Goal: Task Accomplishment & Management: Complete application form

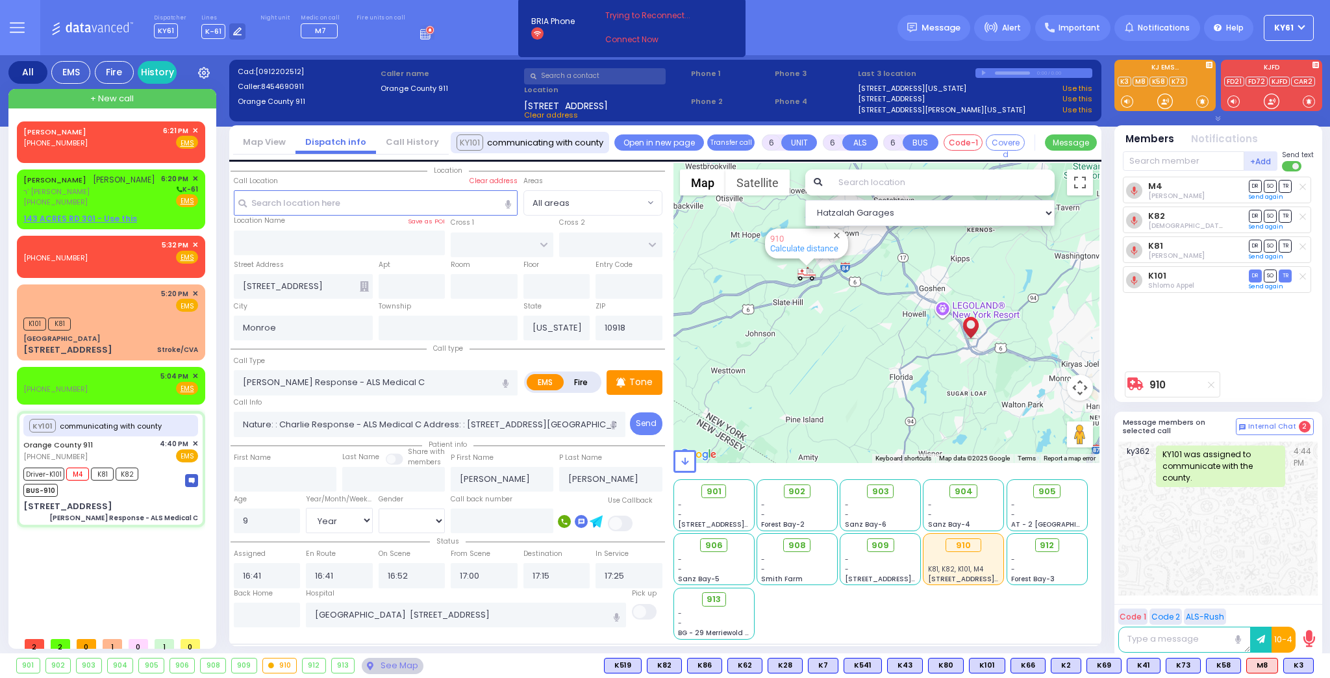
select select
select select "Year"
select select "[DEMOGRAPHIC_DATA]"
click at [92, 138] on div "Fekete Mechel (845) 781-4806 6:21 PM ✕ Fire EMS" at bounding box center [110, 137] width 175 height 24
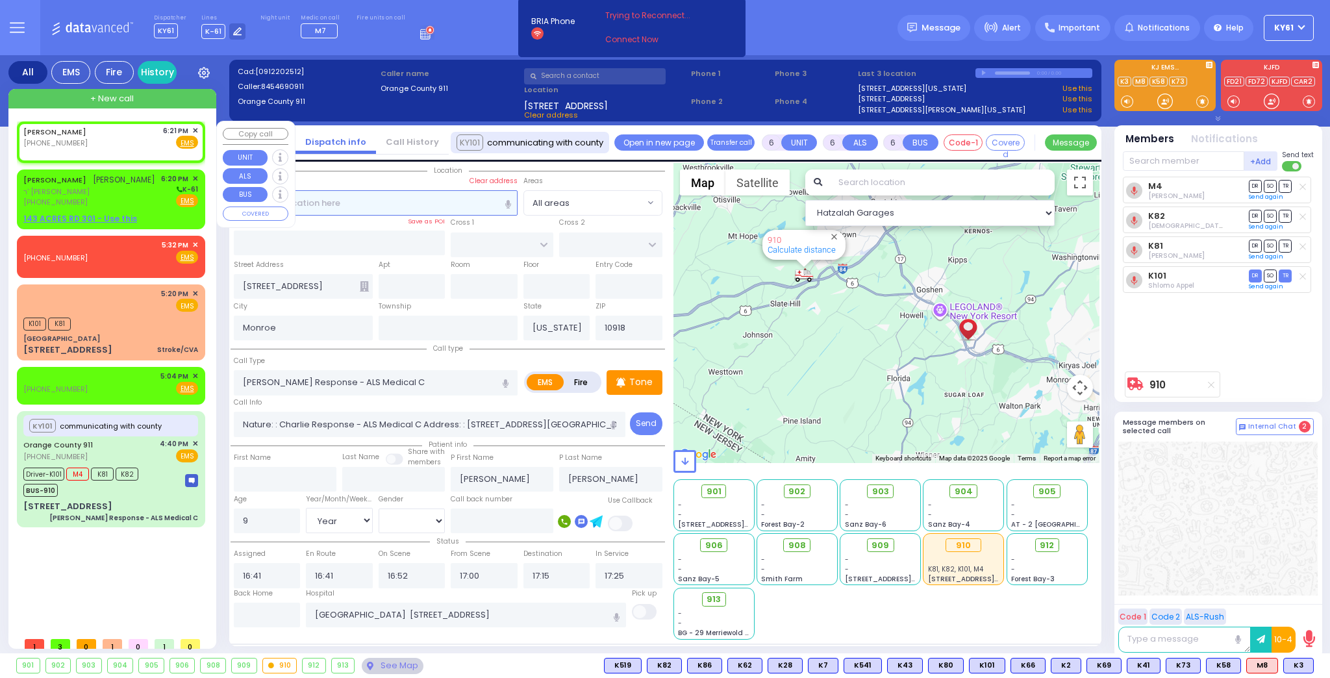
type input "2"
type input "1"
select select
radio input "true"
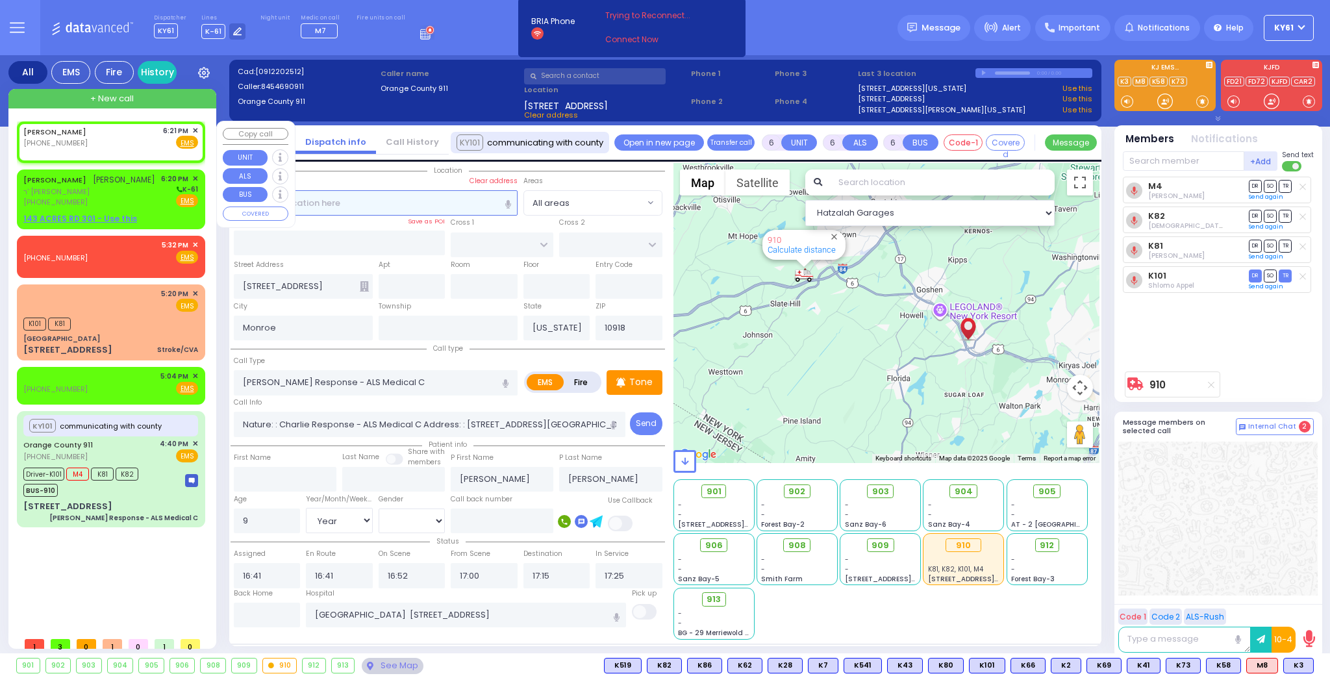
select select
type input "18:21"
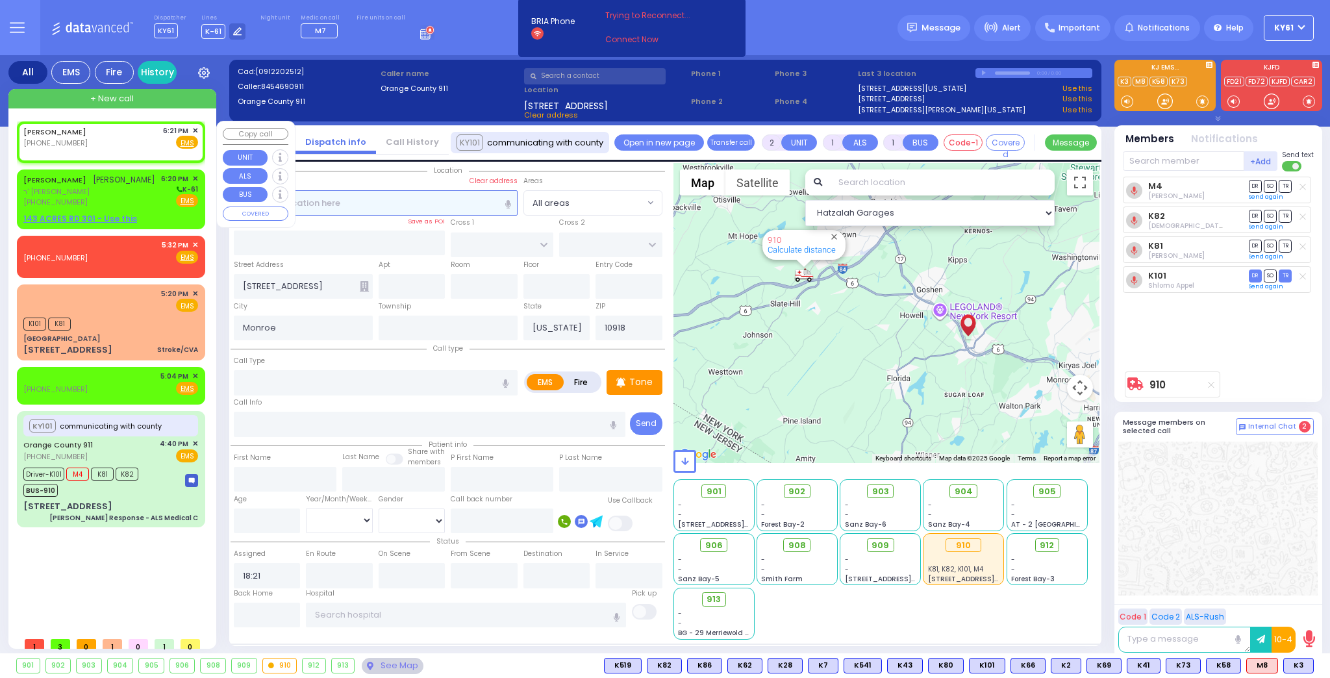
select select "Hatzalah Garages"
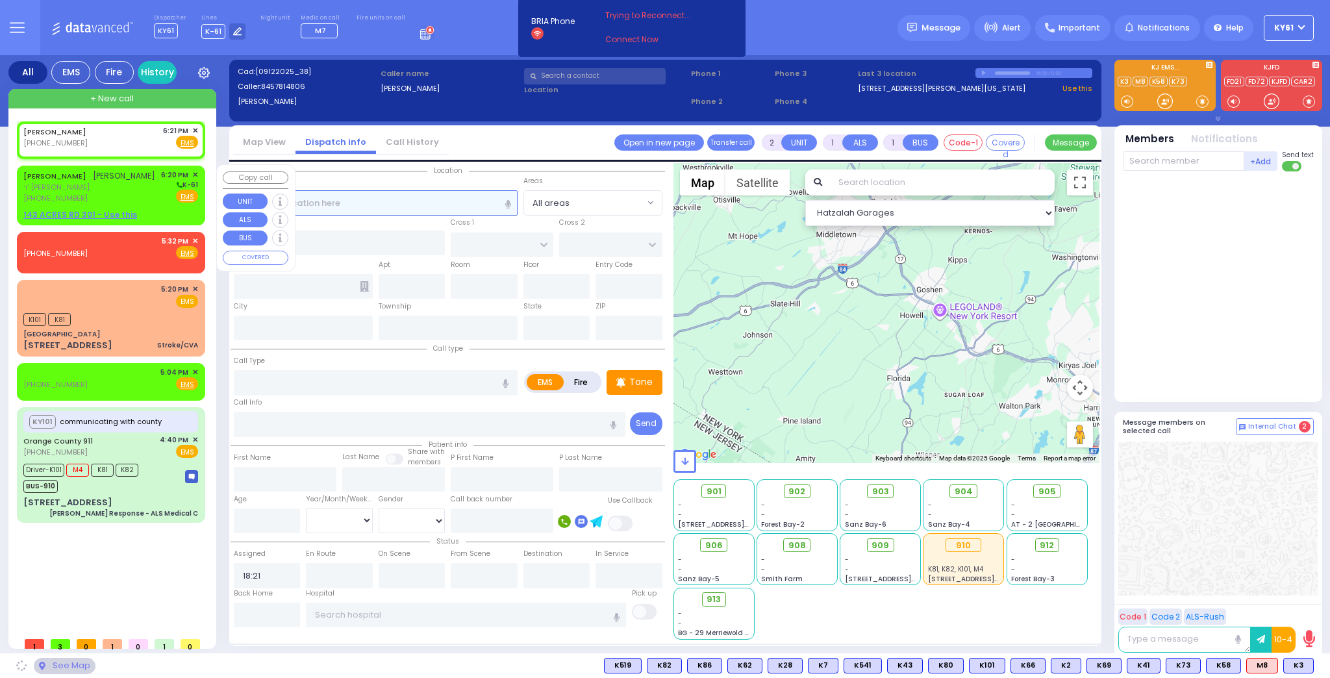
select select
radio input "true"
select select
select select "Hatzalah Garages"
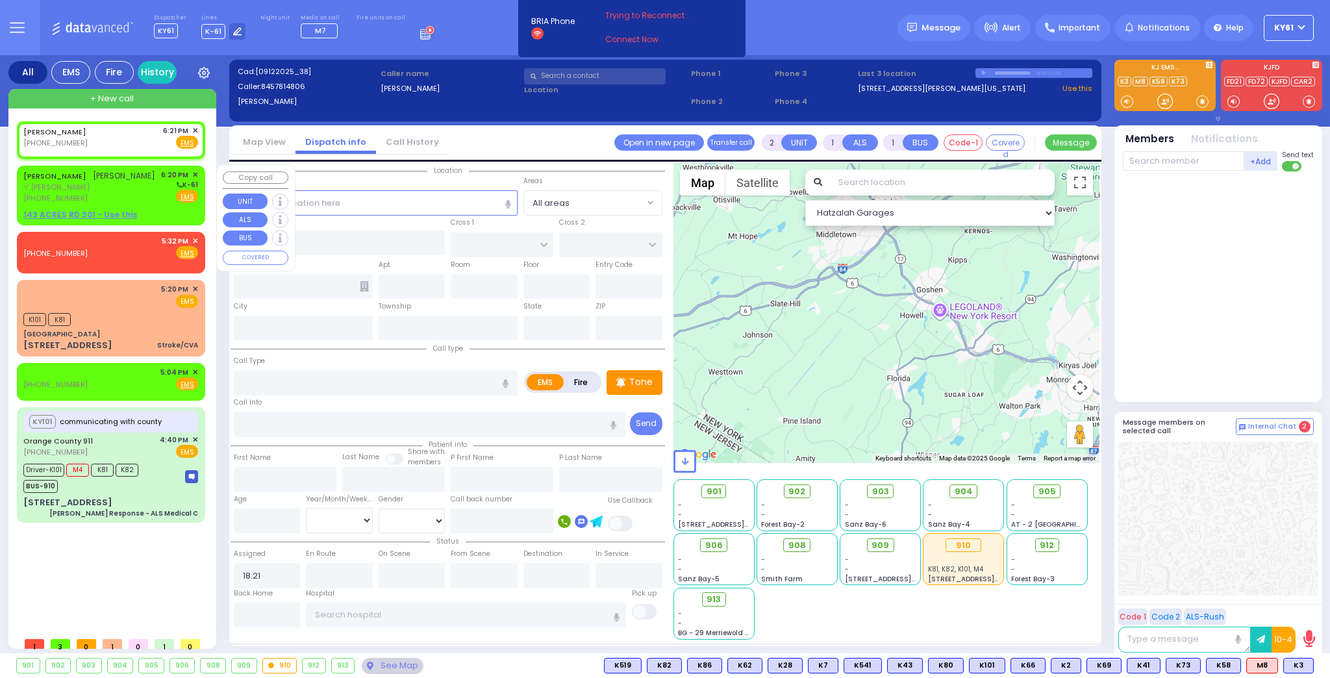
click at [69, 211] on u "143 ACRES RD 301 - Use this" at bounding box center [80, 214] width 114 height 11
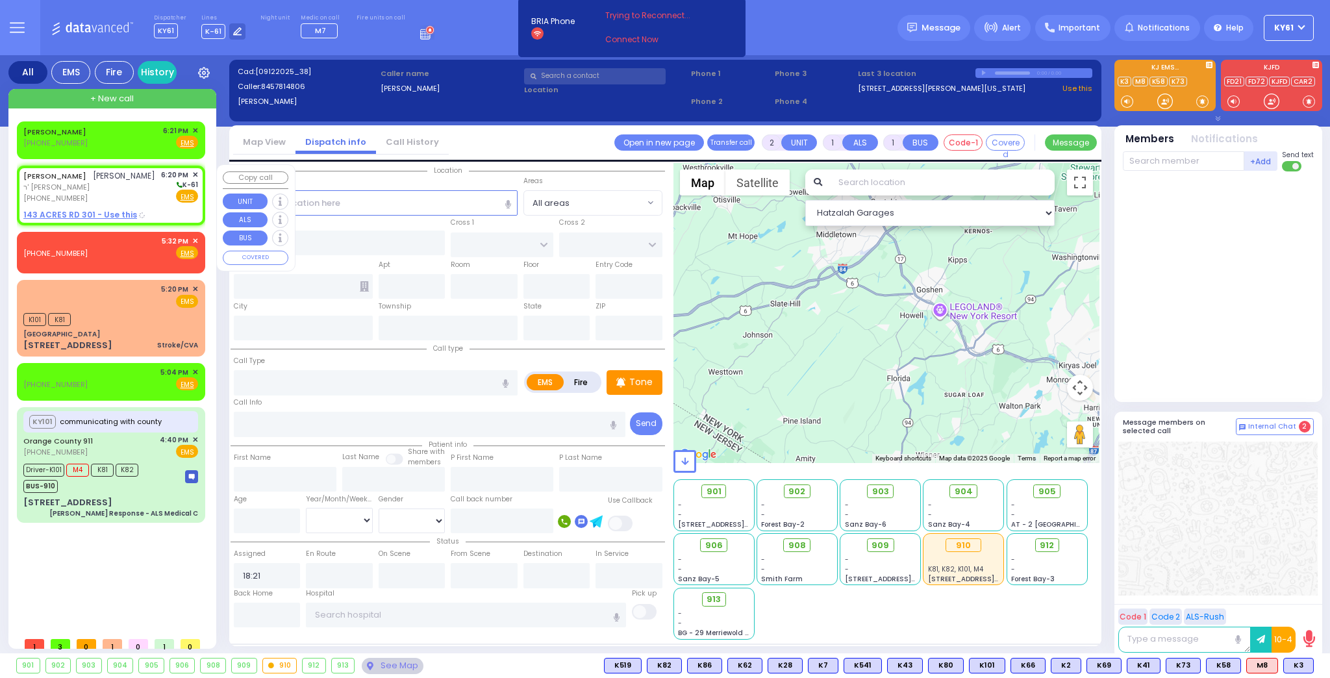
select select
radio input "true"
type input "MICHUEL"
type input "FEKETE"
select select
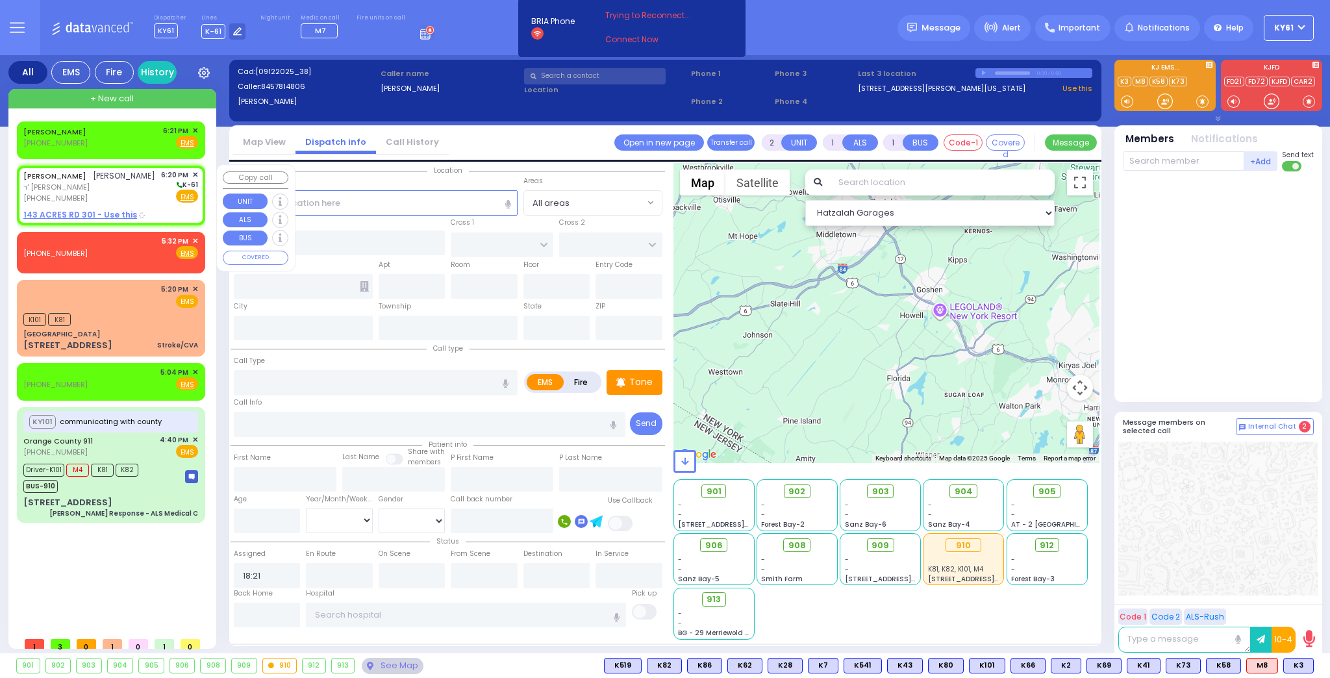
type input "18:20"
select select "Hatzalah Garages"
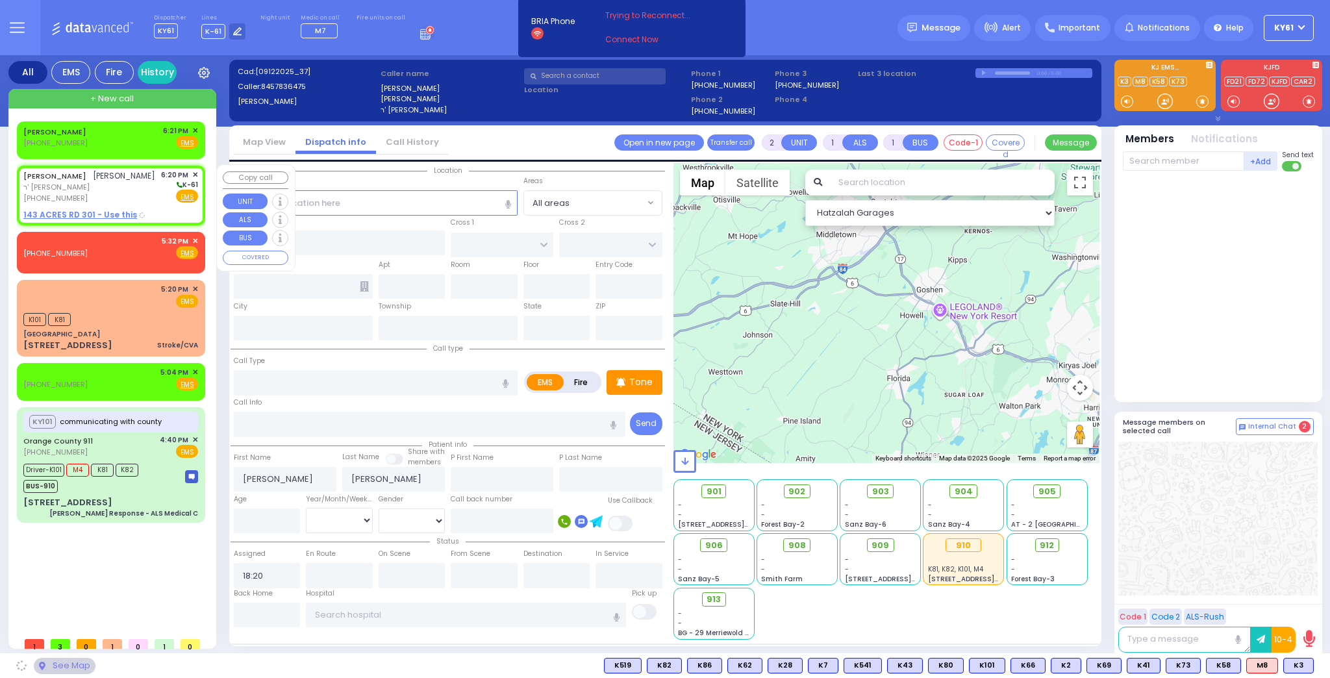
type input "SATMAR DR"
type input "LEMBERG COURT"
type input "143 ACRES RD"
type input "301"
type input "Monroe"
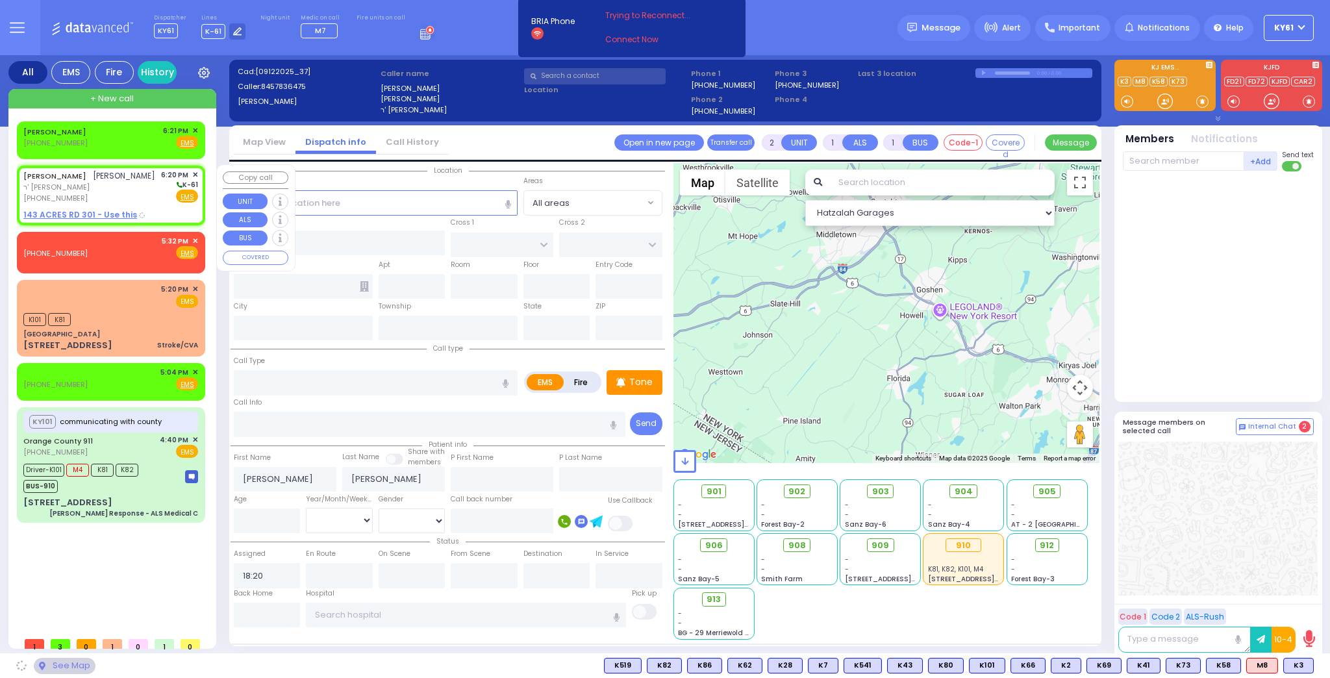
type input "[US_STATE]"
type input "10950"
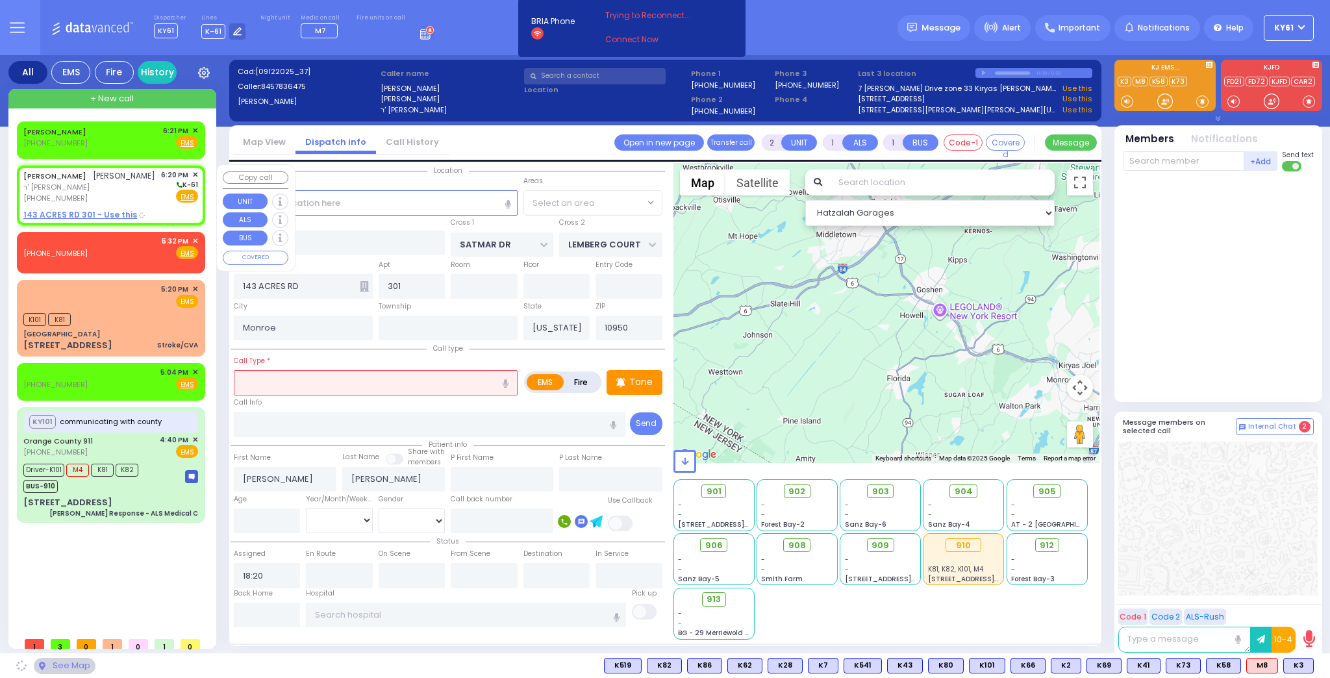
select select "SECTION 3"
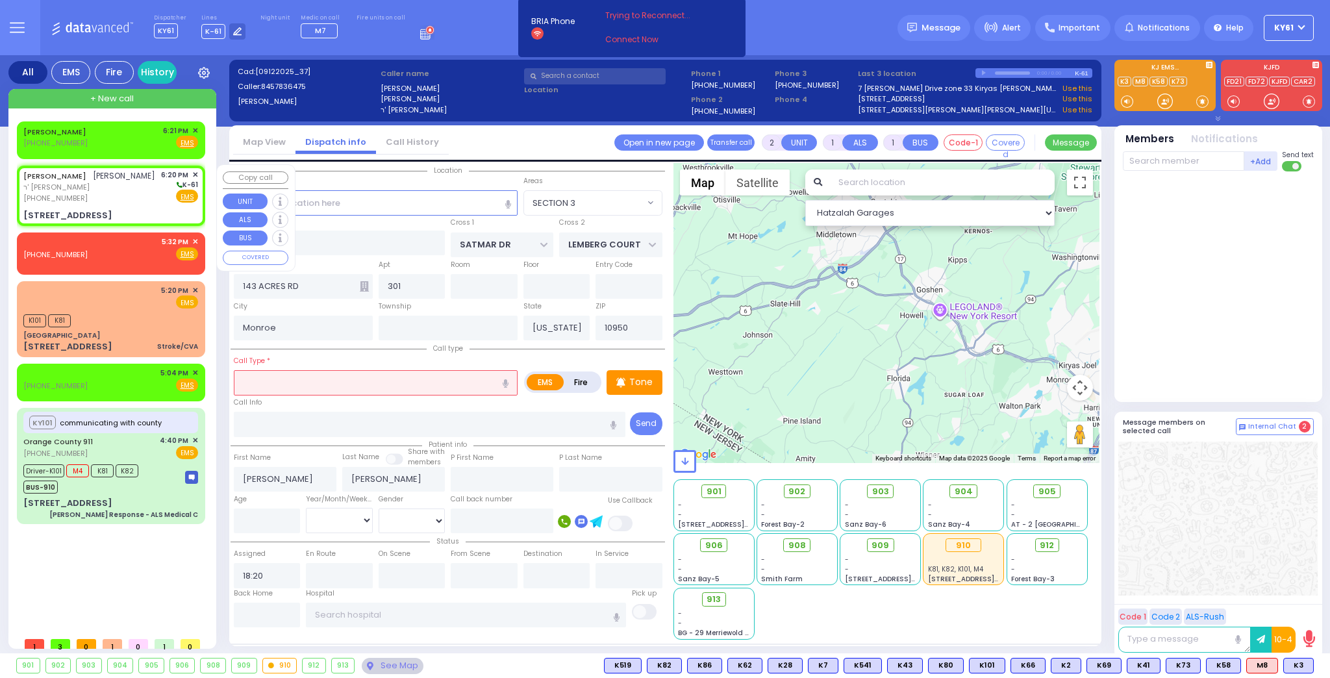
select select
radio input "true"
select select
select select "Hatzalah Garages"
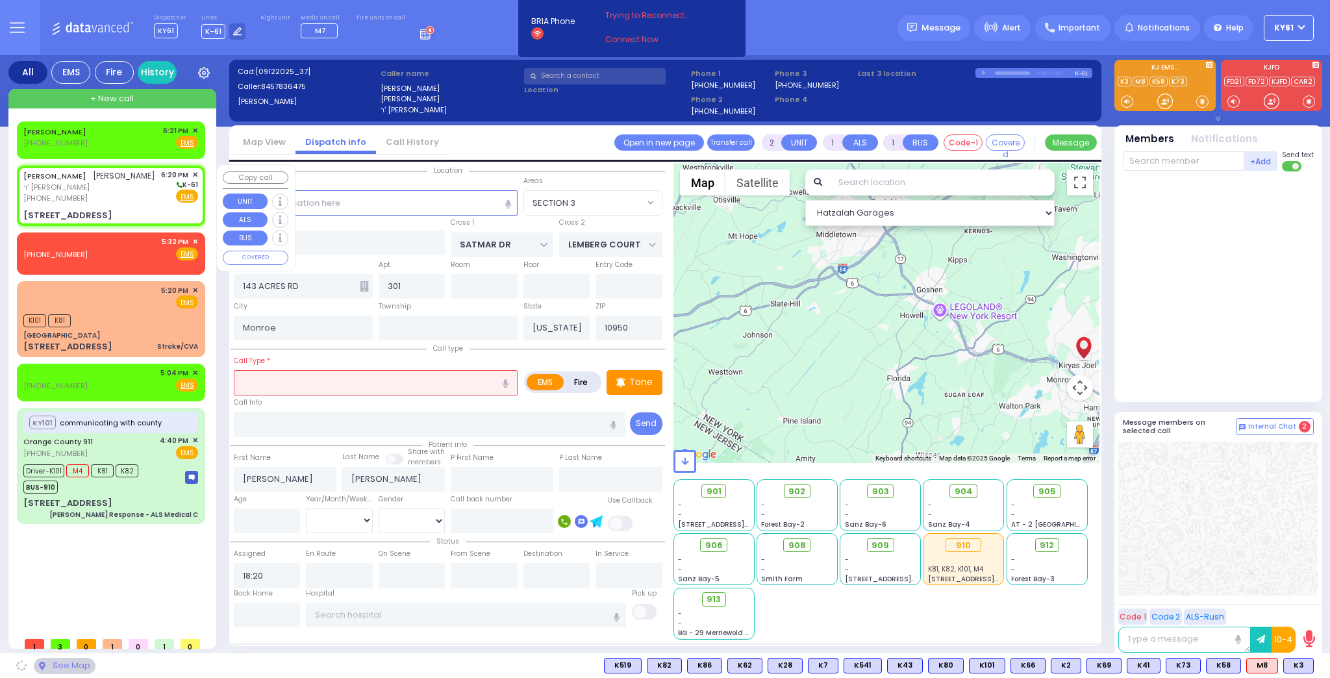
select select "SECTION 3"
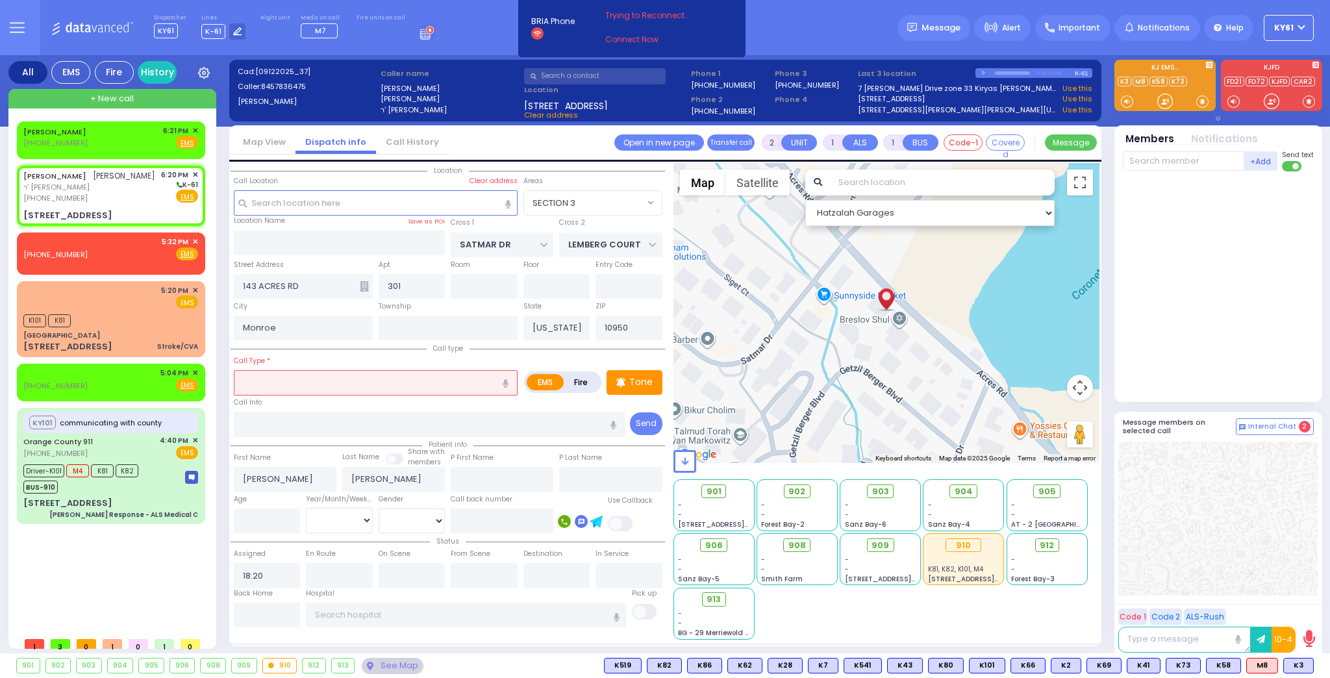
click at [581, 379] on label "Fire" at bounding box center [581, 382] width 36 height 16
radio input "true"
select select
radio input "true"
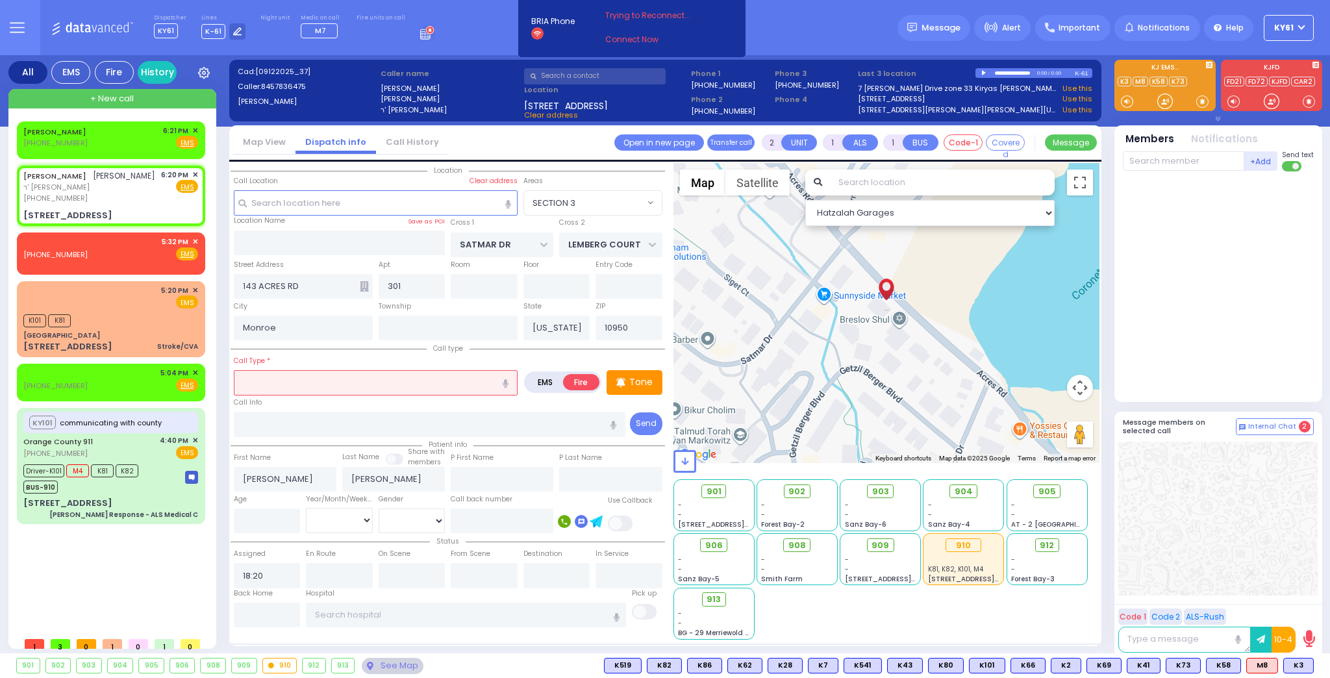
select select
select select "Hatzalah Garages"
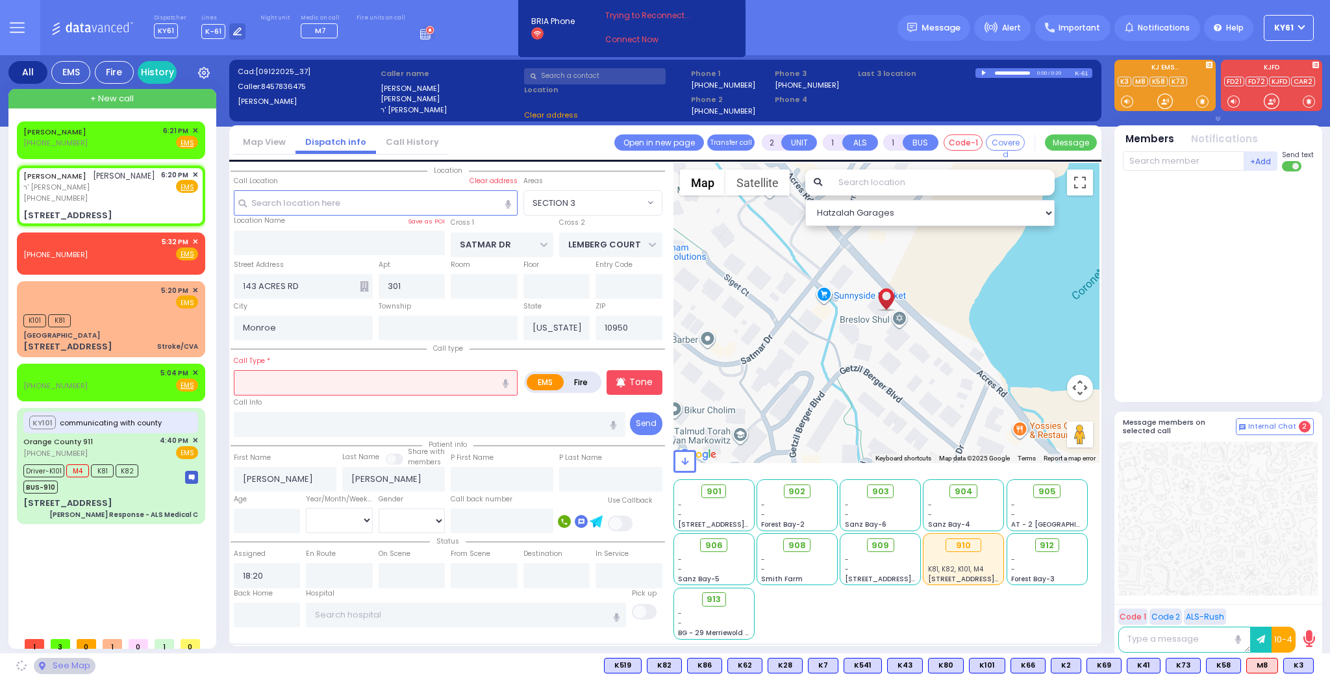
click at [403, 381] on input "text" at bounding box center [376, 382] width 284 height 25
select select "SECTION 3"
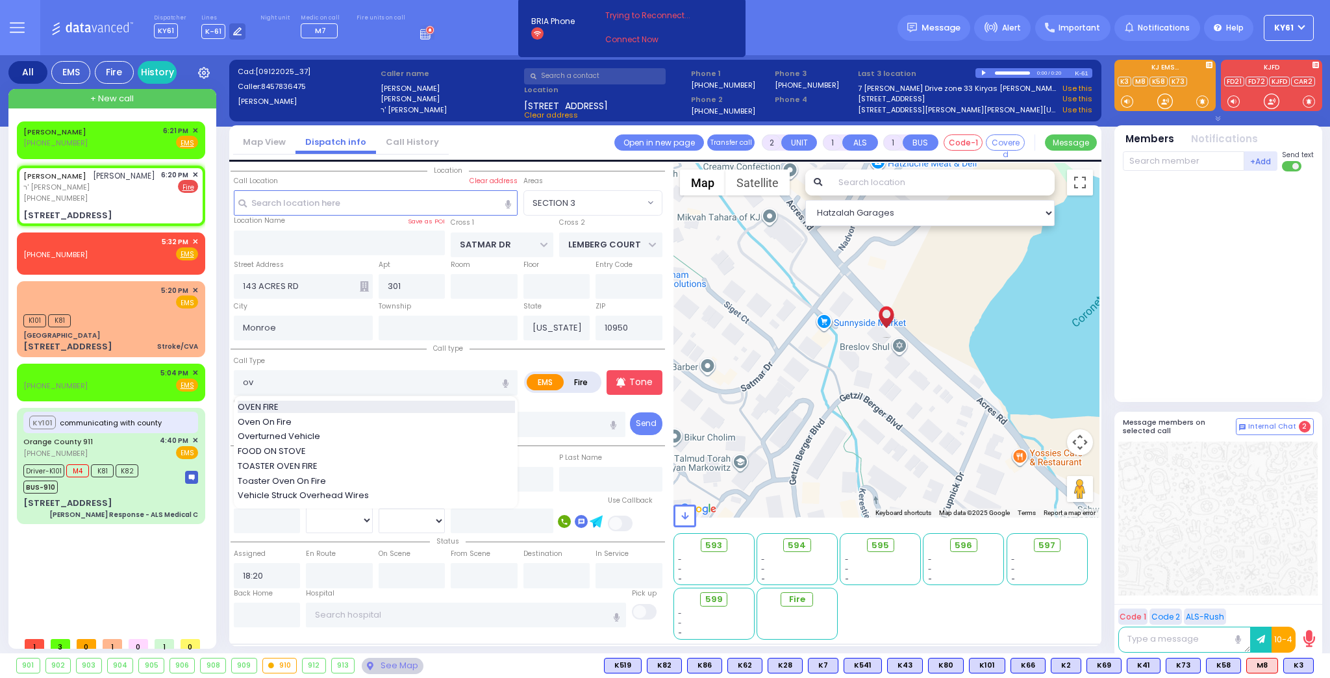
click at [353, 404] on div "OVEN FIRE" at bounding box center [376, 407] width 277 height 13
type input "OVEN FIRE"
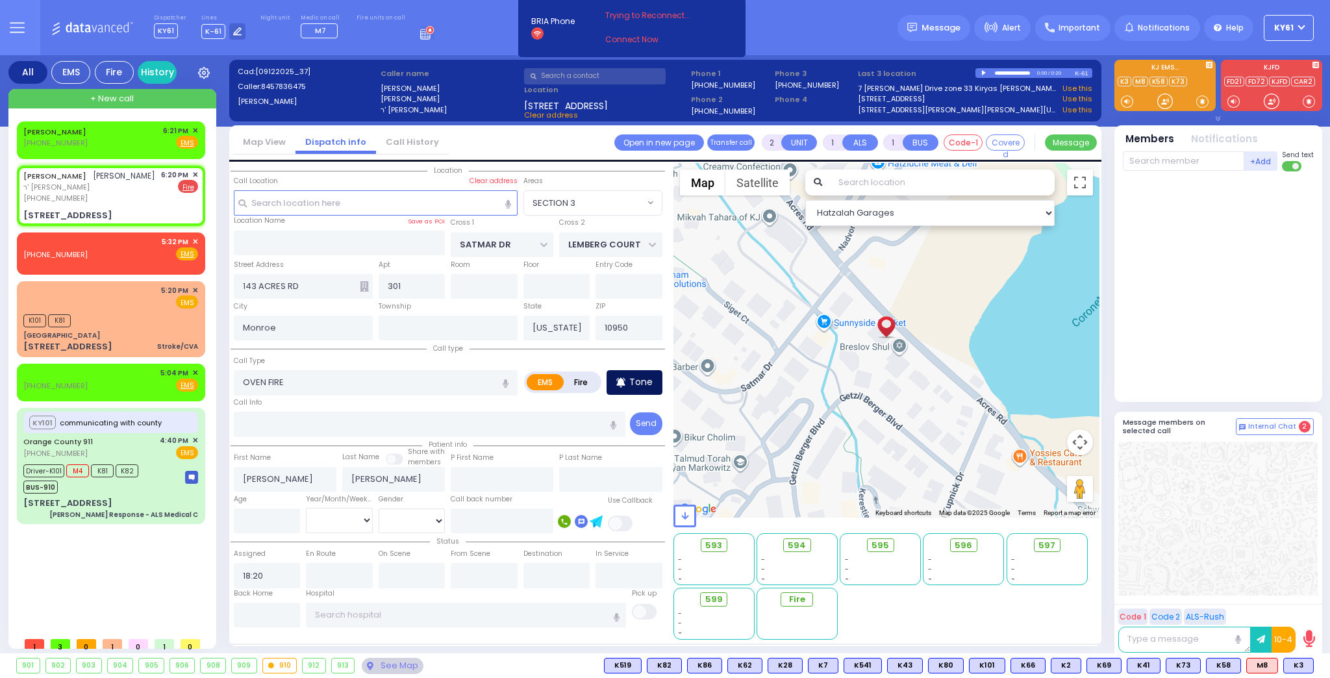
click at [642, 382] on p "Tone" at bounding box center [640, 382] width 23 height 14
select select
radio input "false"
radio input "true"
select select
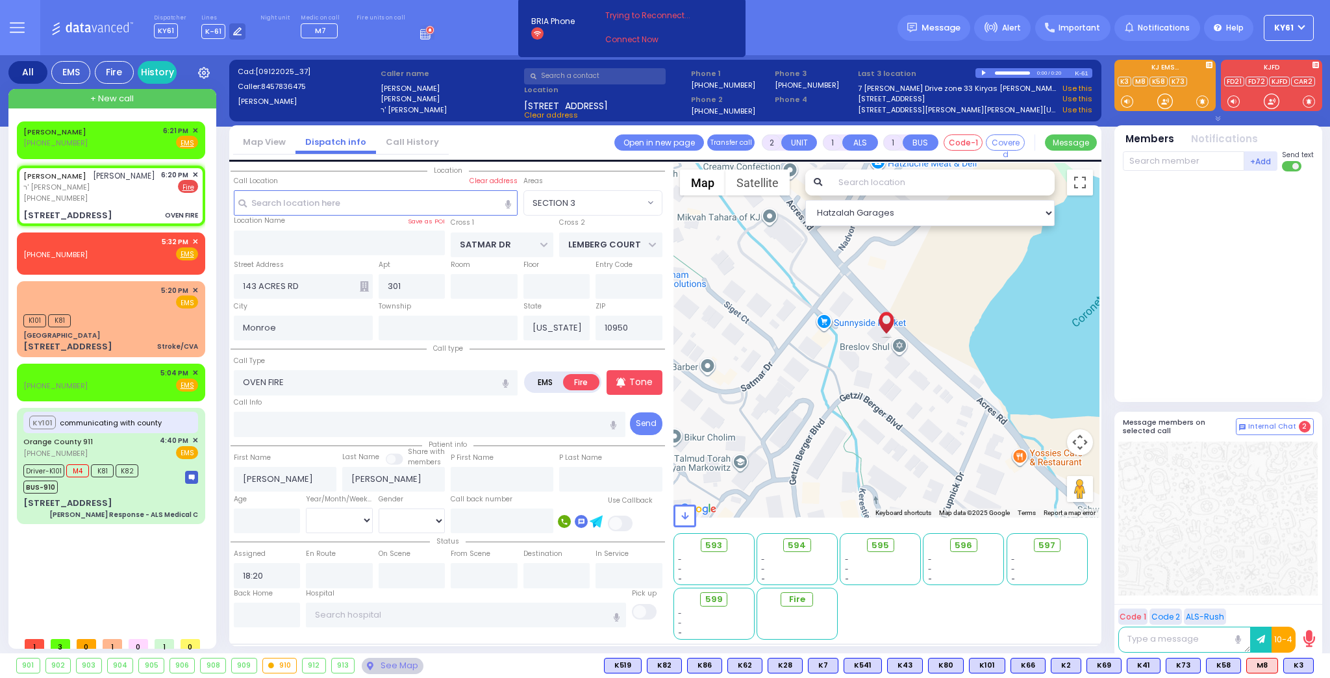
select select "Hatzalah Garages"
click at [578, 382] on label "Fire" at bounding box center [581, 382] width 36 height 16
select select "SECTION 3"
click at [643, 378] on p "Tone" at bounding box center [640, 382] width 23 height 14
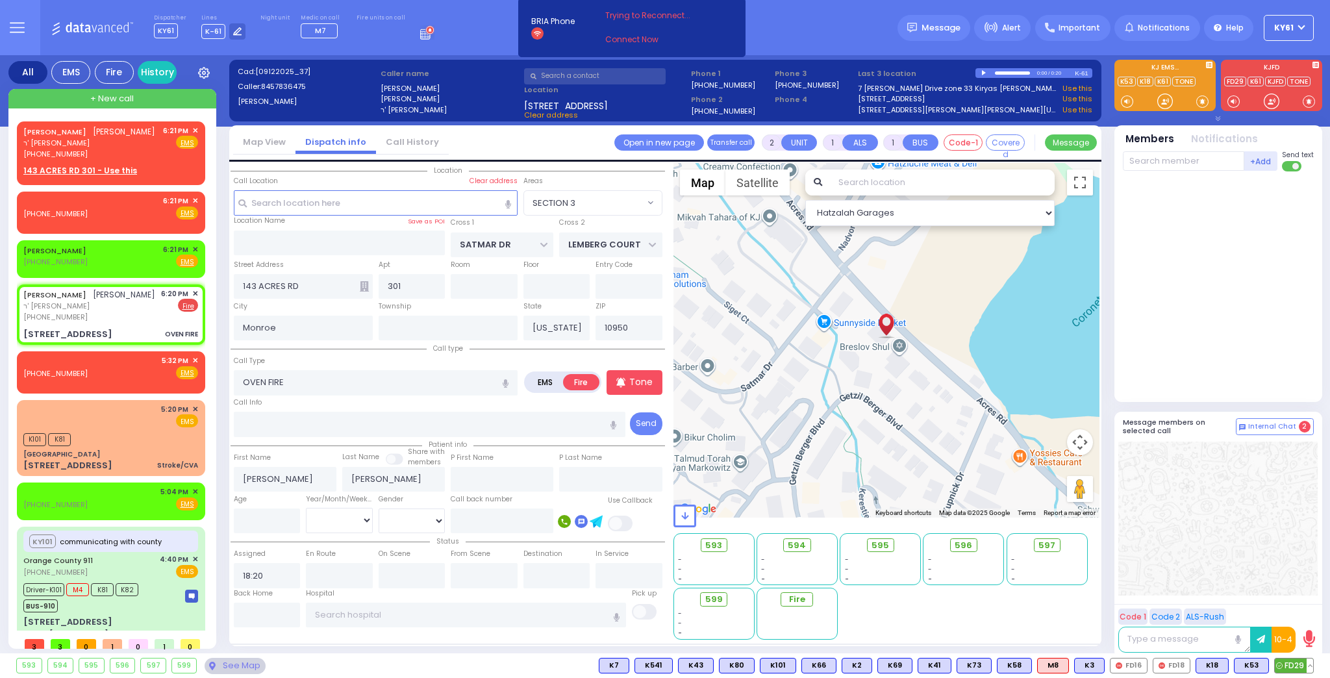
click at [1296, 664] on span "FD29" at bounding box center [1294, 666] width 38 height 14
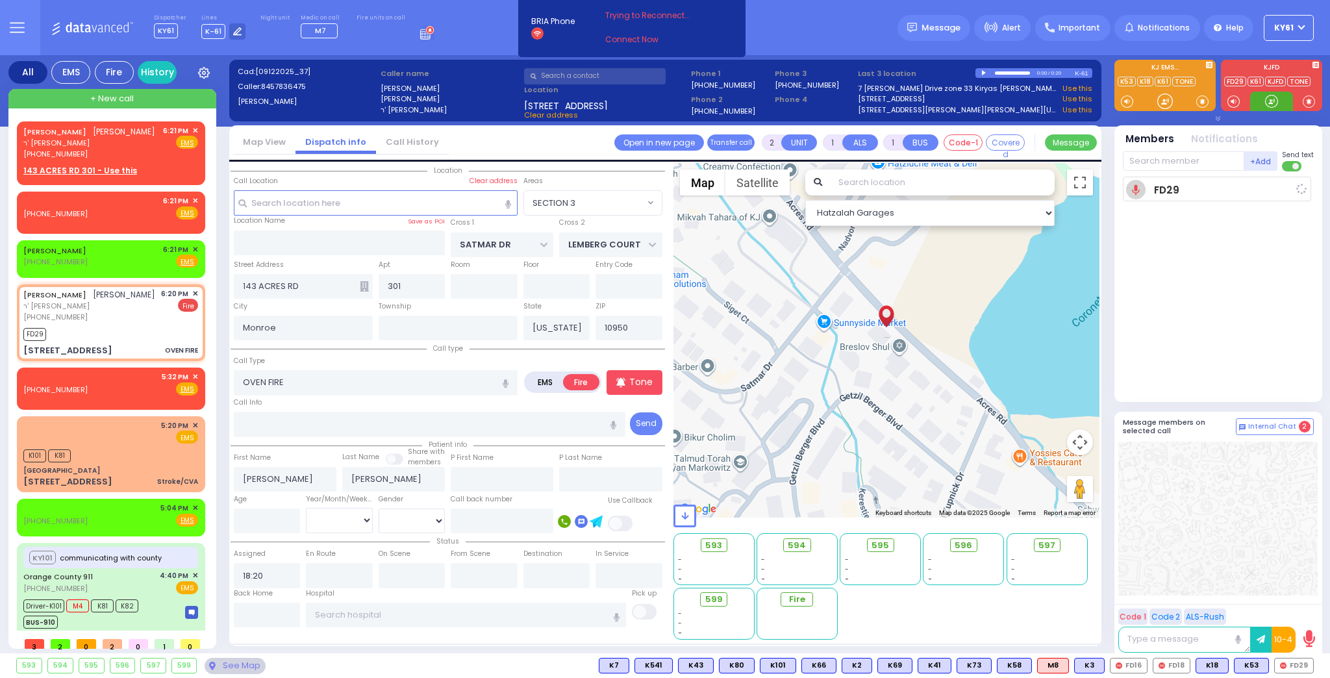
select select
radio input "true"
select select
type input "18:22"
select select "Hatzalah Garages"
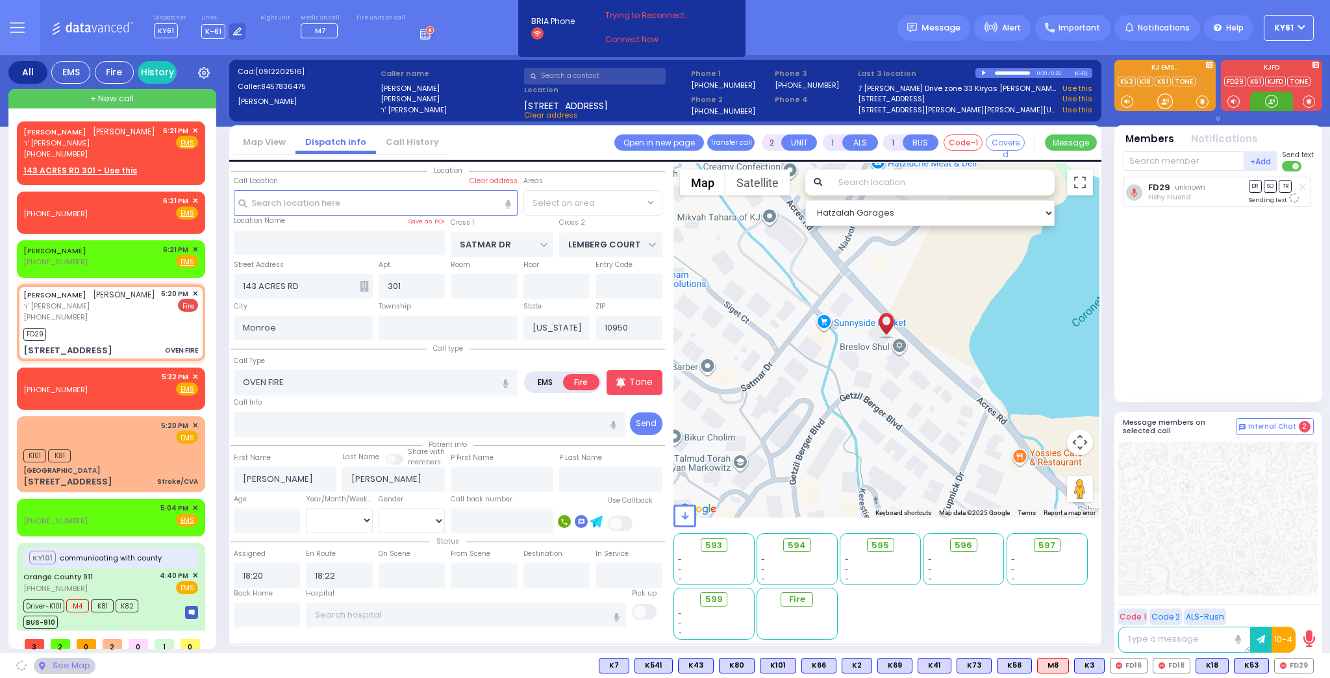
select select "SECTION 3"
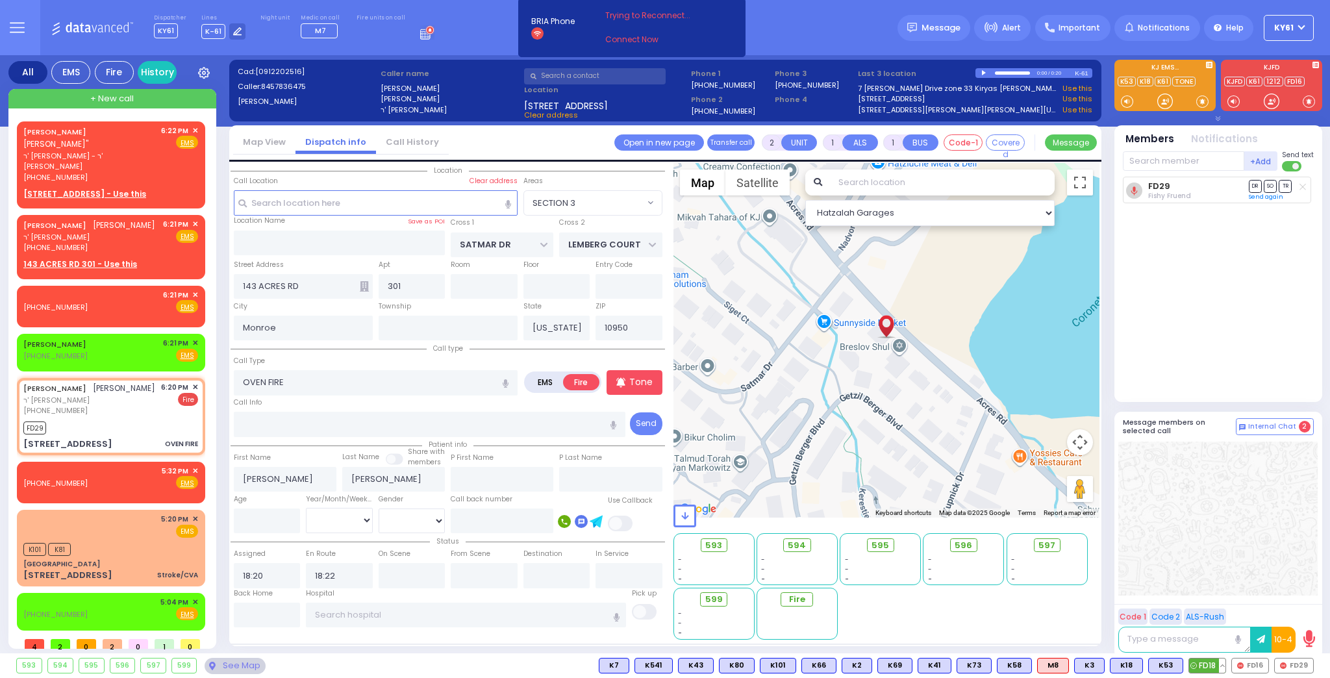
click at [1207, 669] on span "FD18" at bounding box center [1207, 666] width 36 height 14
select select
radio input "true"
select select
select select "Hatzalah Garages"
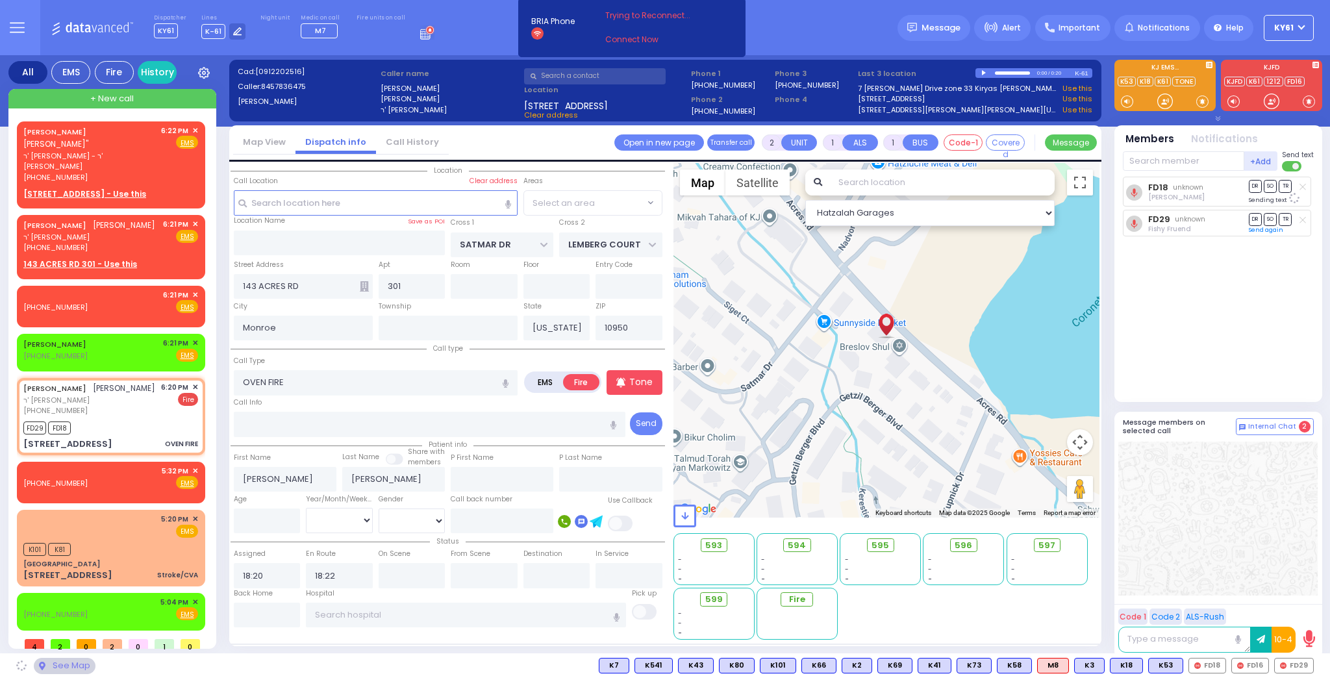
select select "SECTION 3"
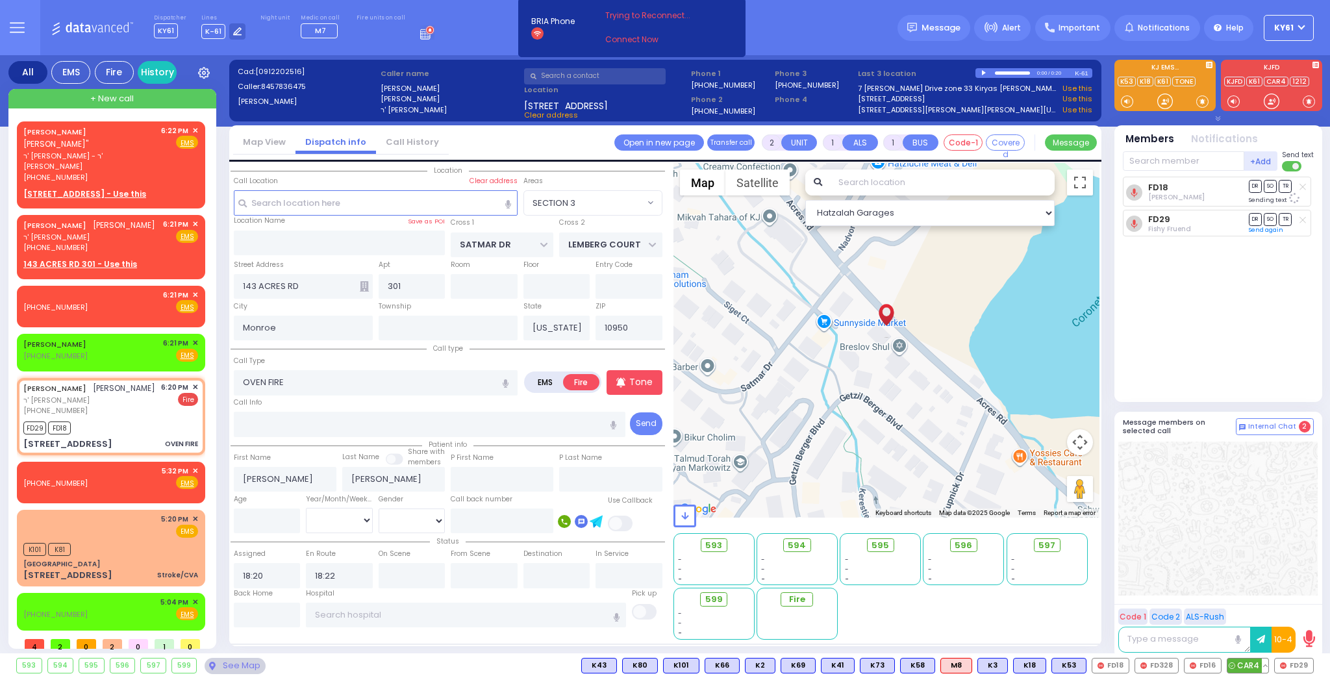
click at [1248, 666] on span "CAR4" at bounding box center [1247, 666] width 41 height 14
select select
radio input "true"
select select
select select "Hatzalah Garages"
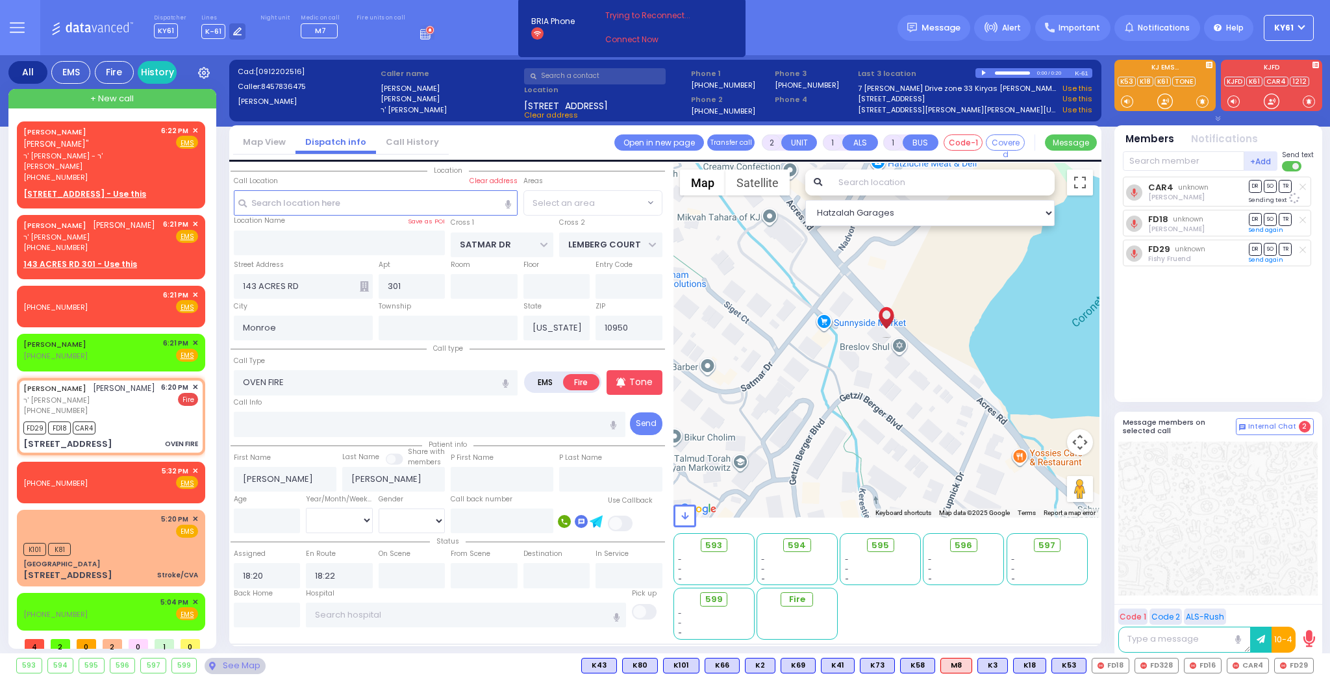
select select "SECTION 3"
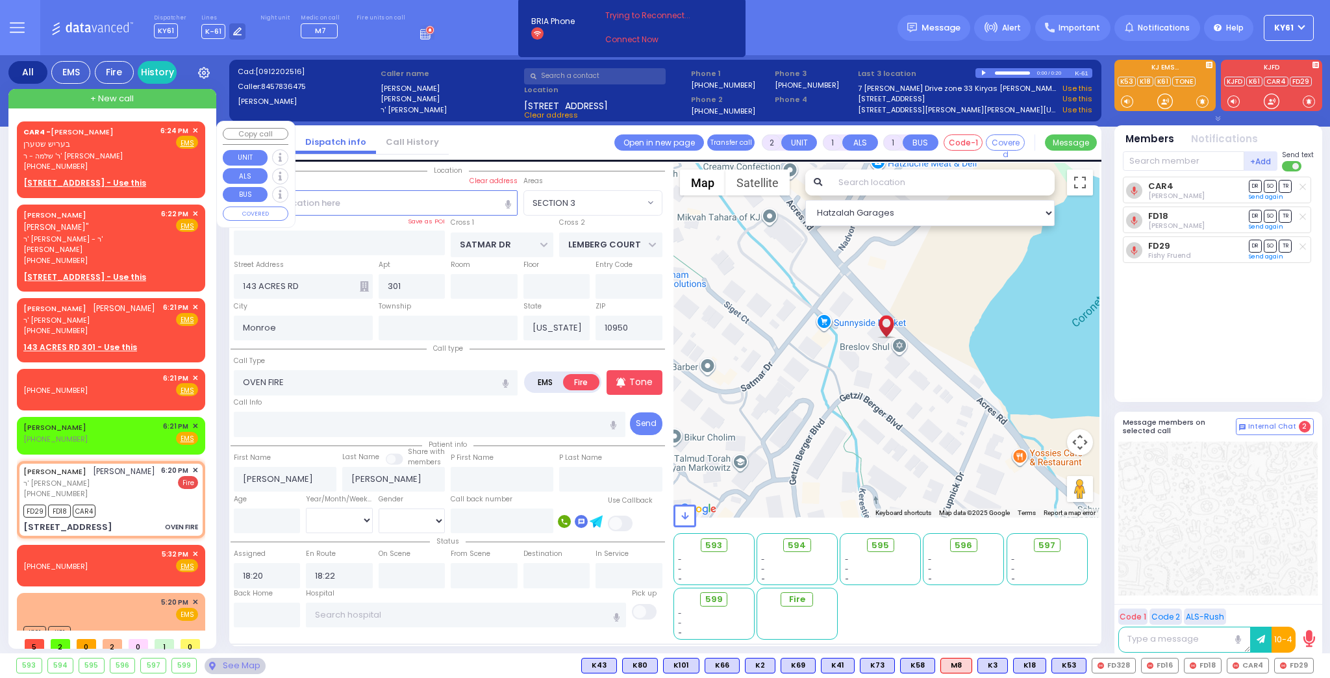
click at [192, 129] on span "✕" at bounding box center [195, 130] width 6 height 11
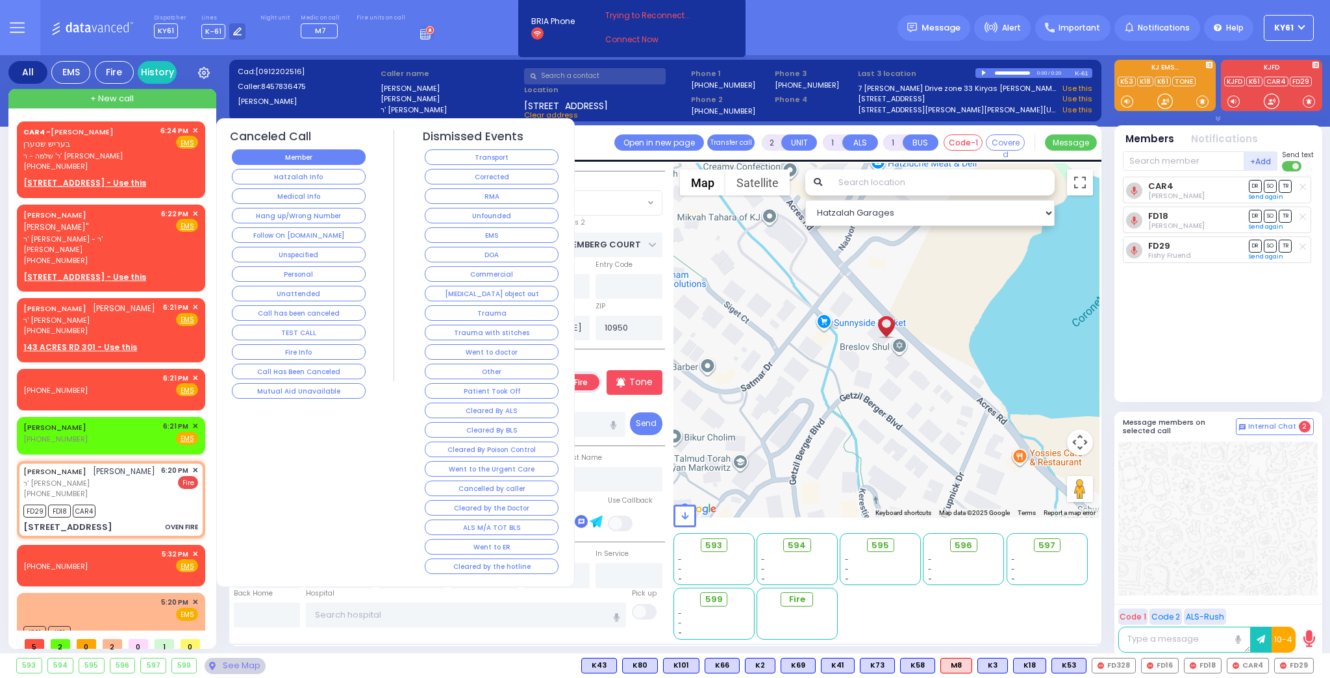
click at [332, 156] on button "Member" at bounding box center [299, 157] width 134 height 16
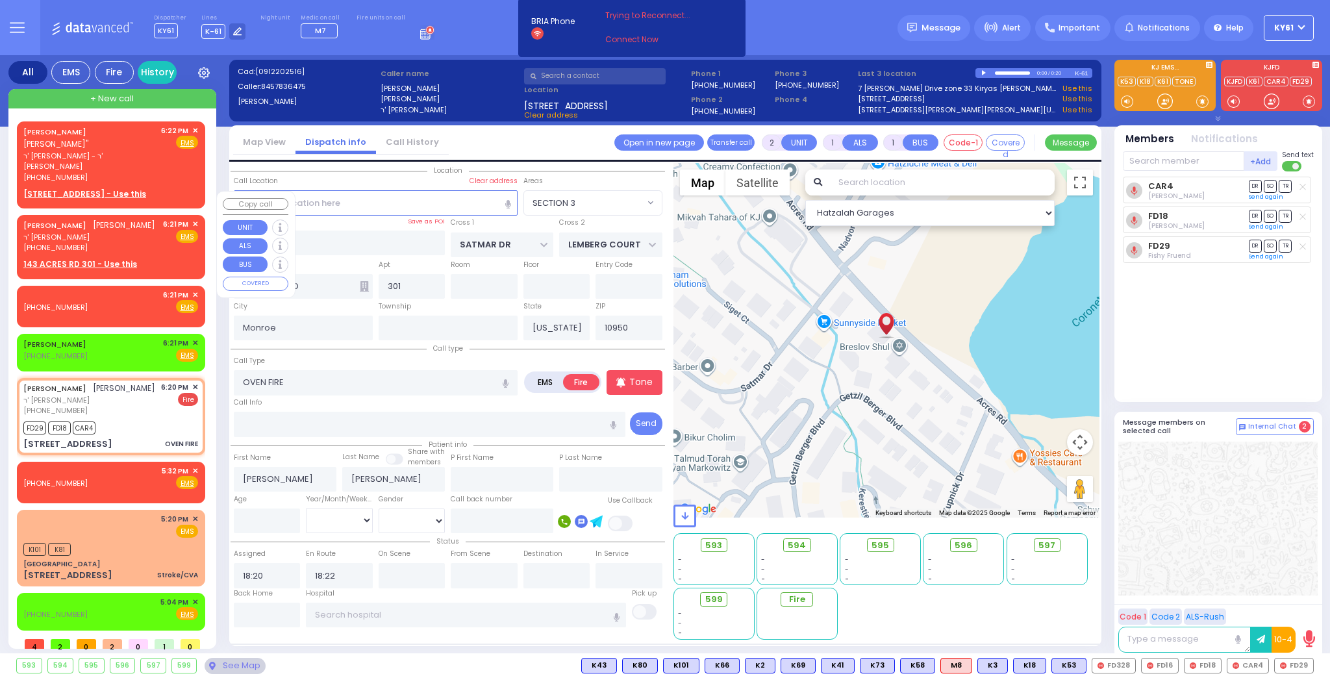
click at [193, 219] on span "✕" at bounding box center [195, 224] width 6 height 11
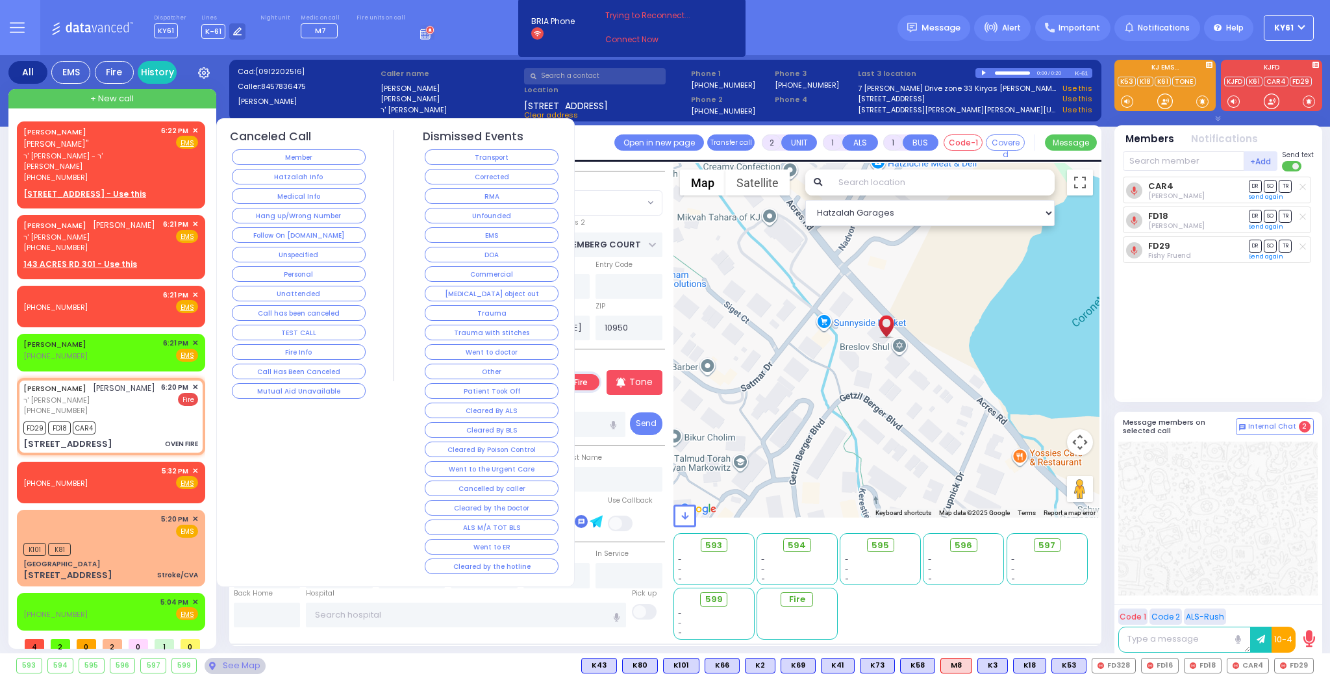
click at [308, 229] on button "Follow On [DOMAIN_NAME]" at bounding box center [299, 235] width 134 height 16
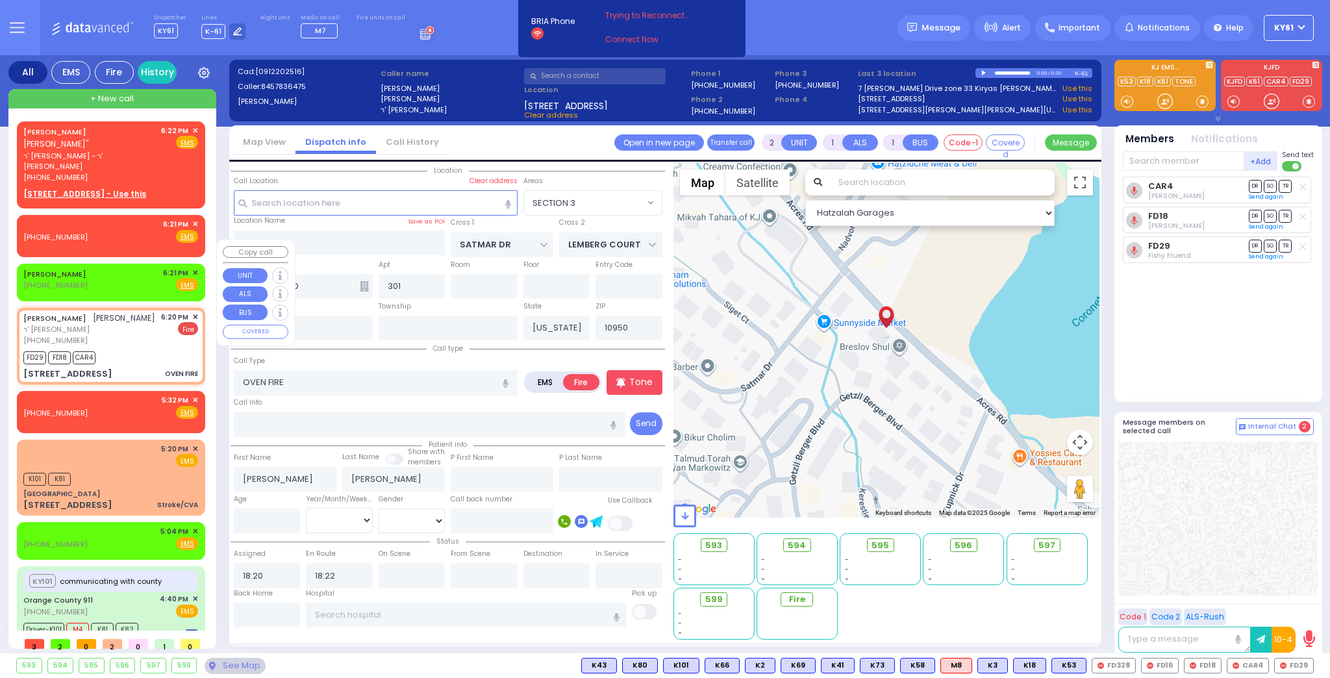
click at [192, 268] on span "✕" at bounding box center [195, 273] width 6 height 11
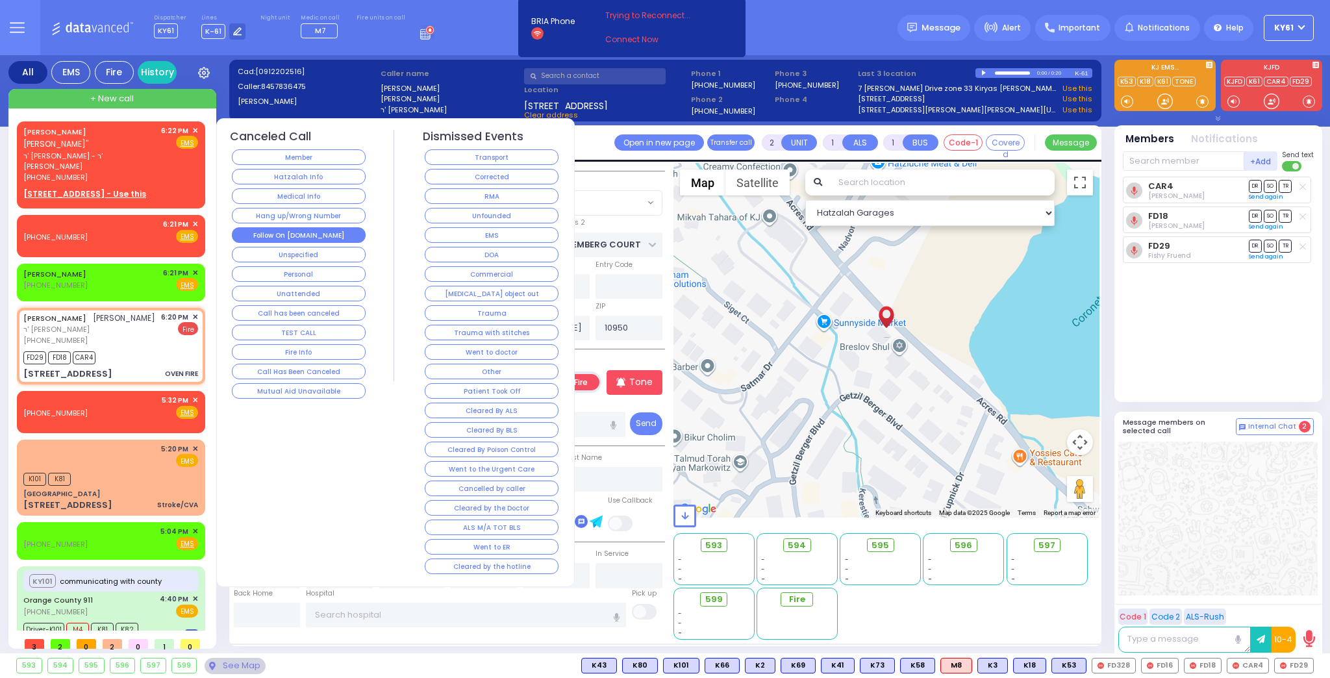
click at [295, 227] on button "Follow On [DOMAIN_NAME]" at bounding box center [299, 235] width 134 height 16
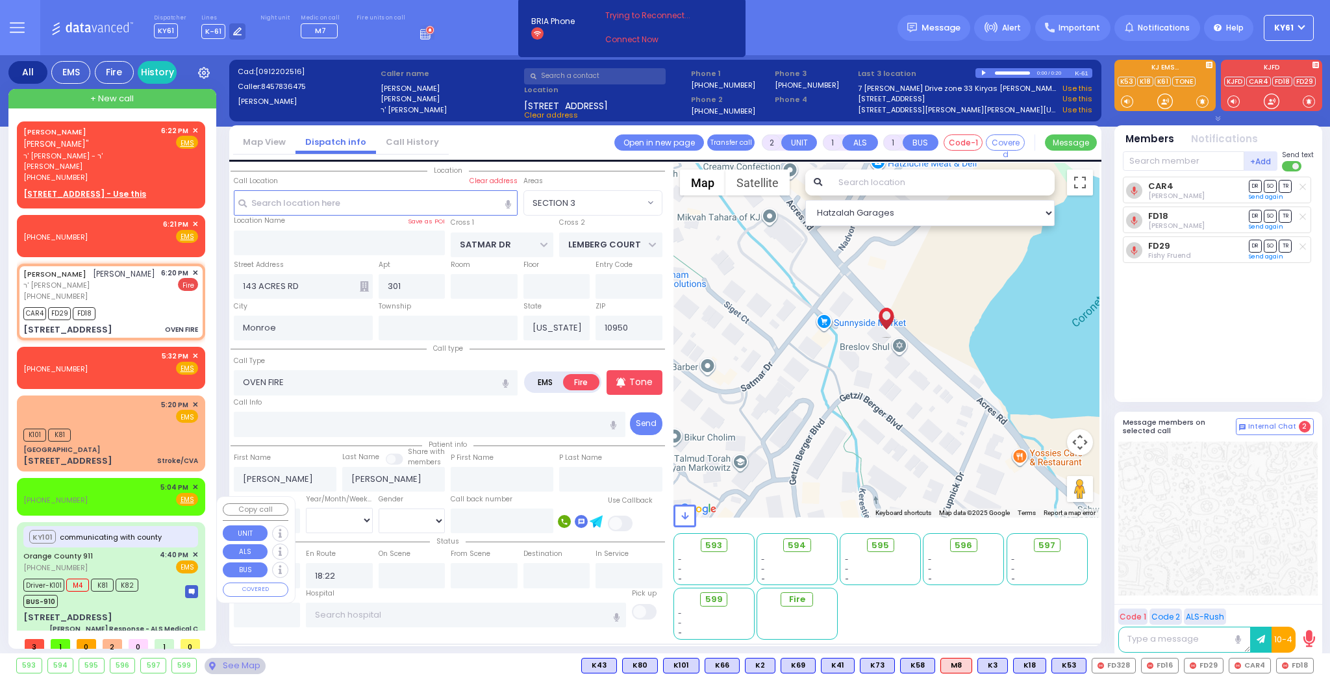
click at [155, 611] on div "78 Brookside Ave Charlie Response - ALS Medical C" at bounding box center [110, 622] width 175 height 23
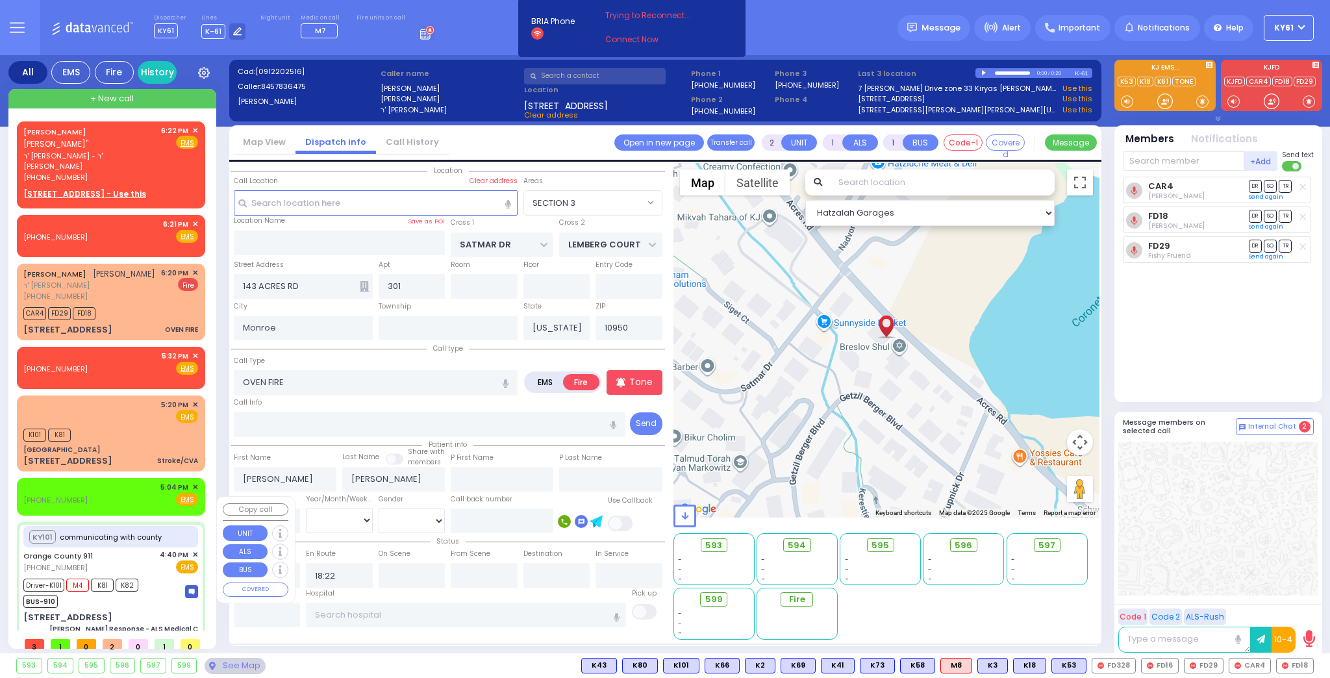
type input "6"
select select
type input "Charlie Response - ALS Medical C"
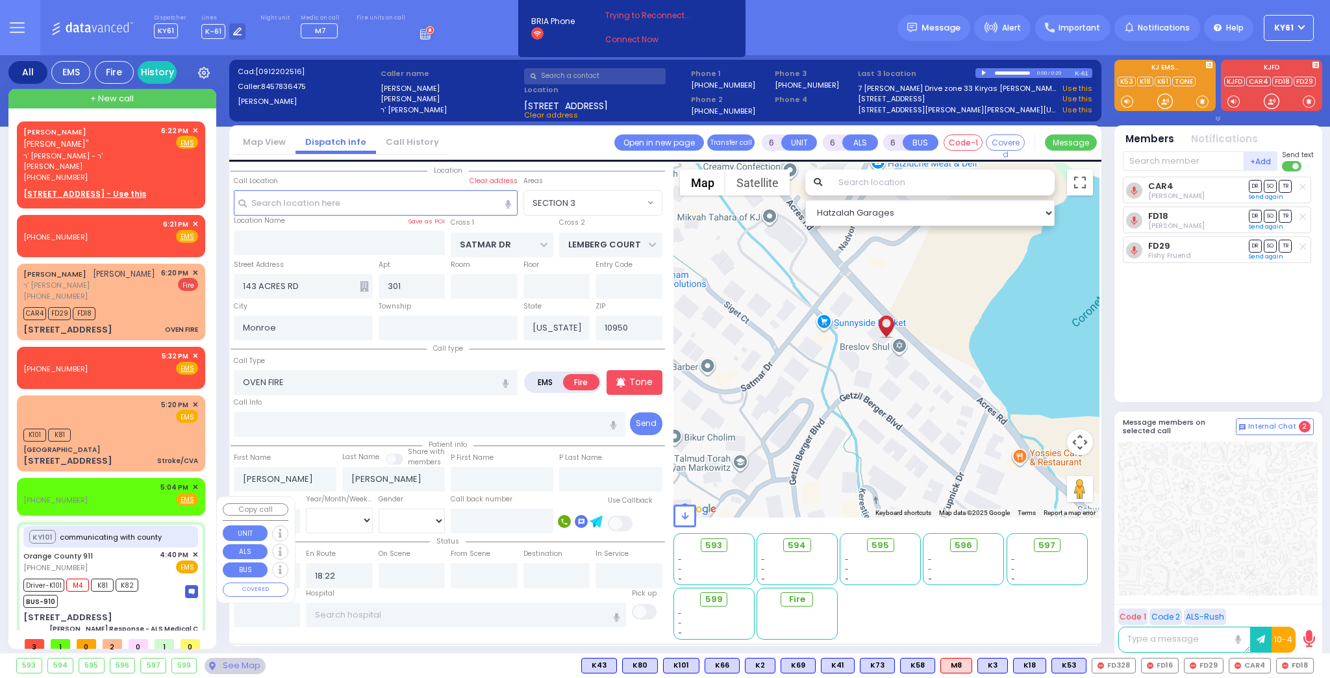
radio input "true"
type input "Nature: : Charlie Response - ALS Medical C Address: : 78 Brookside Ave, 10918 C…"
type input "Ian"
type input "Estevez"
type input "9"
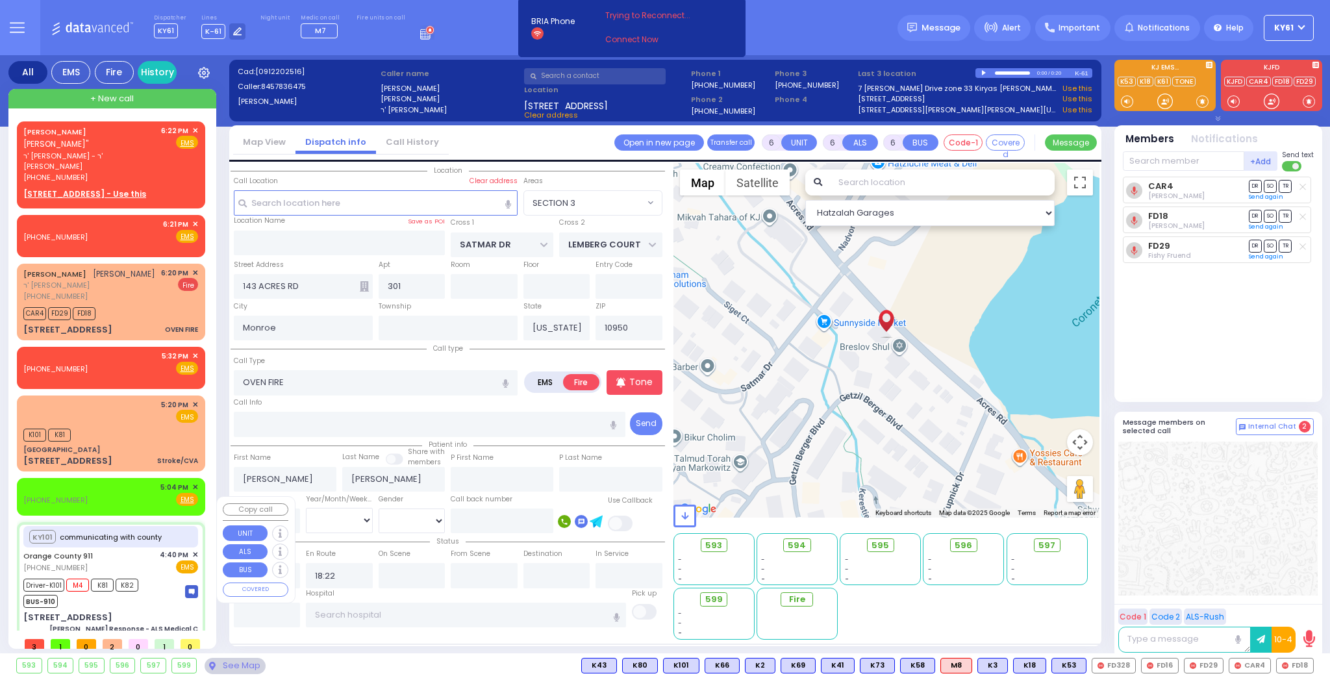
select select "Year"
select select "[DEMOGRAPHIC_DATA]"
type input "16:41"
type input "16:52"
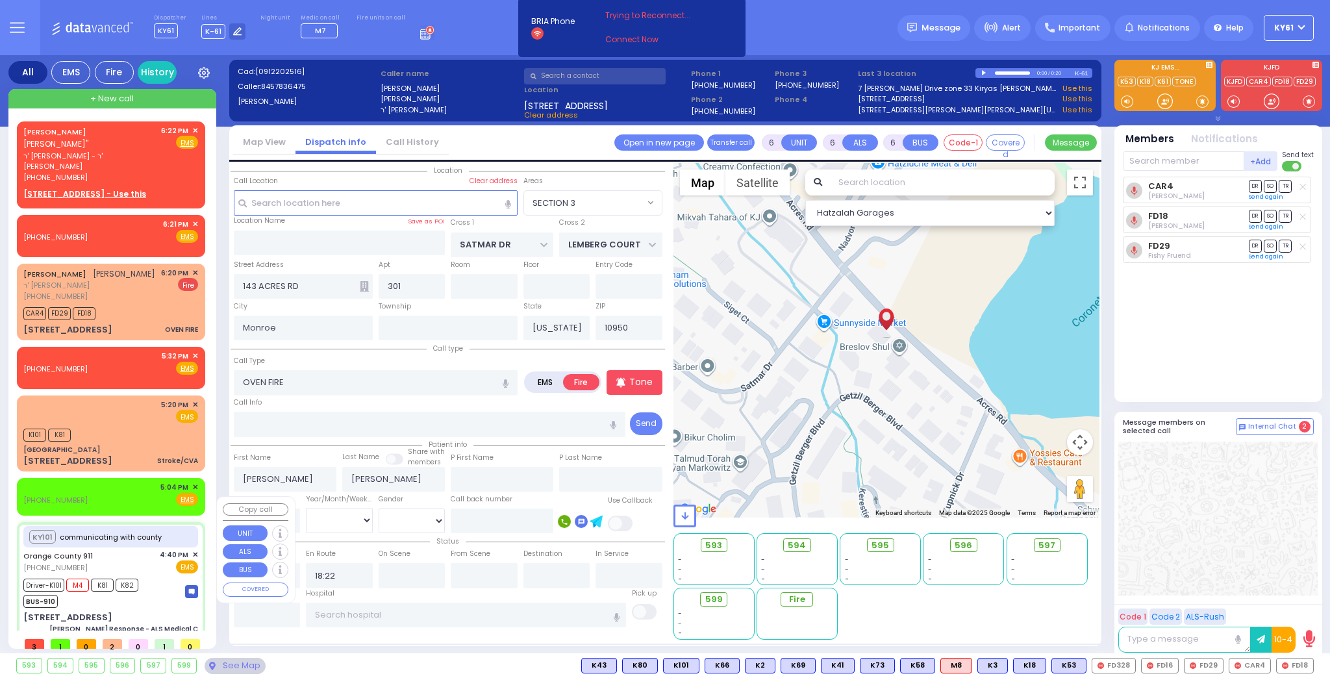
type input "17:00"
type input "17:15"
type input "17:25"
type input "Garnet Health Medical Center 707 East Main Street Middletown"
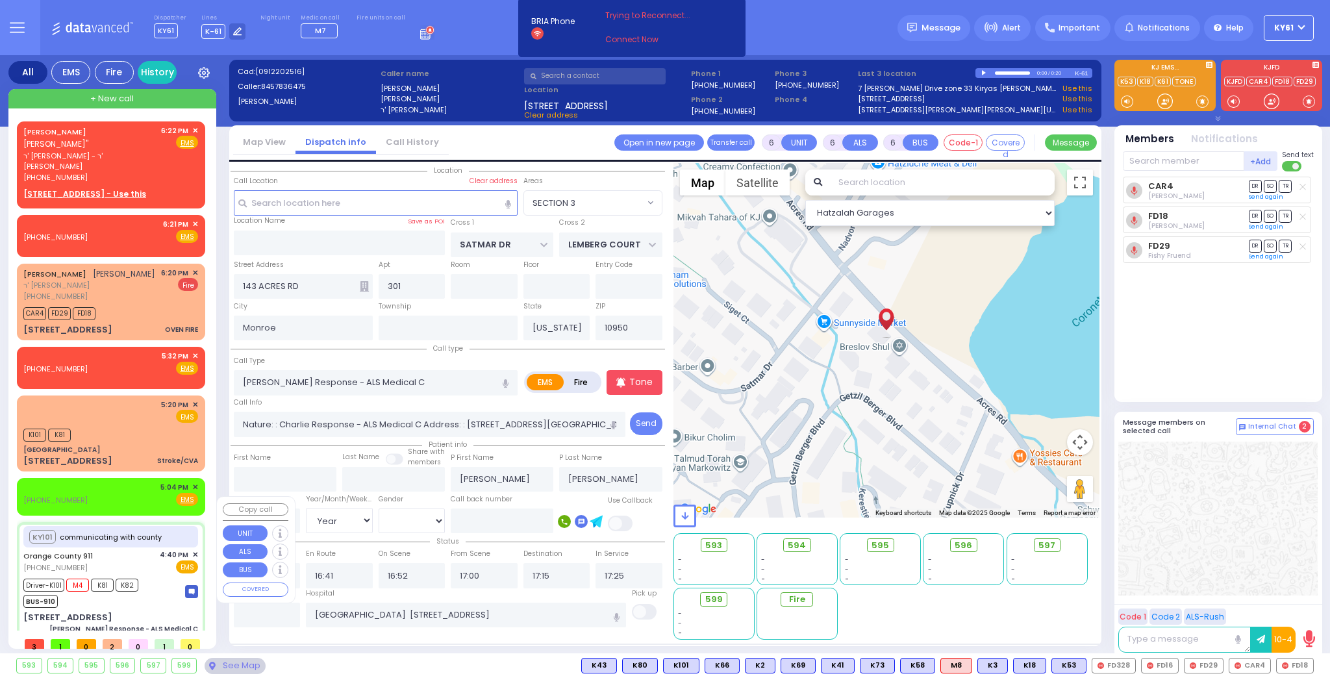
select select "Hatzalah Garages"
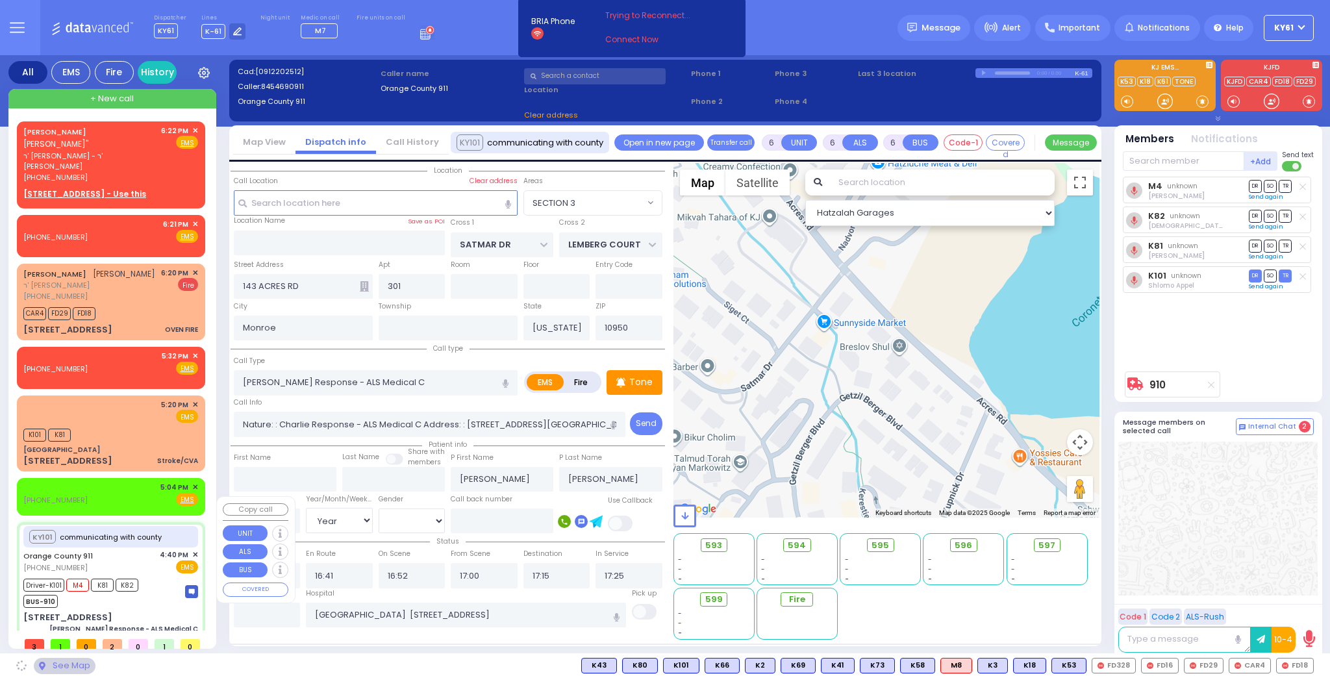
type input "78 Brookside Ave"
type input "10918"
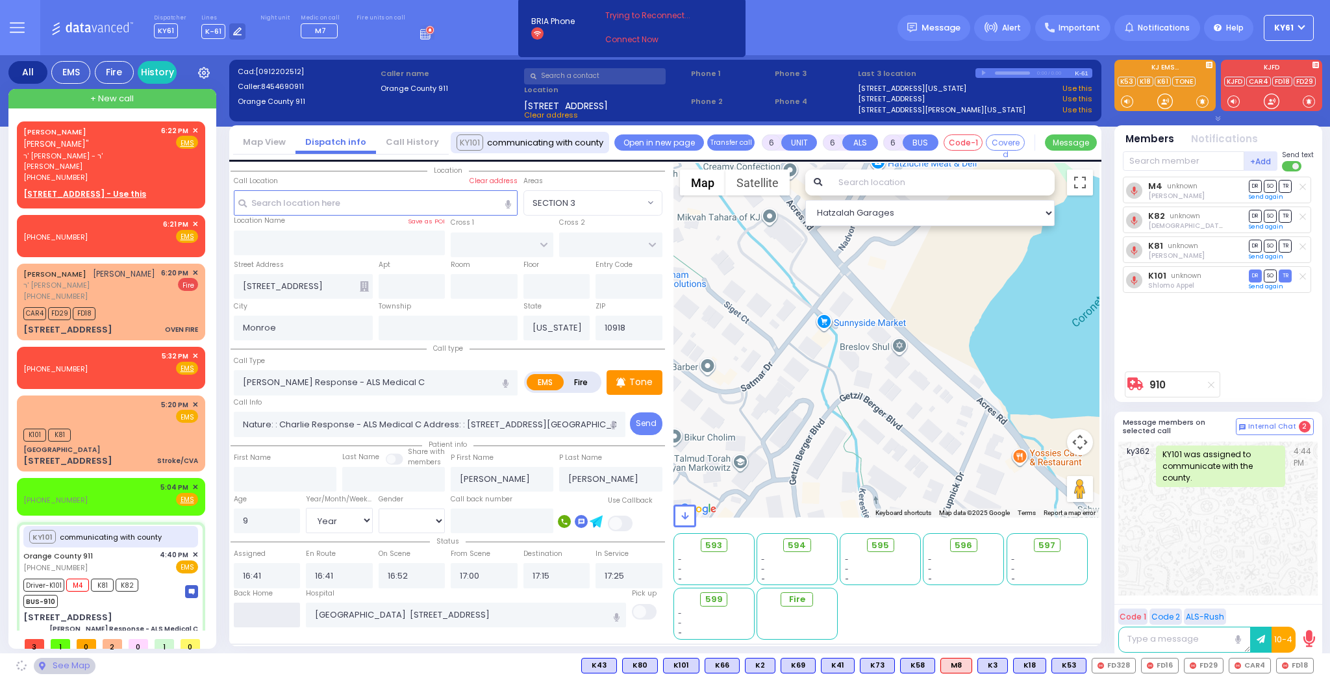
click at [274, 619] on input "text" at bounding box center [267, 615] width 67 height 25
type input "18:26"
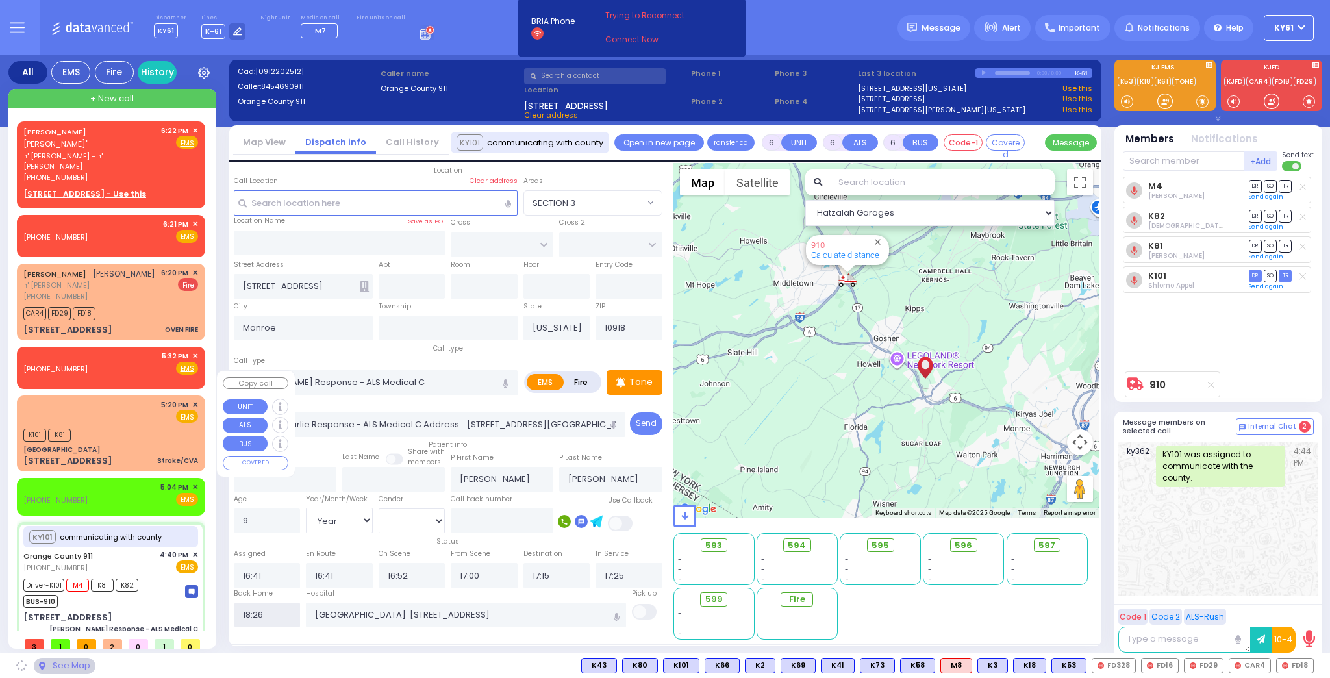
select select
radio input "true"
select select
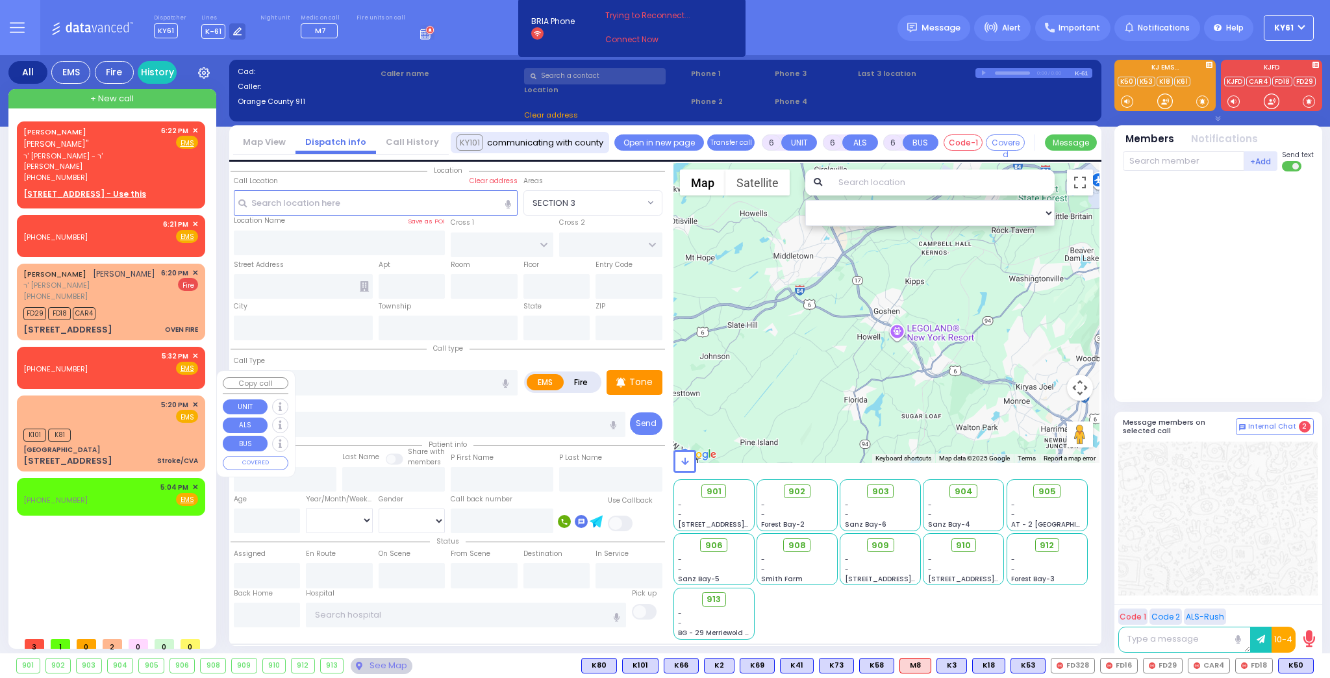
click at [151, 425] on div "K101 K81" at bounding box center [110, 433] width 175 height 16
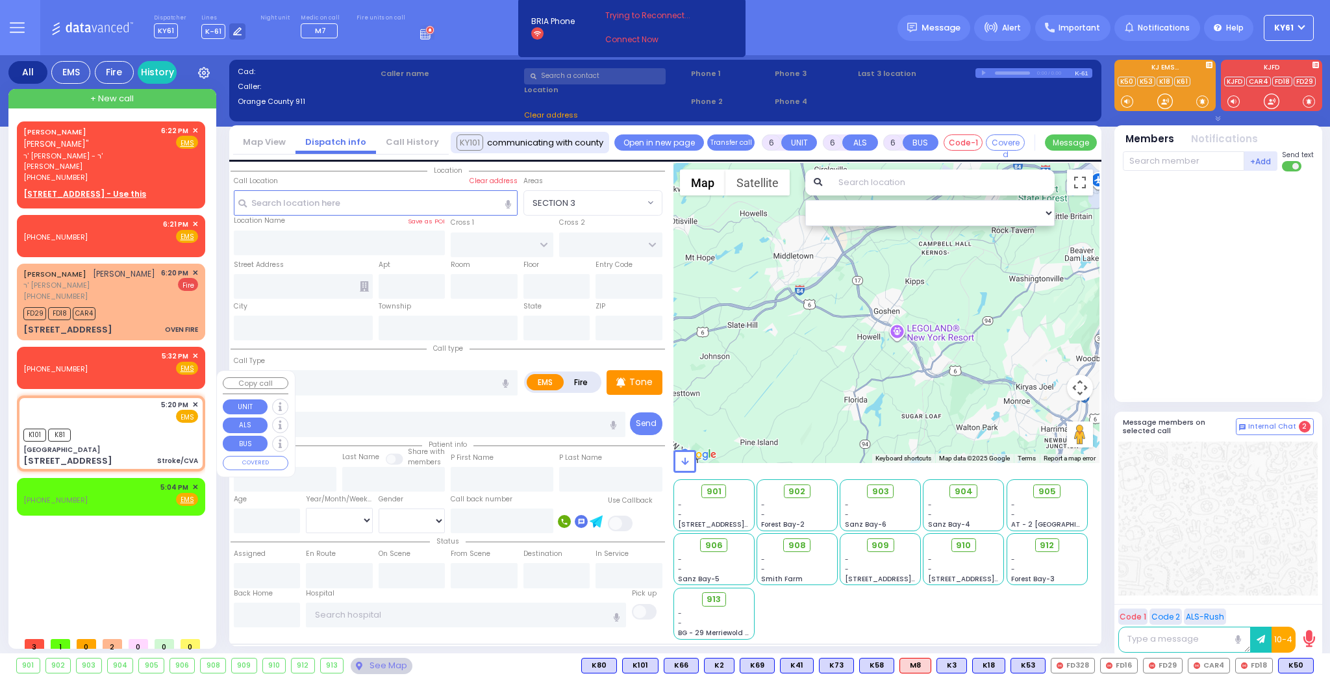
select select
type input "Stroke/CVA"
radio input "true"
type input "Unknown"
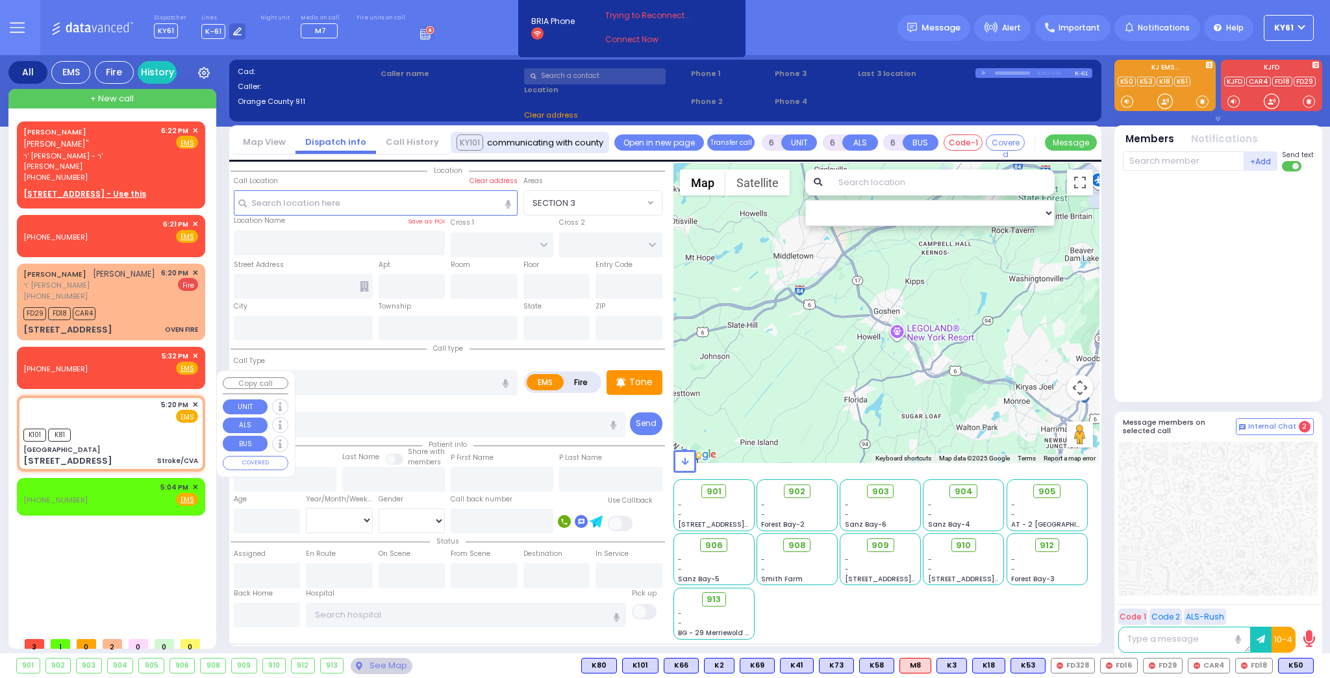
select select "Year"
type input "17:20"
type input "17:23"
select select "Hatzalah Garages"
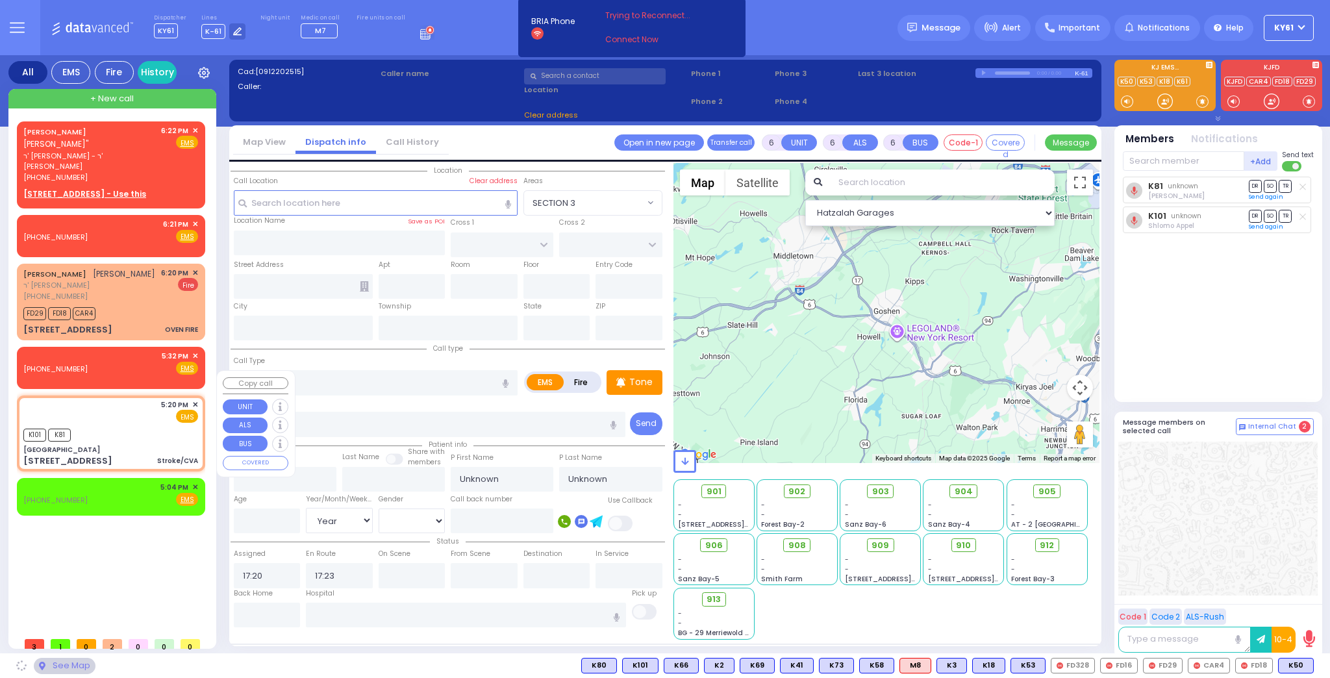
type input "[GEOGRAPHIC_DATA]"
type input "COLE ST"
type input "SKINNER ST"
type input "[STREET_ADDRESS]"
type input "7"
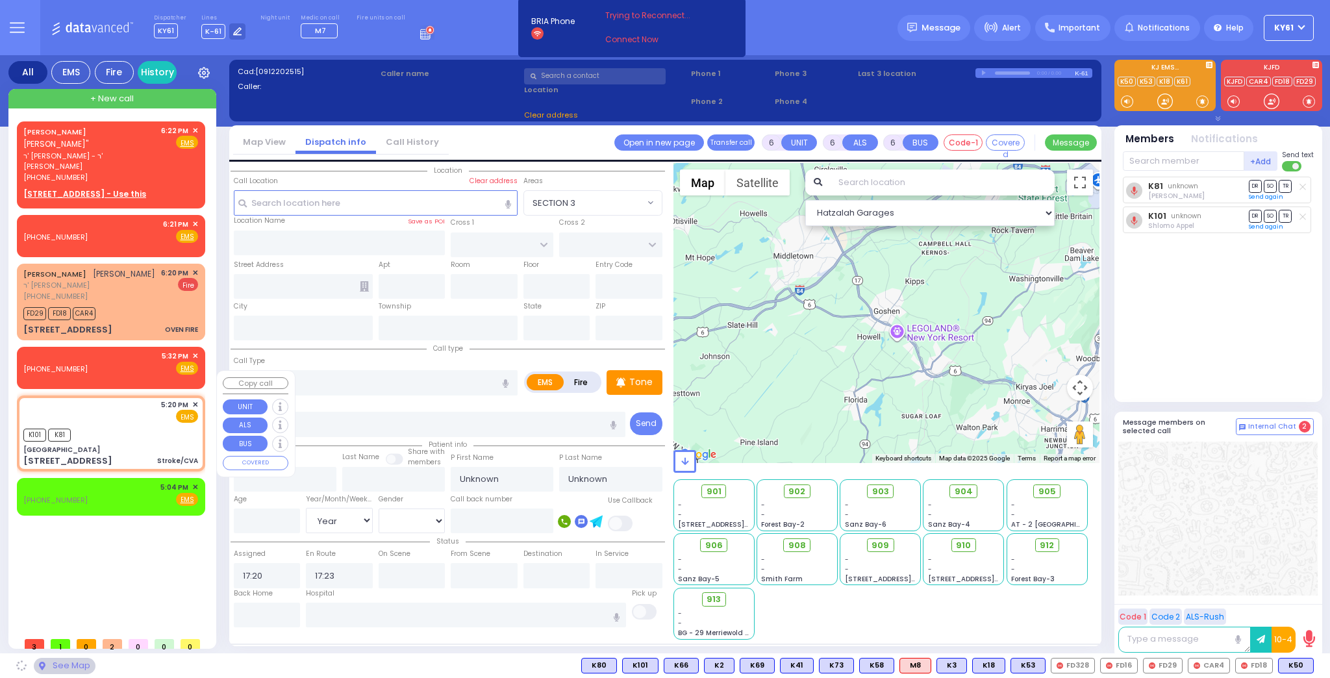
type input "ED"
type input "Port Jervis"
type input "[US_STATE]"
type input "12771"
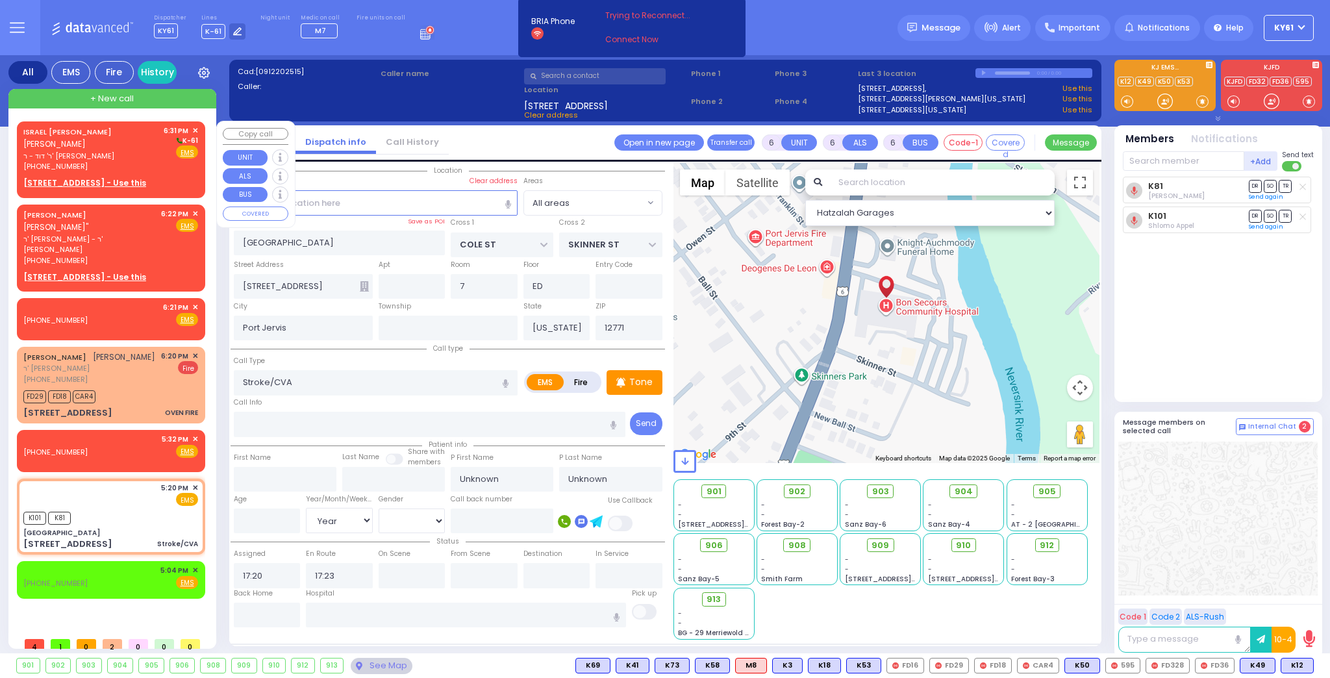
click at [131, 162] on div "(845) 782-8587" at bounding box center [91, 166] width 136 height 11
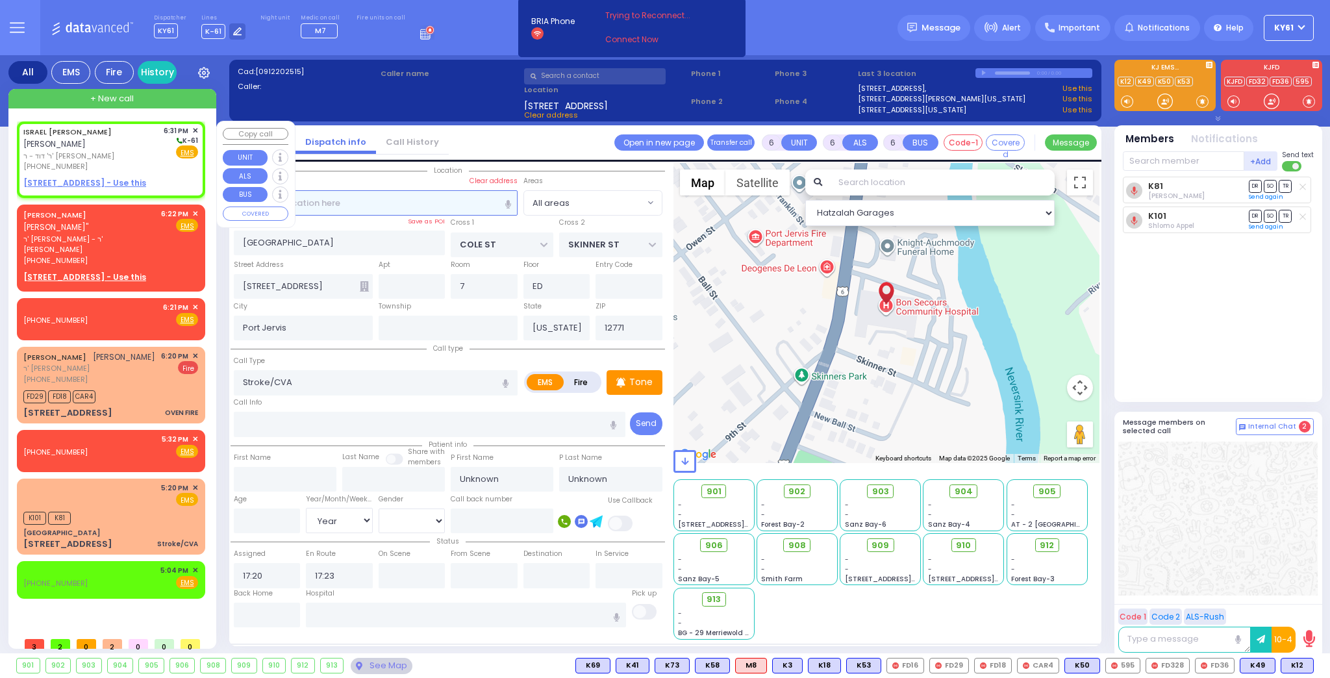
type input "2"
type input "1"
select select
radio input "true"
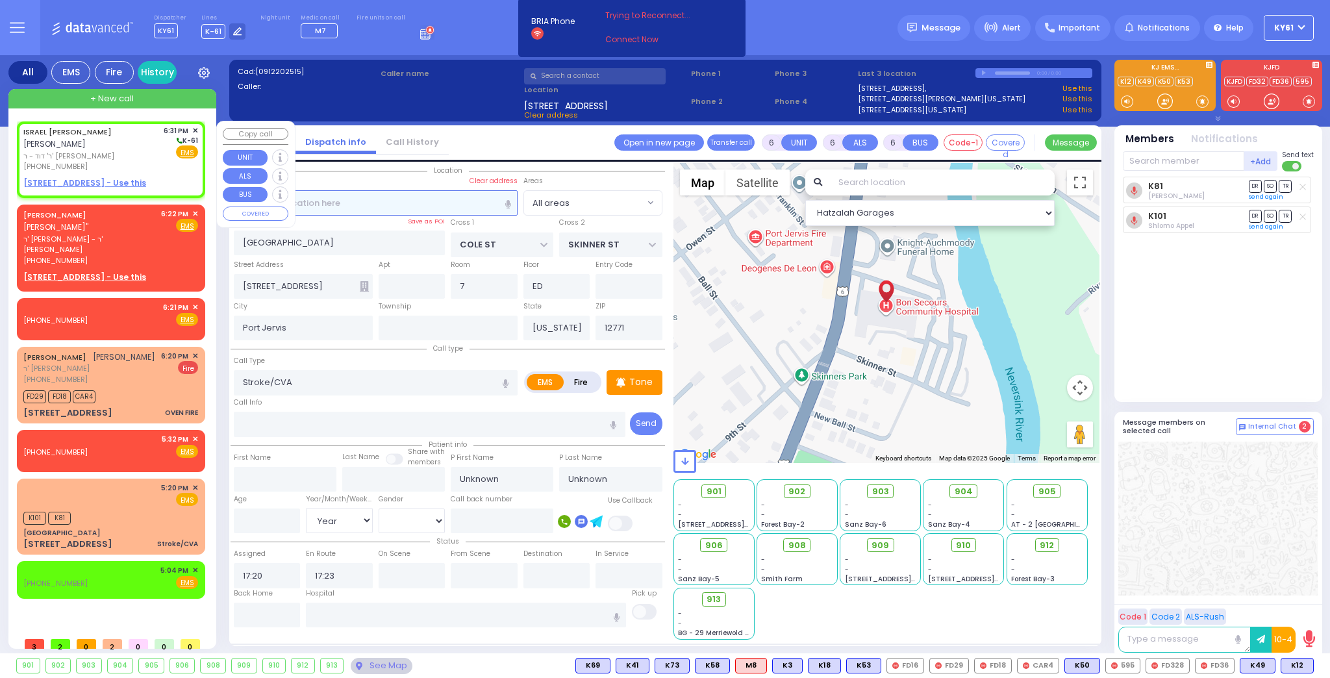
type input "ISRAEL ELIMYLECH"
type input "HIRSCH"
select select
type input "18:31"
select select "Hatzalah Garages"
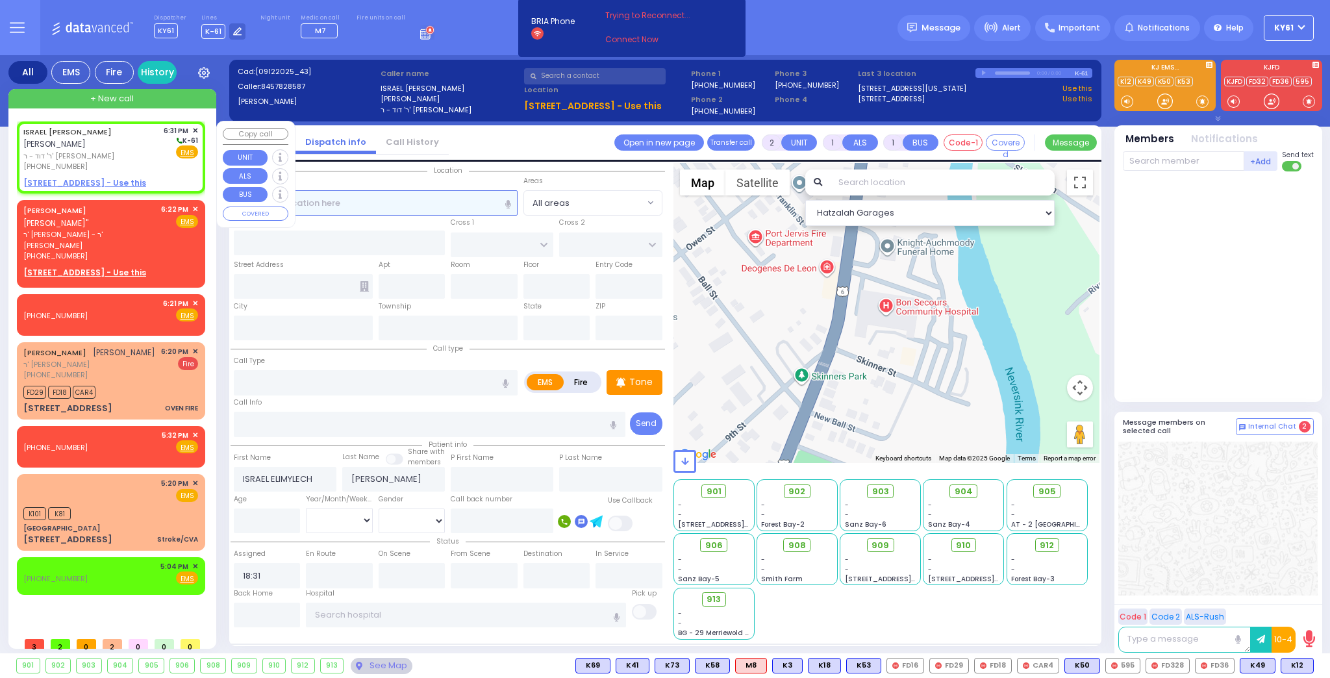
select select
radio input "true"
select select
select select "Hatzalah Garages"
click at [58, 181] on u "9 PREMISHLAN WAY 203 - Use this" at bounding box center [84, 182] width 123 height 11
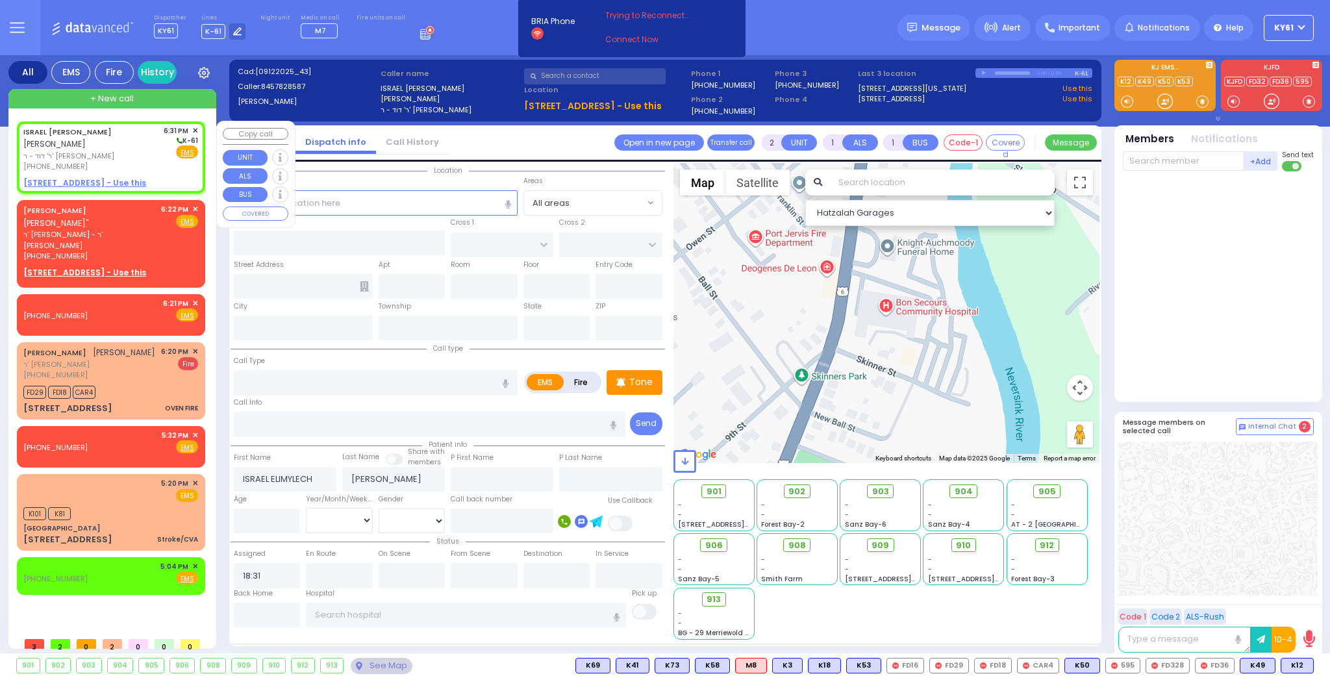
select select
radio input "true"
select select
select select "Hatzalah Garages"
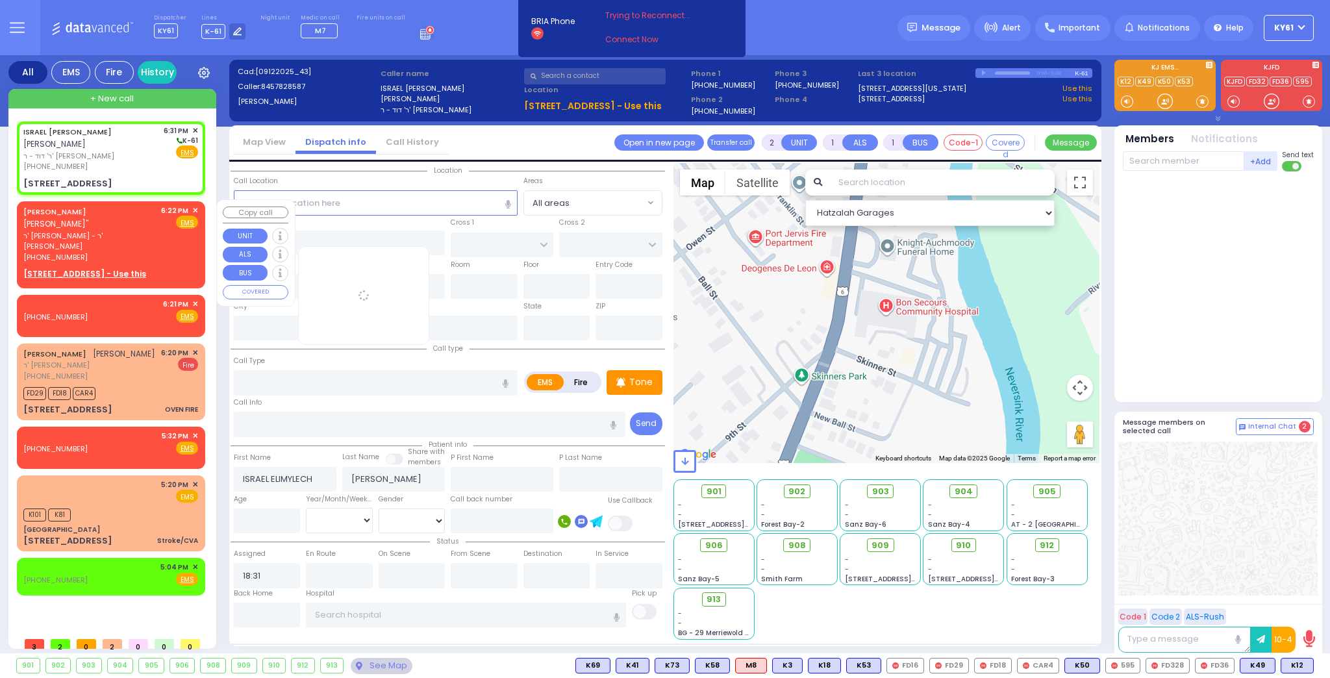
select select
radio input "true"
select select
select select "Hatzalah Garages"
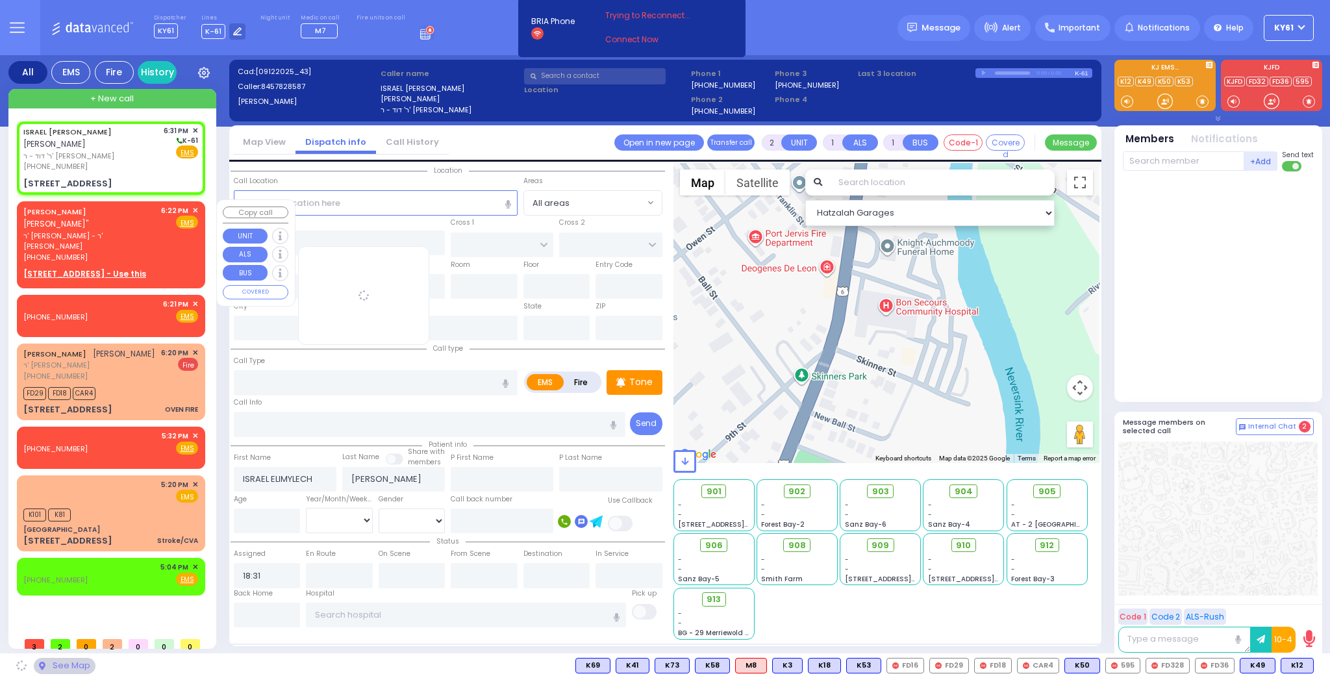
type input "RUZHIN RD"
type input "9 PREMISHLAN WAY"
type input "203"
type input "Kiryas Joel"
type input "[US_STATE]"
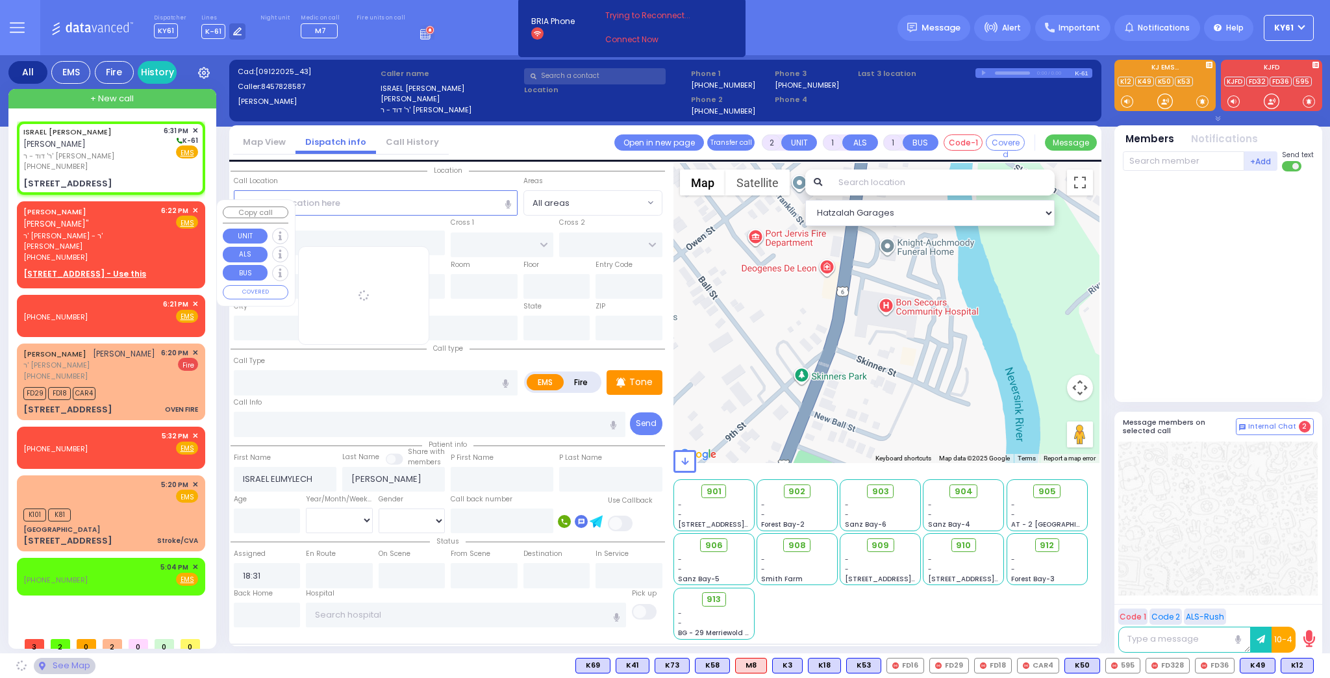
type input "10950"
select select "ATZEI TAMURIM"
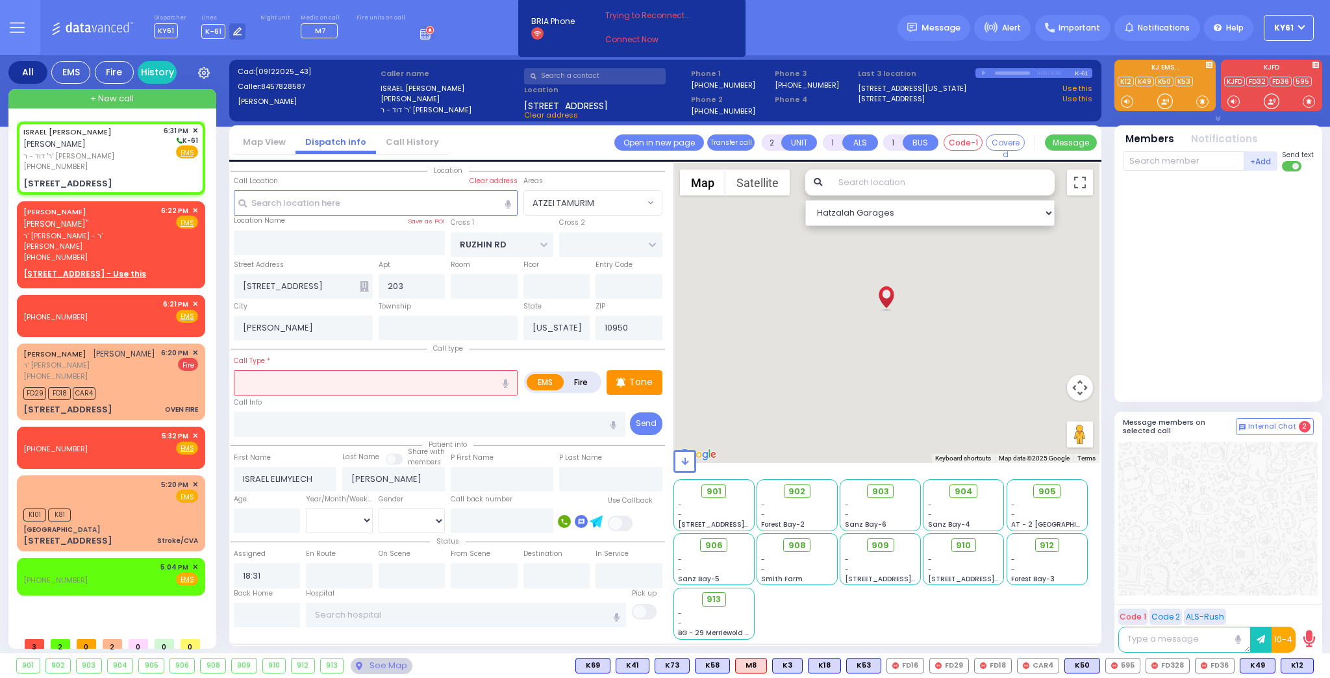
click at [343, 383] on input "text" at bounding box center [376, 382] width 284 height 25
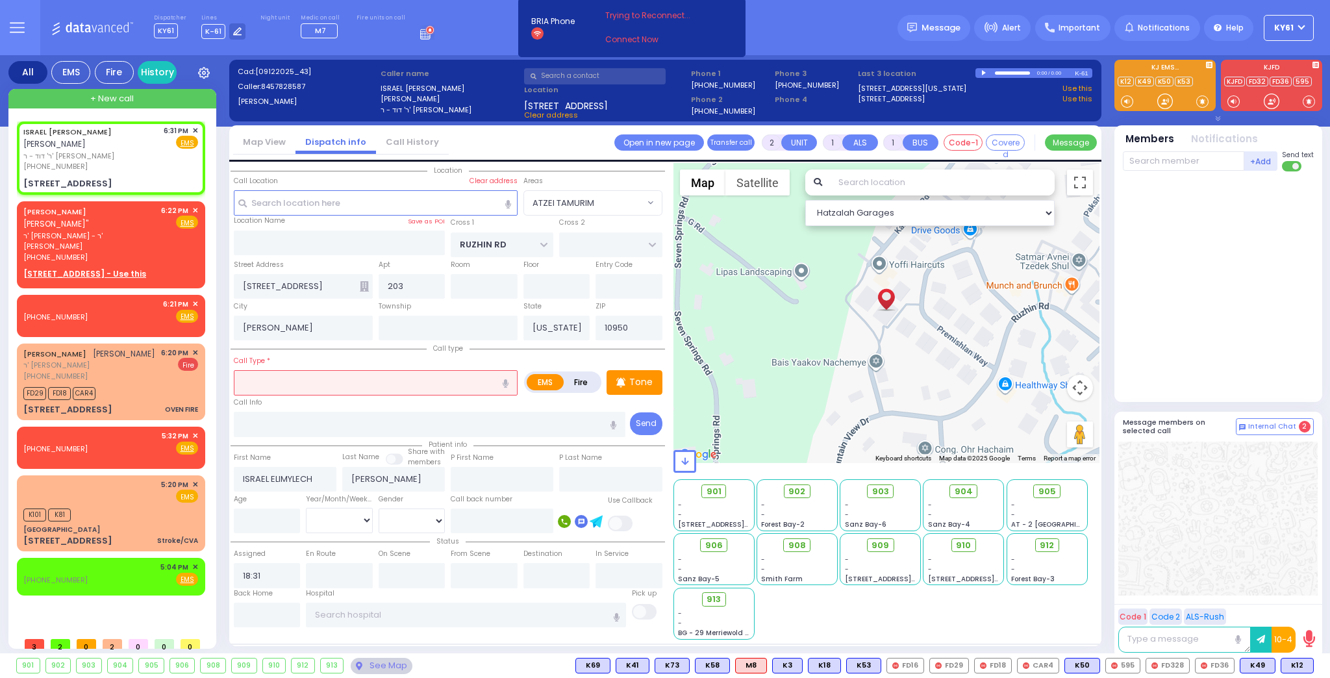
select select
radio input "true"
select select
select select "Hatzalah Garages"
select select "ATZEI TAMURIM"
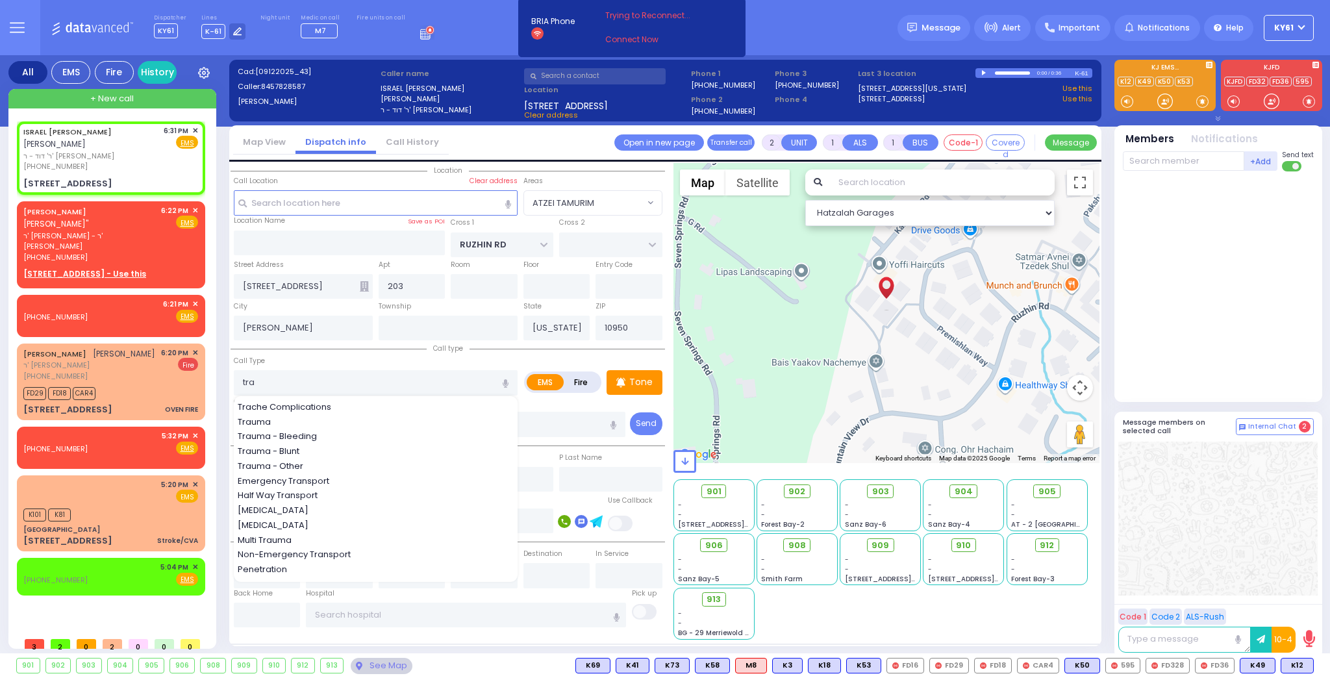
click at [312, 421] on div "Trauma" at bounding box center [376, 422] width 277 height 13
type input "Trauma"
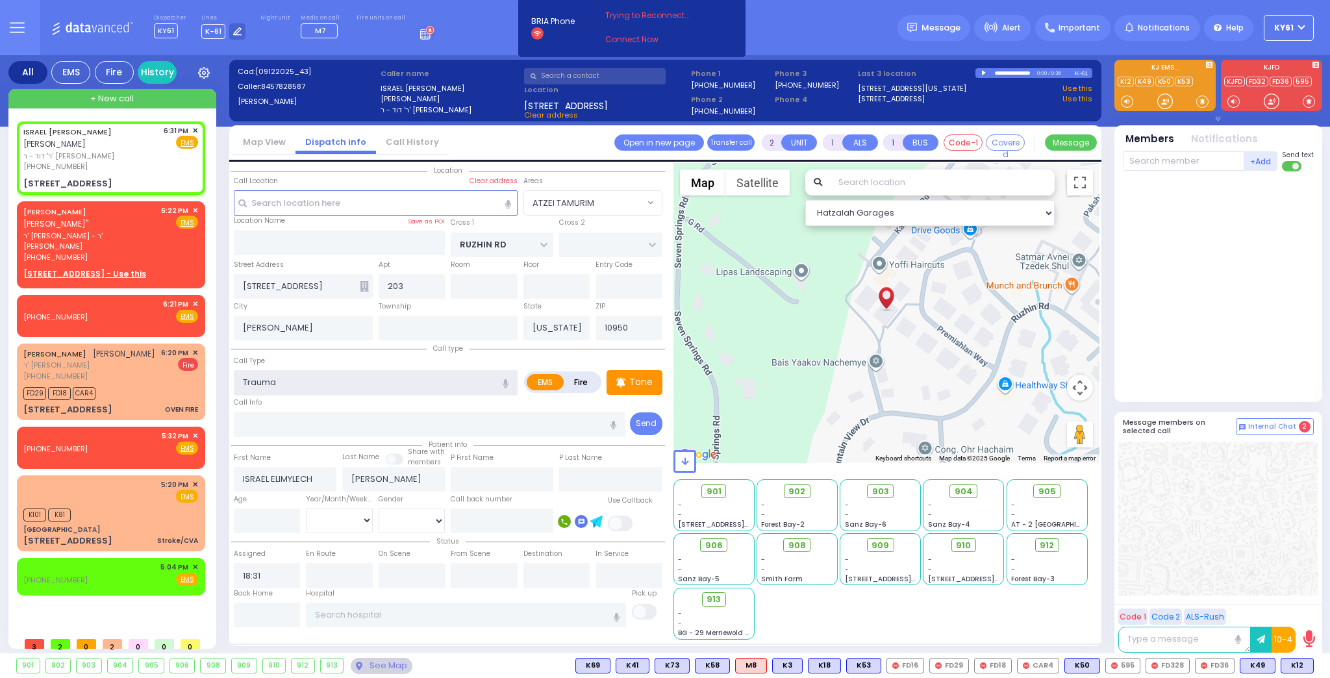
type input "0"
click at [635, 379] on p "Tone" at bounding box center [640, 382] width 23 height 14
click at [1292, 660] on span "K4" at bounding box center [1298, 666] width 30 height 14
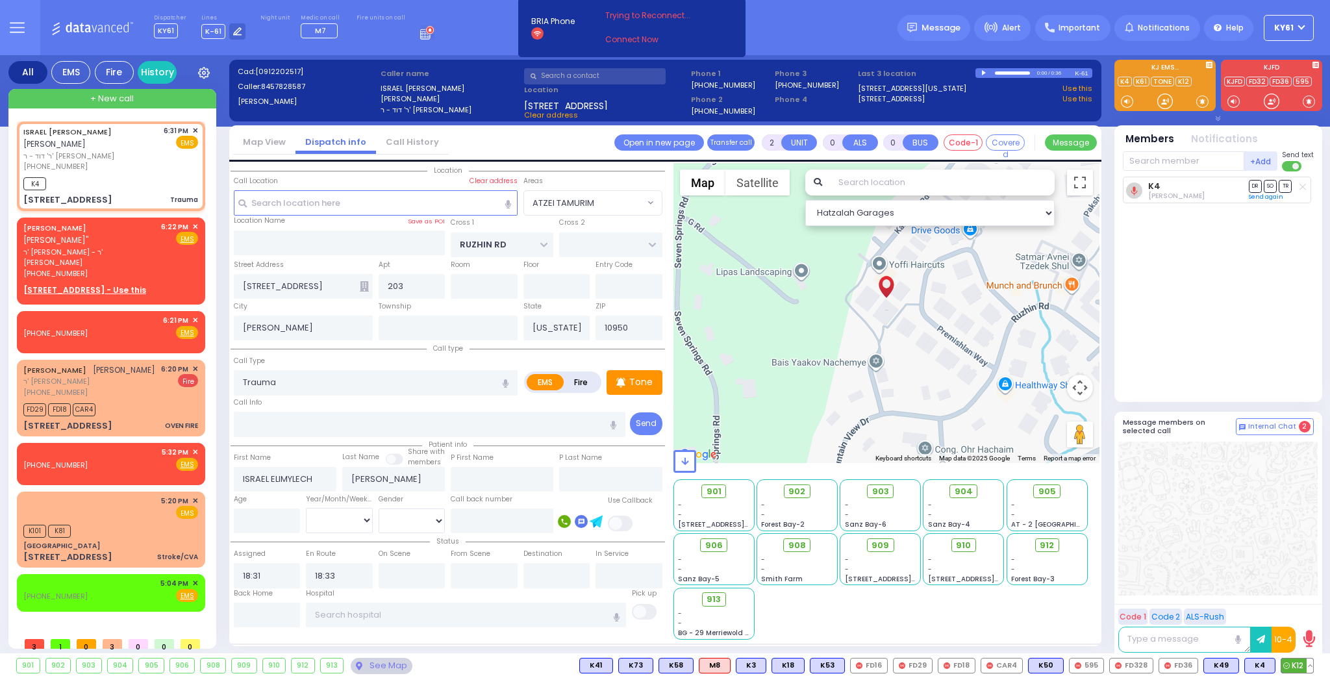
click at [1301, 666] on span "K12" at bounding box center [1297, 666] width 32 height 14
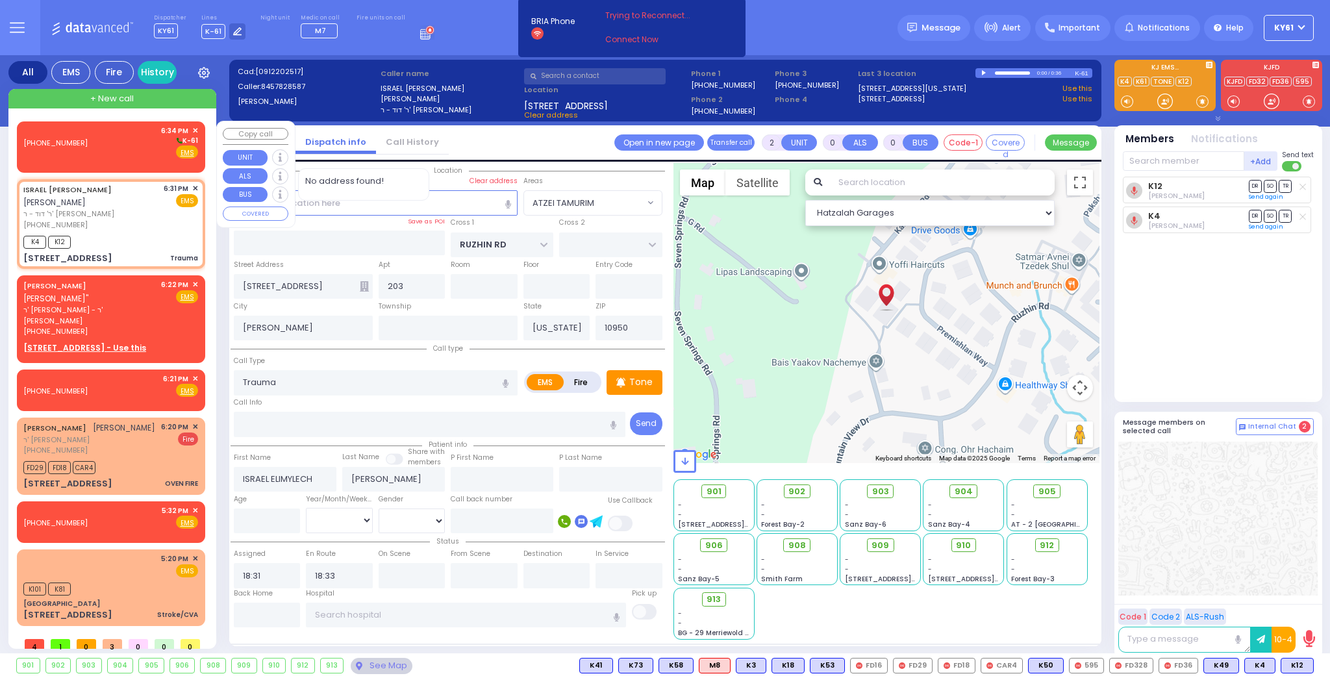
click at [142, 148] on div "(845) 264-1147 6:34 PM ✕ K-61 EMS" at bounding box center [110, 142] width 175 height 34
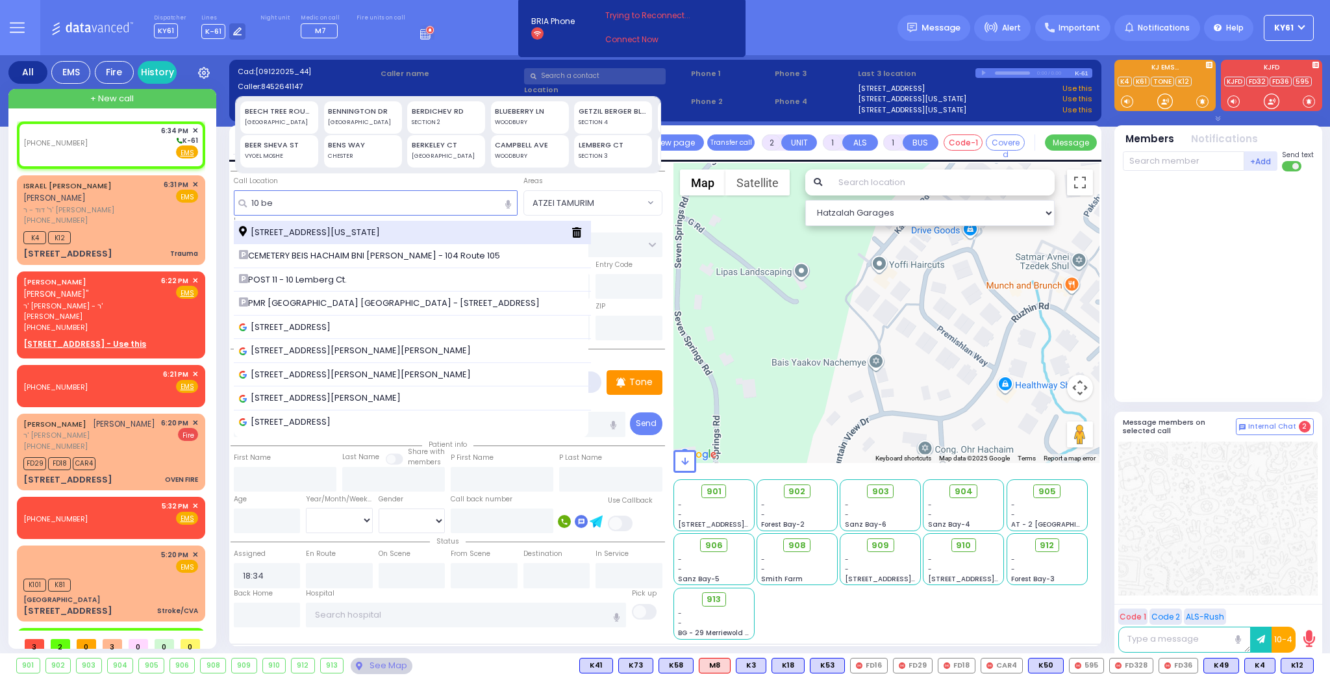
click at [366, 229] on span "10 Beer Sheva Street Monroe New York 10950" at bounding box center [311, 232] width 145 height 13
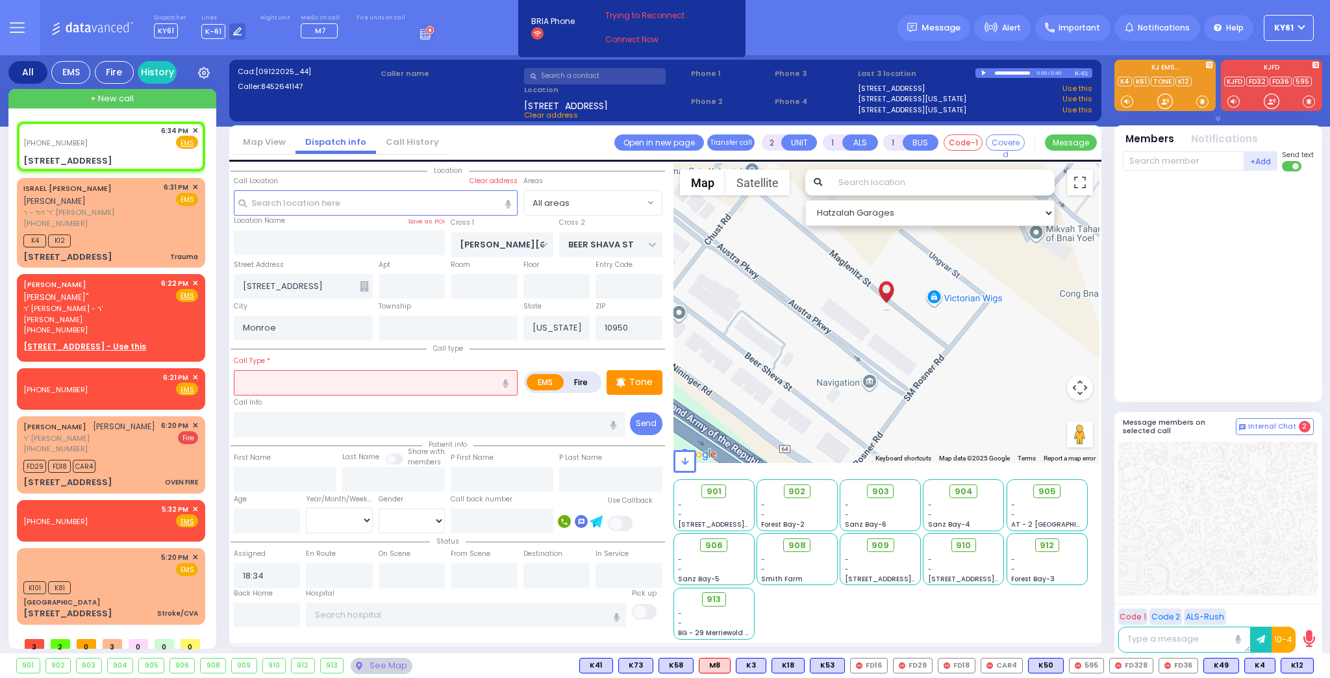
click at [353, 382] on input "text" at bounding box center [376, 382] width 284 height 25
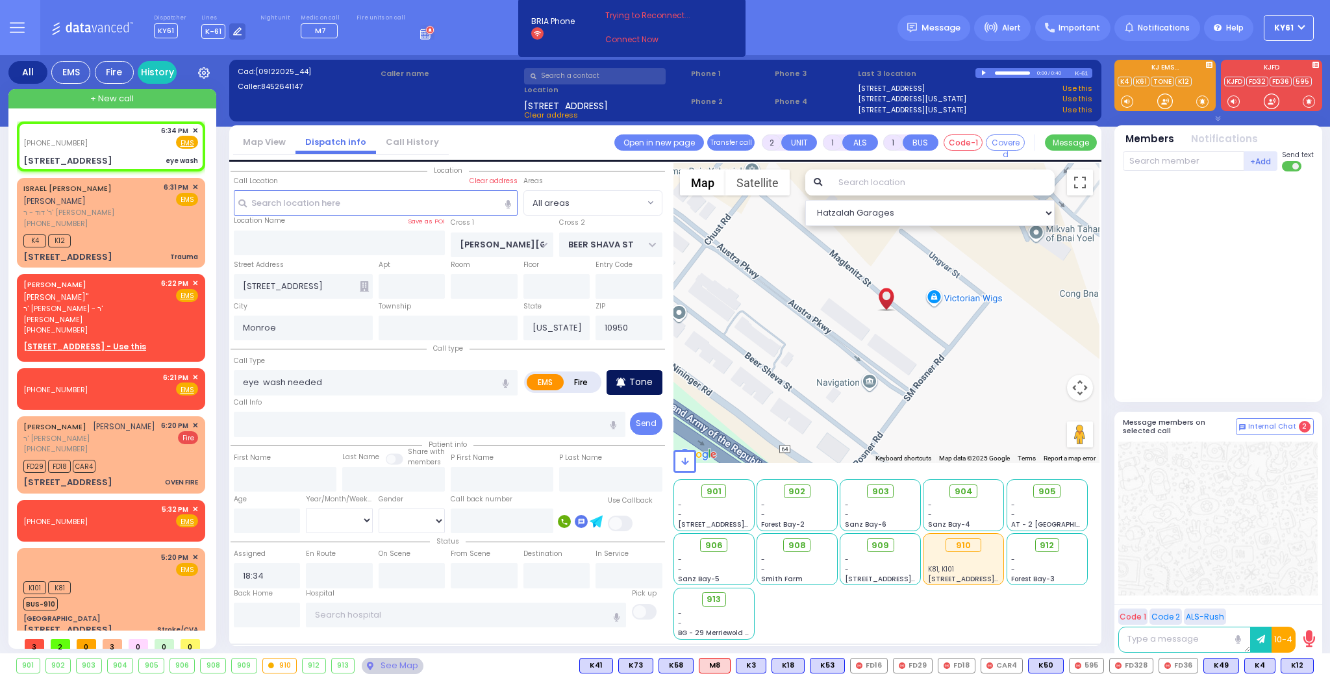
drag, startPoint x: 646, startPoint y: 384, endPoint x: 640, endPoint y: 377, distance: 9.2
click at [646, 383] on p "Tone" at bounding box center [640, 382] width 23 height 14
drag, startPoint x: 1296, startPoint y: 664, endPoint x: 1283, endPoint y: 652, distance: 17.9
click at [0, 0] on span "K52" at bounding box center [0, 0] width 0 height 0
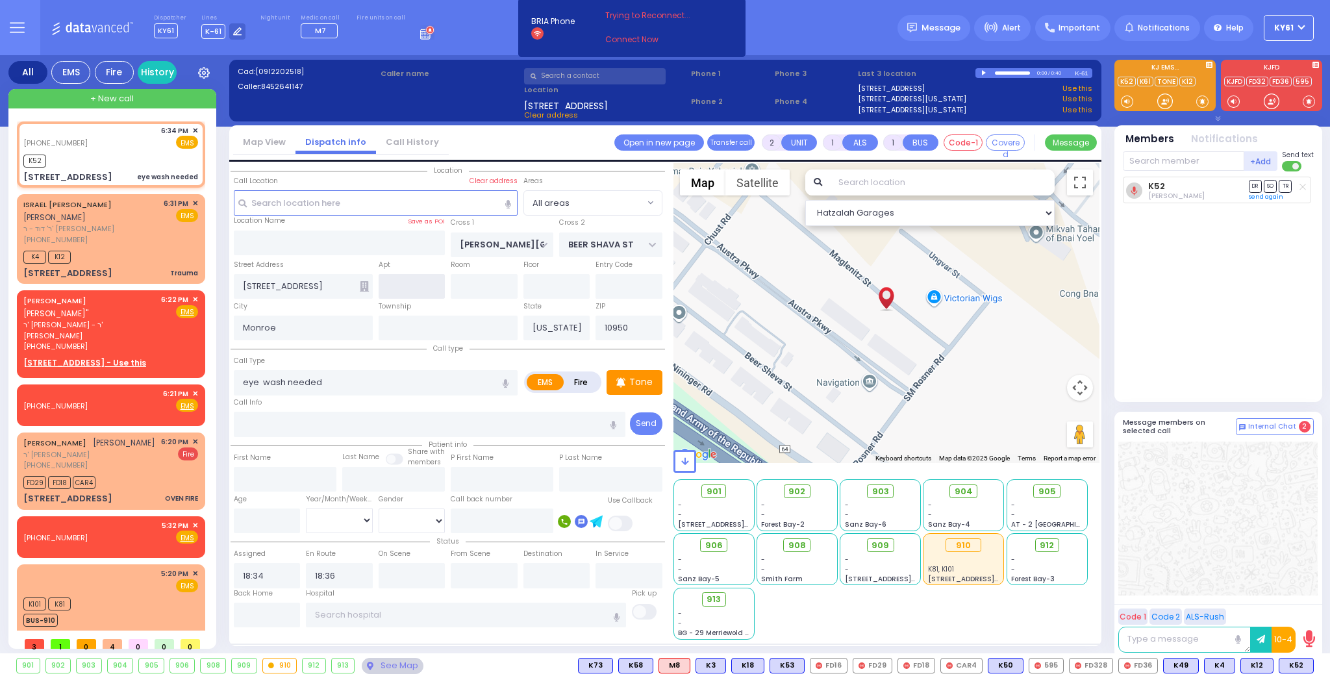
drag, startPoint x: 393, startPoint y: 285, endPoint x: 401, endPoint y: 285, distance: 7.8
click at [397, 285] on input "text" at bounding box center [412, 286] width 67 height 25
drag, startPoint x: 1298, startPoint y: 666, endPoint x: 1284, endPoint y: 644, distance: 26.0
click at [0, 0] on span "K43" at bounding box center [0, 0] width 0 height 0
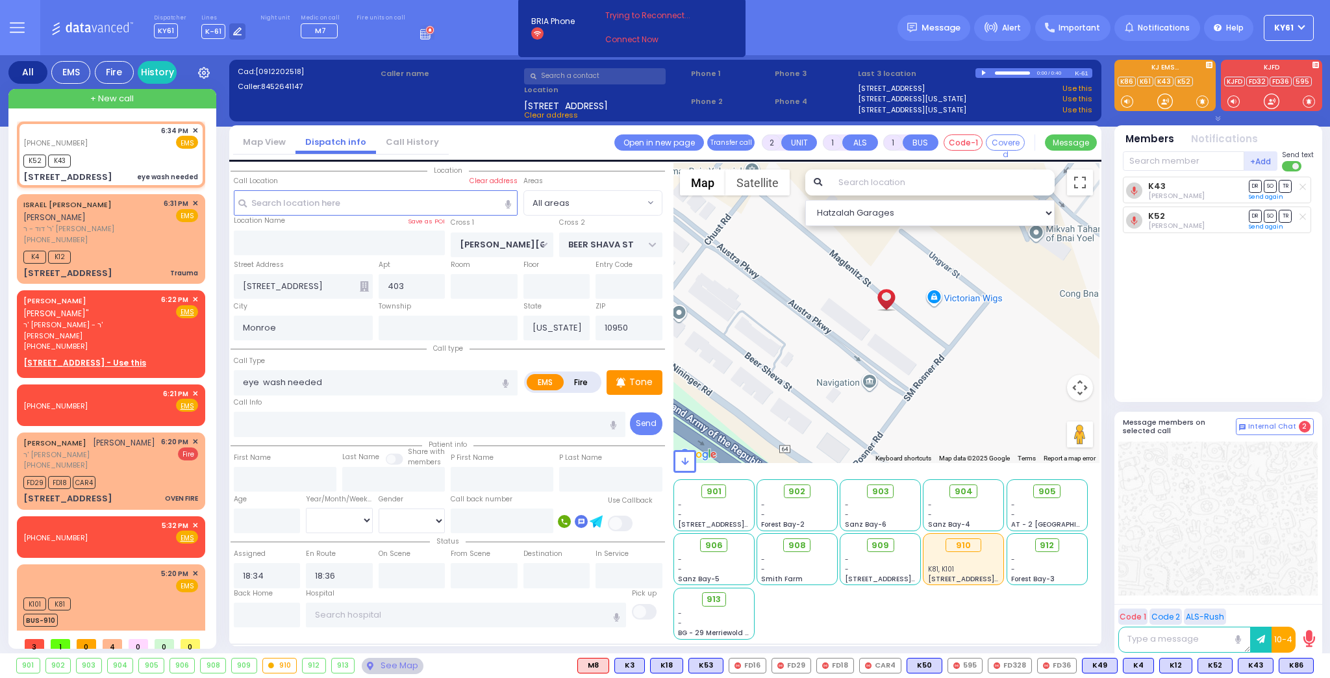
select select
click at [1295, 664] on span "K86" at bounding box center [1296, 666] width 34 height 14
select select
radio input "true"
select select
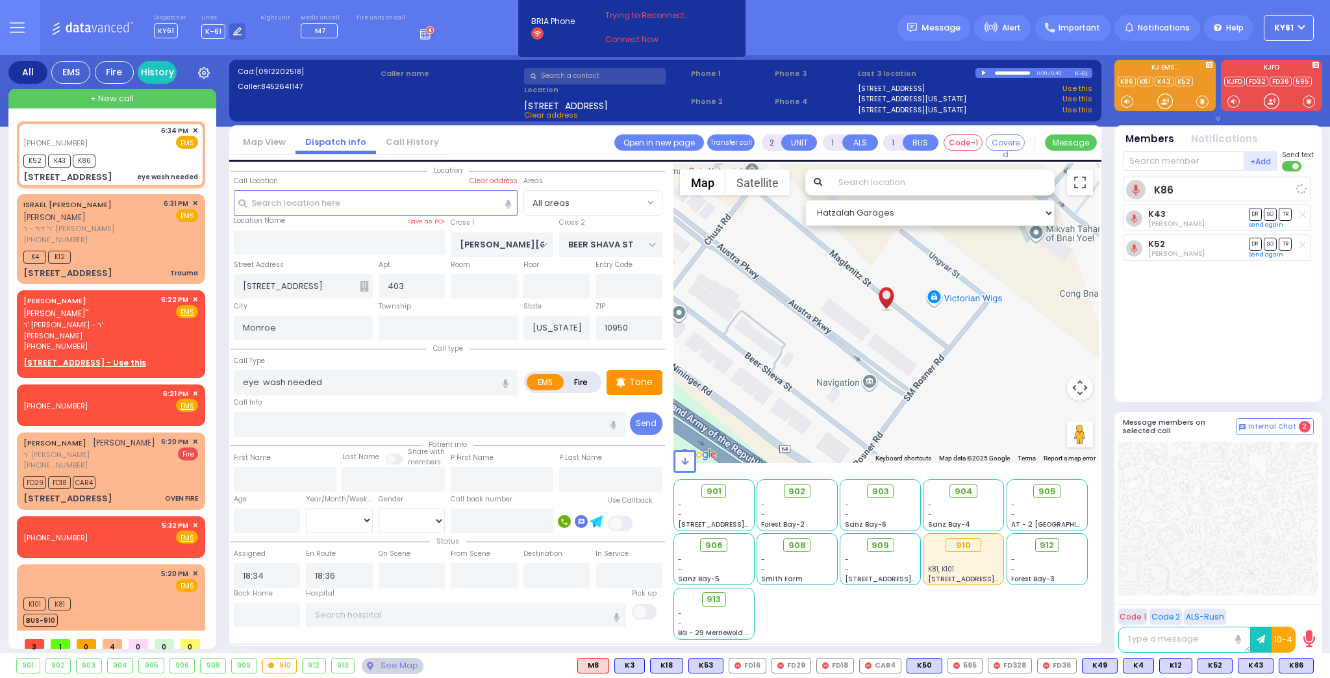
select select "Hatzalah Garages"
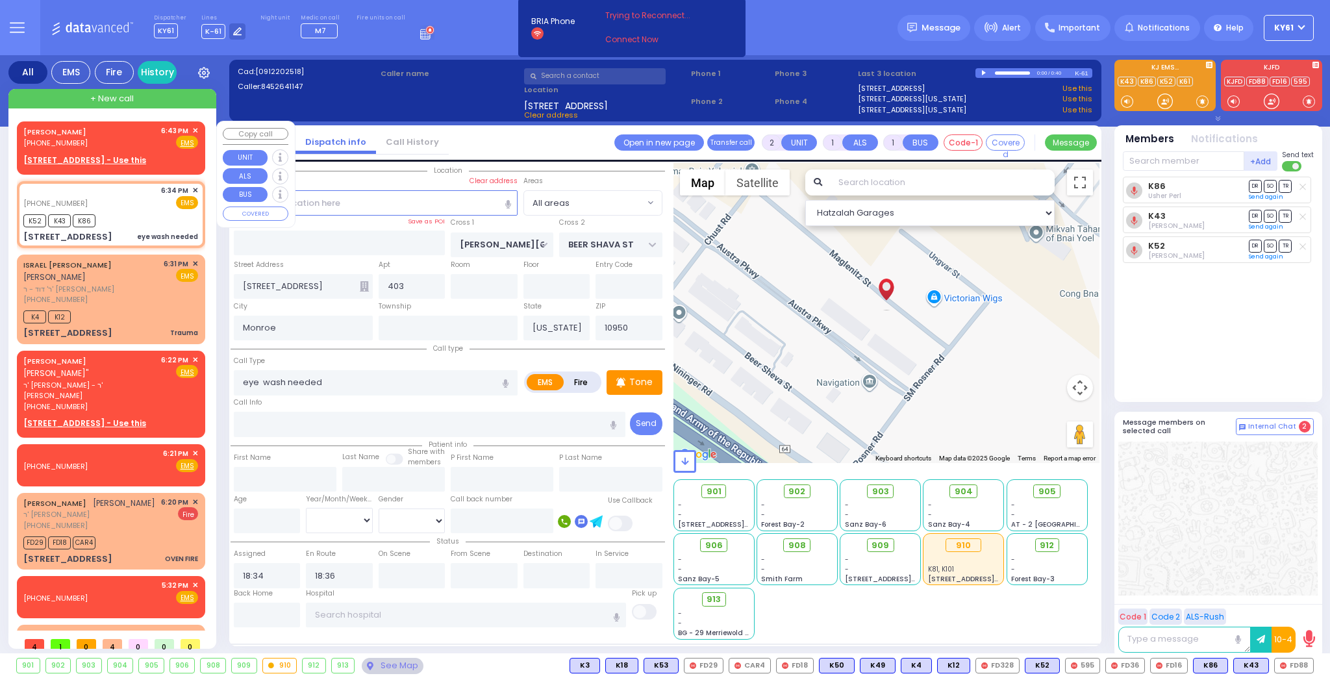
drag, startPoint x: 123, startPoint y: 144, endPoint x: 134, endPoint y: 144, distance: 10.4
click at [131, 144] on div "LIPA FRIEDMAN (845) 923-7507 6:43 PM ✕ Fire EMS" at bounding box center [110, 137] width 175 height 24
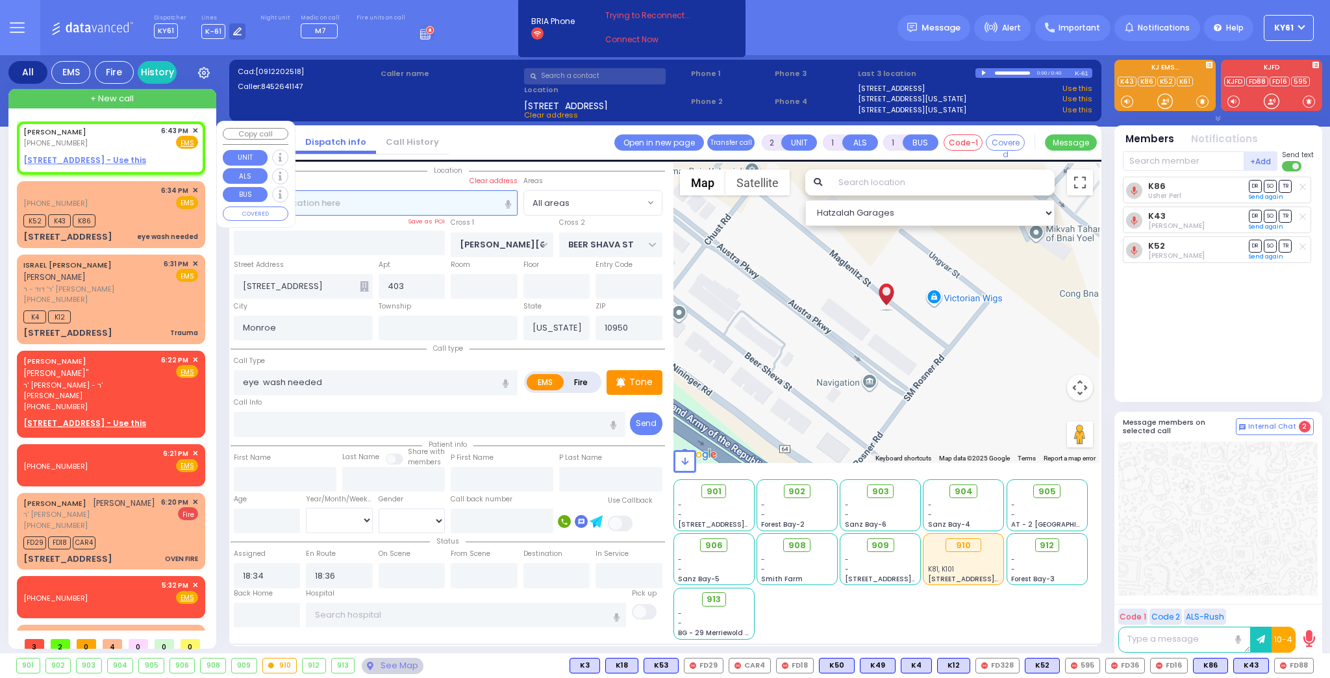
select select
radio input "true"
type input "LIPA"
type input "FRIEDMAN"
select select
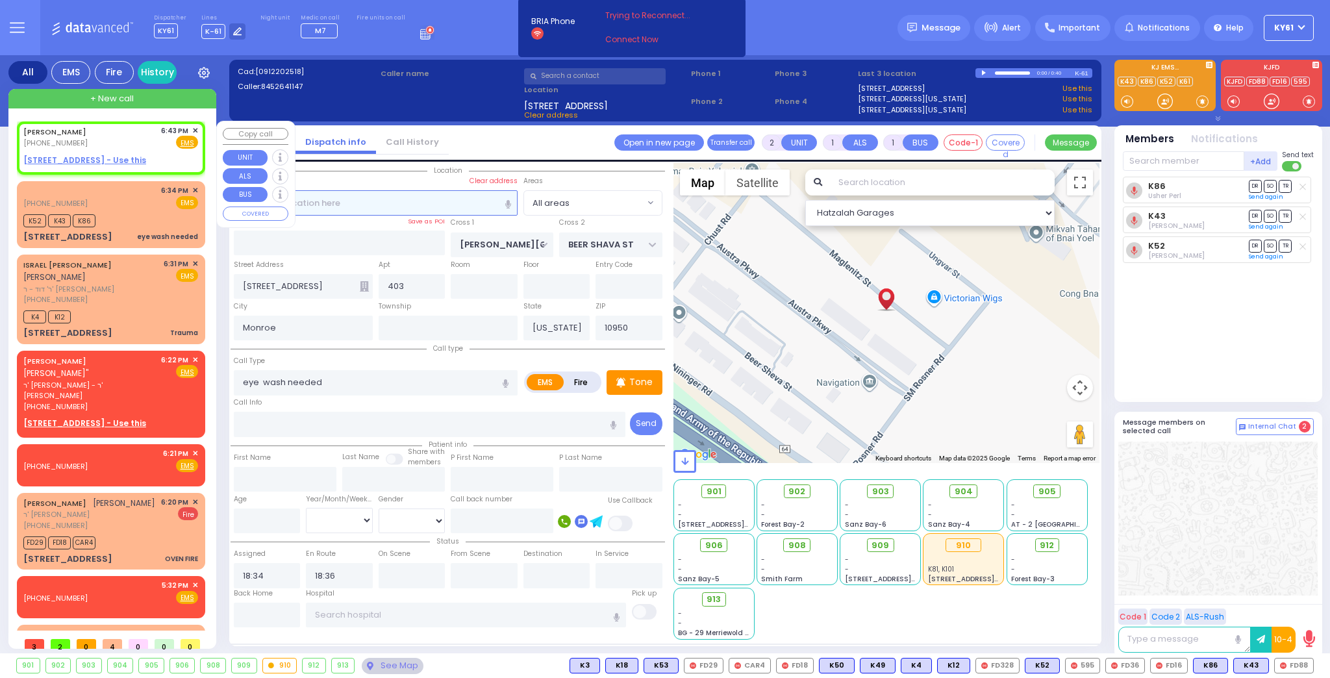
type input "18:43"
select select "Hatzalah Garages"
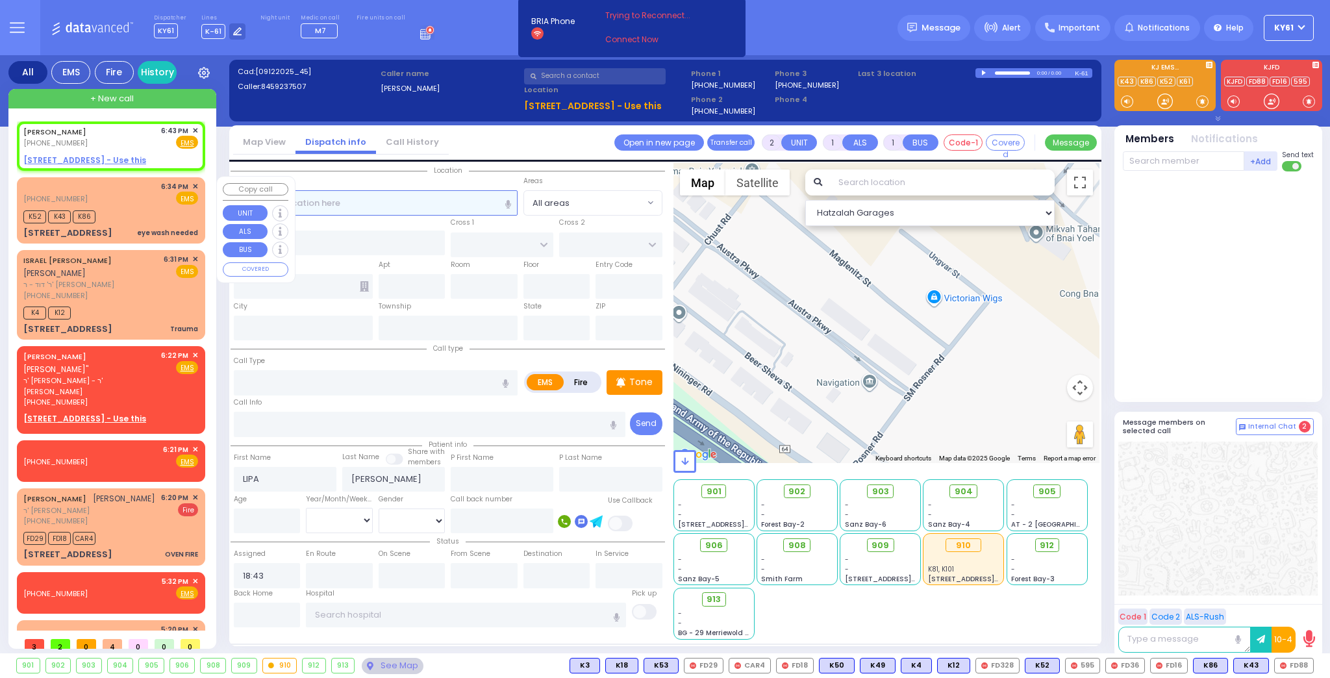
select select
radio input "true"
select select
select select "Hatzalah Garages"
click at [49, 157] on u "1 MELITZ ST 205 - Use this" at bounding box center [84, 160] width 123 height 11
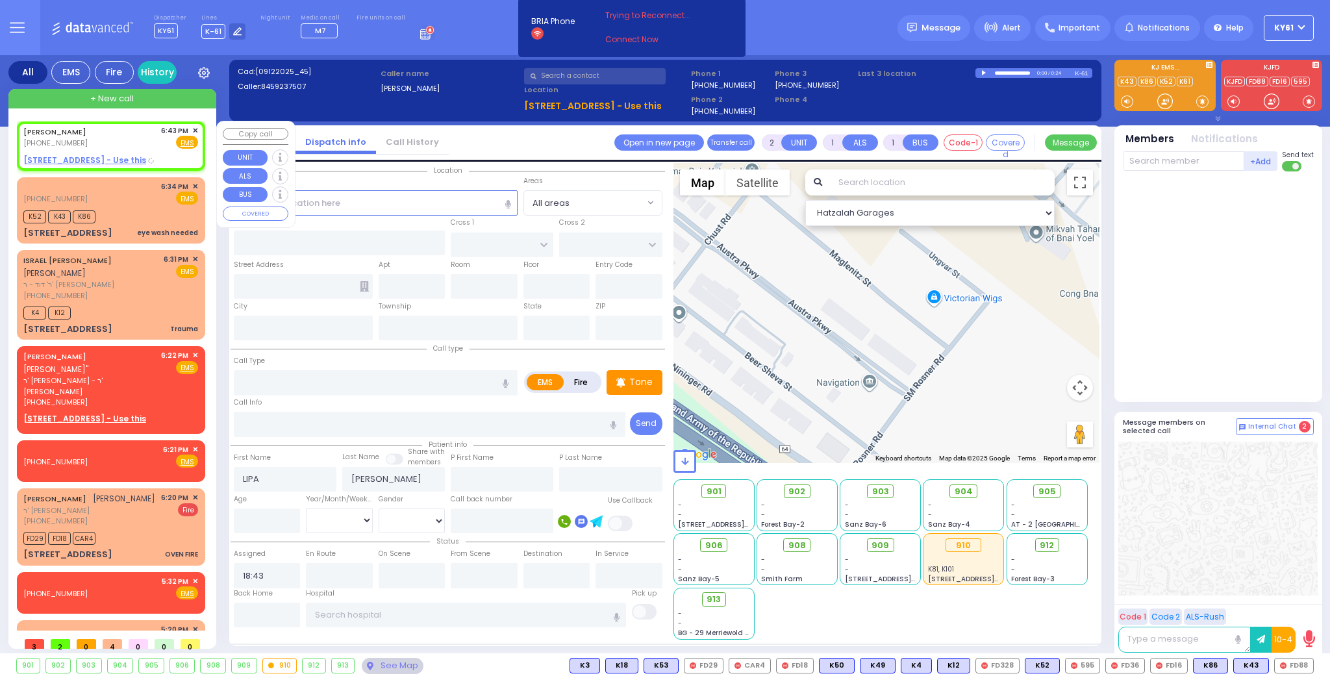
select select
radio input "true"
select select
select select "Hatzalah Garages"
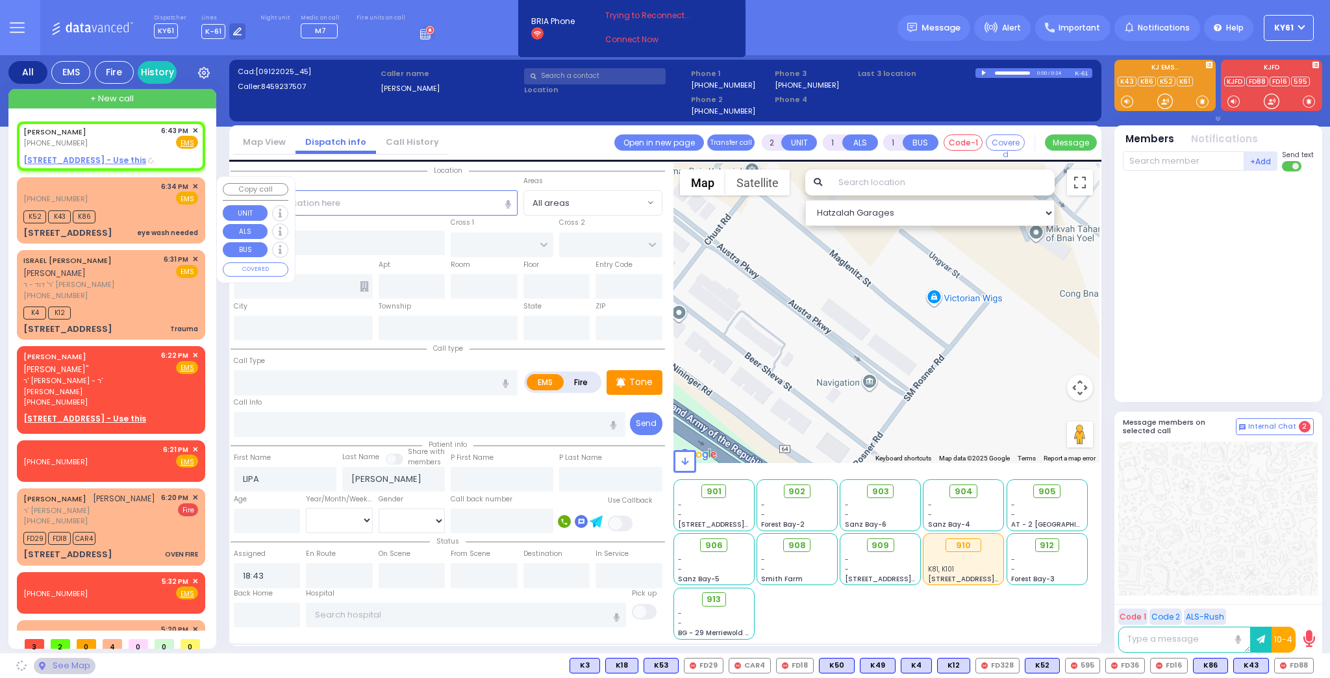
type input "ACRES RD"
type input "1 MELITZ ST"
type input "205"
type input "Kiryas Joel"
type input "[US_STATE]"
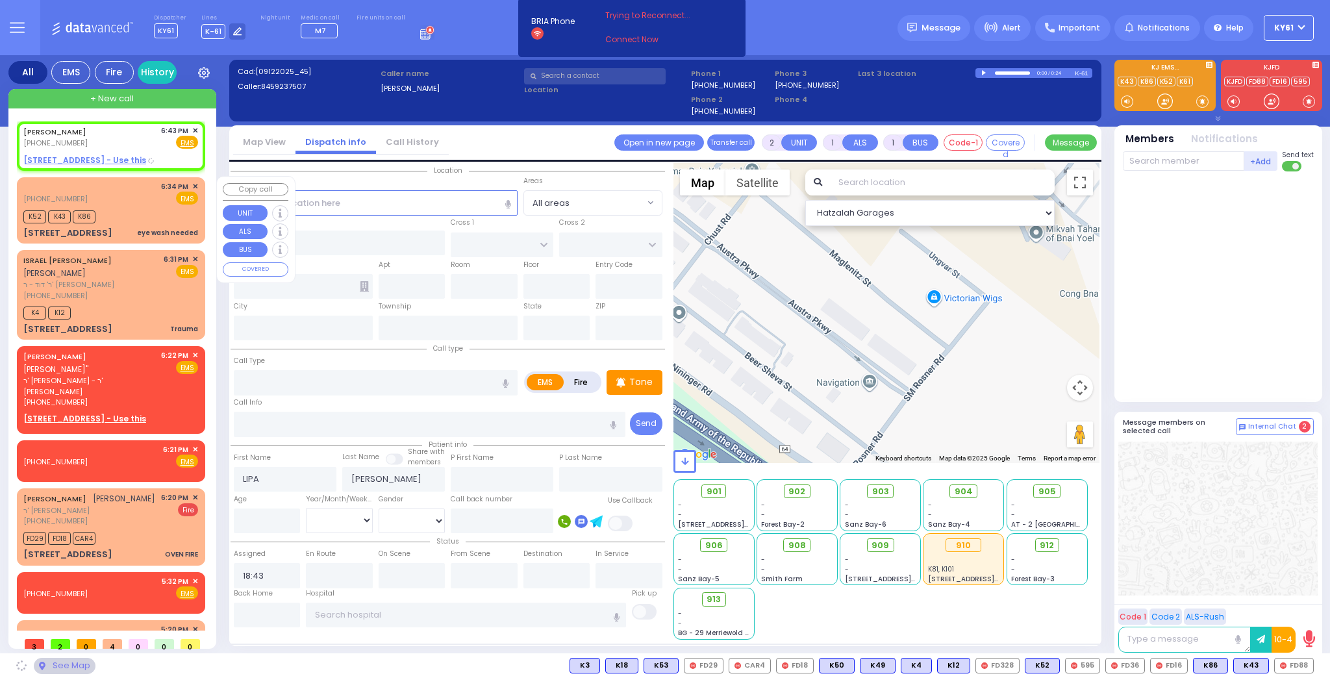
type input "10950"
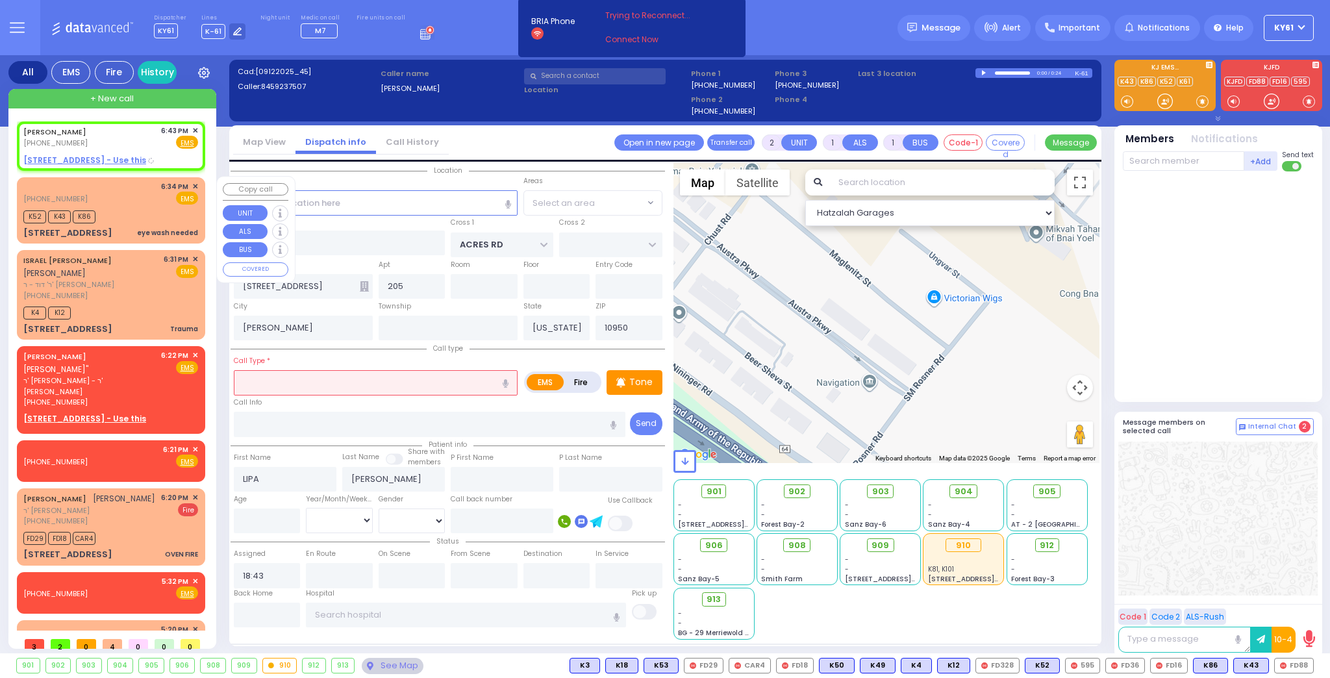
select select "PALM TREE"
select select
radio input "true"
select select
select select "Hatzalah Garages"
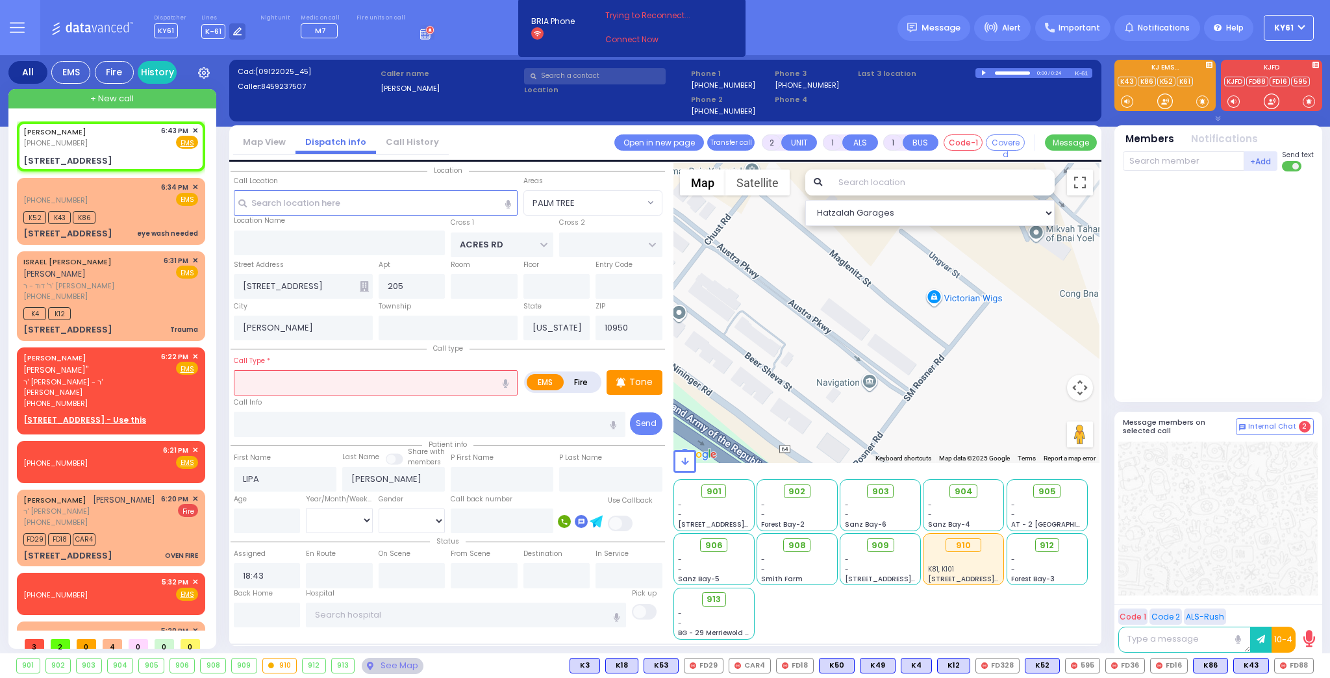
select select "PALM TREE"
click at [333, 378] on input "text" at bounding box center [376, 382] width 284 height 25
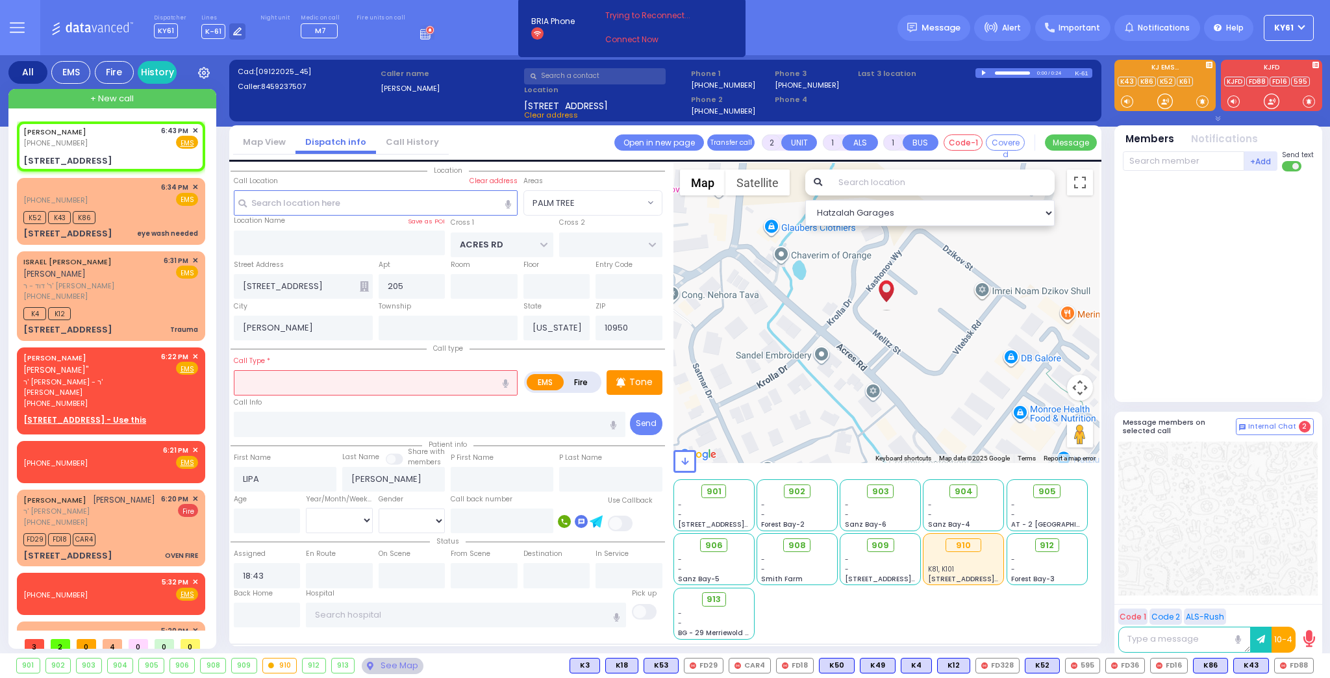
click at [584, 377] on label "Fire" at bounding box center [581, 382] width 36 height 16
radio input "true"
select select
radio input "true"
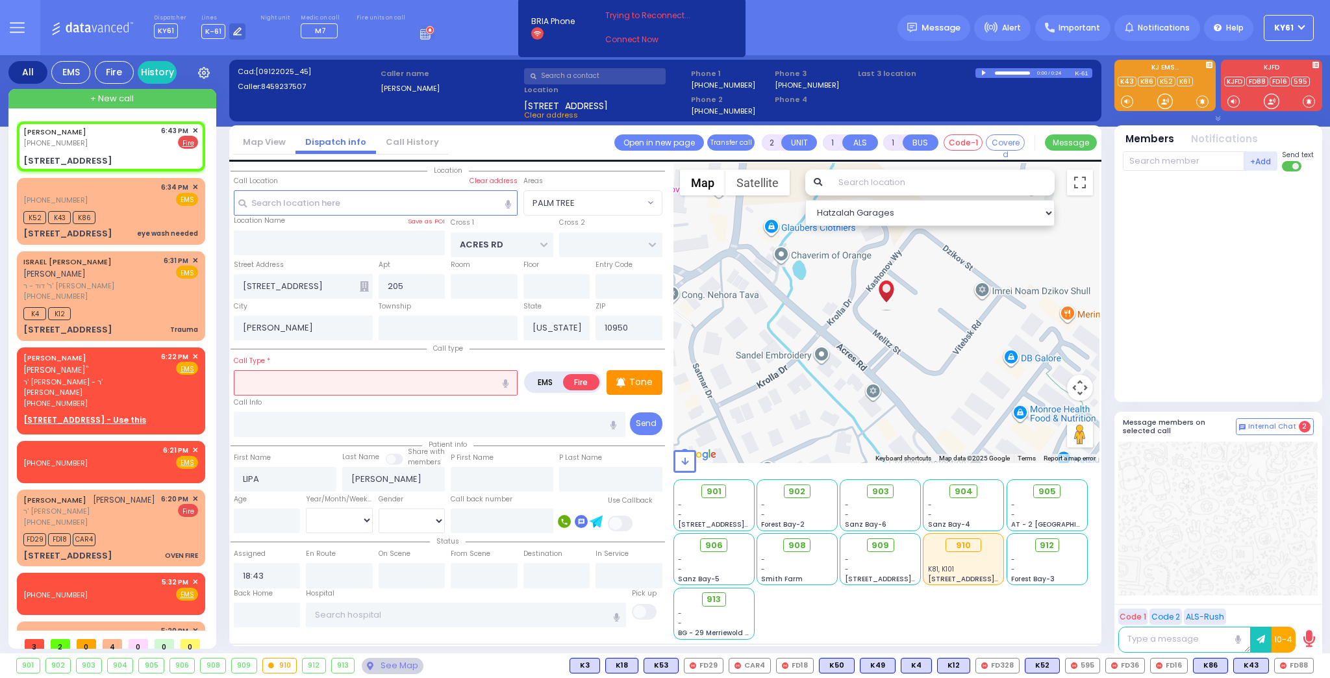
select select
select select "Hatzalah Garages"
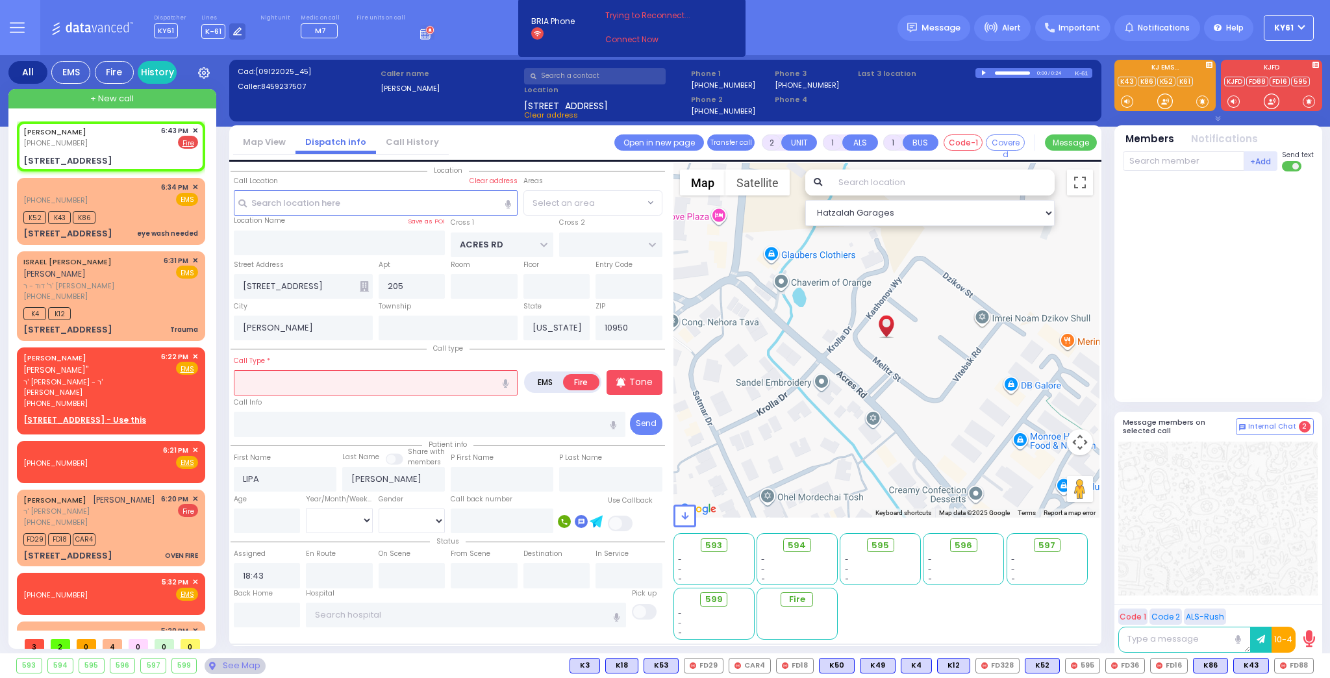
select select "PALM TREE"
click at [418, 377] on input "text" at bounding box center [376, 382] width 284 height 25
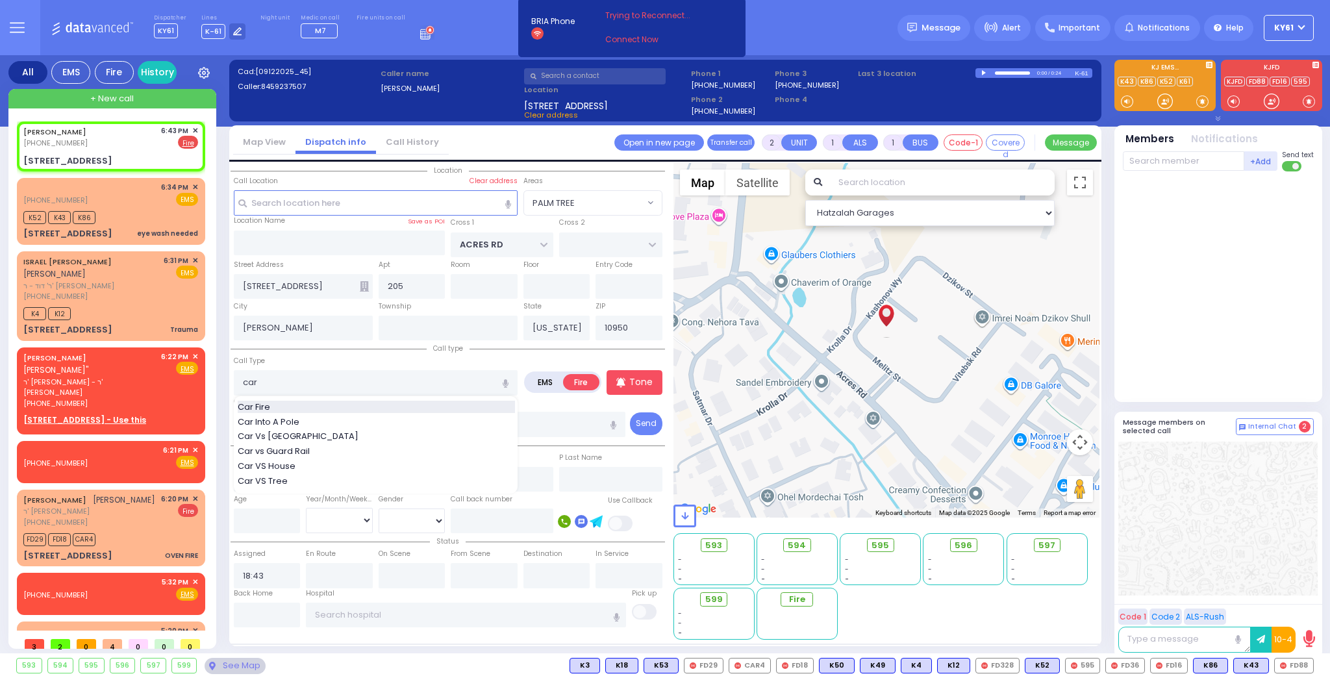
click at [272, 405] on span "Car Fire" at bounding box center [256, 407] width 37 height 13
type input "Car Fire"
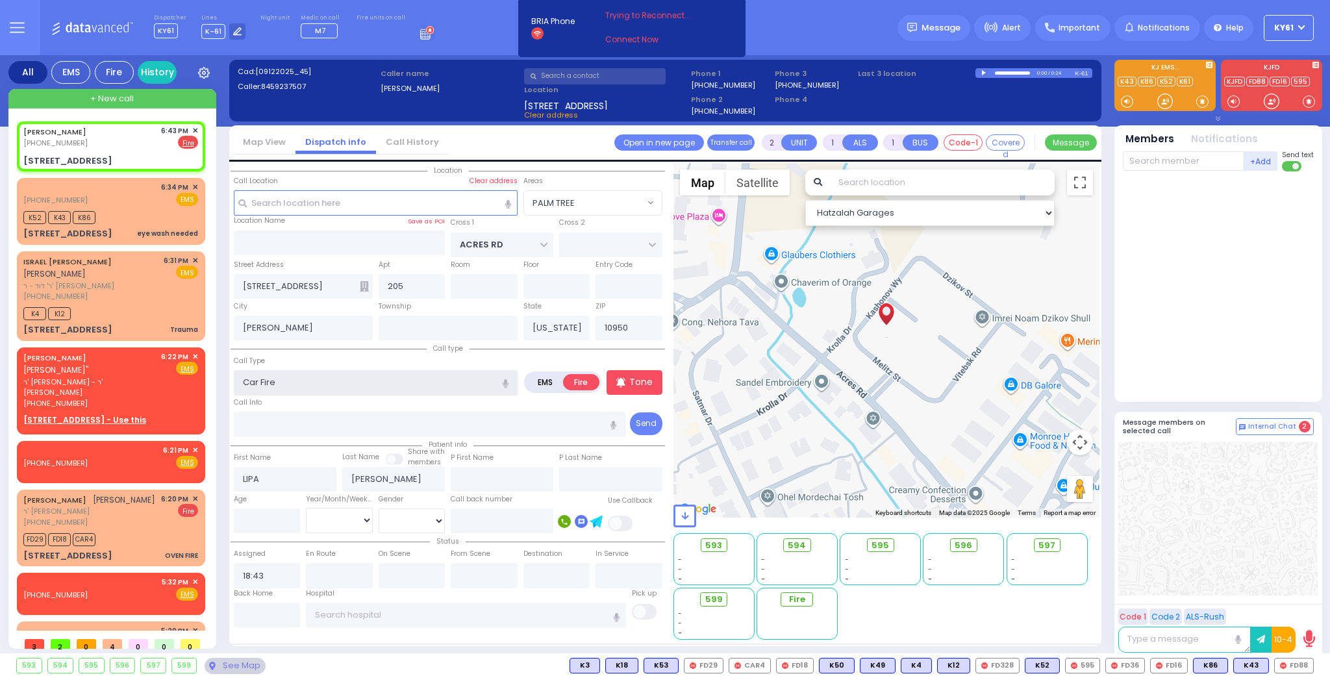
type input "5"
select select
radio input "true"
select select
select select "Hatzalah Garages"
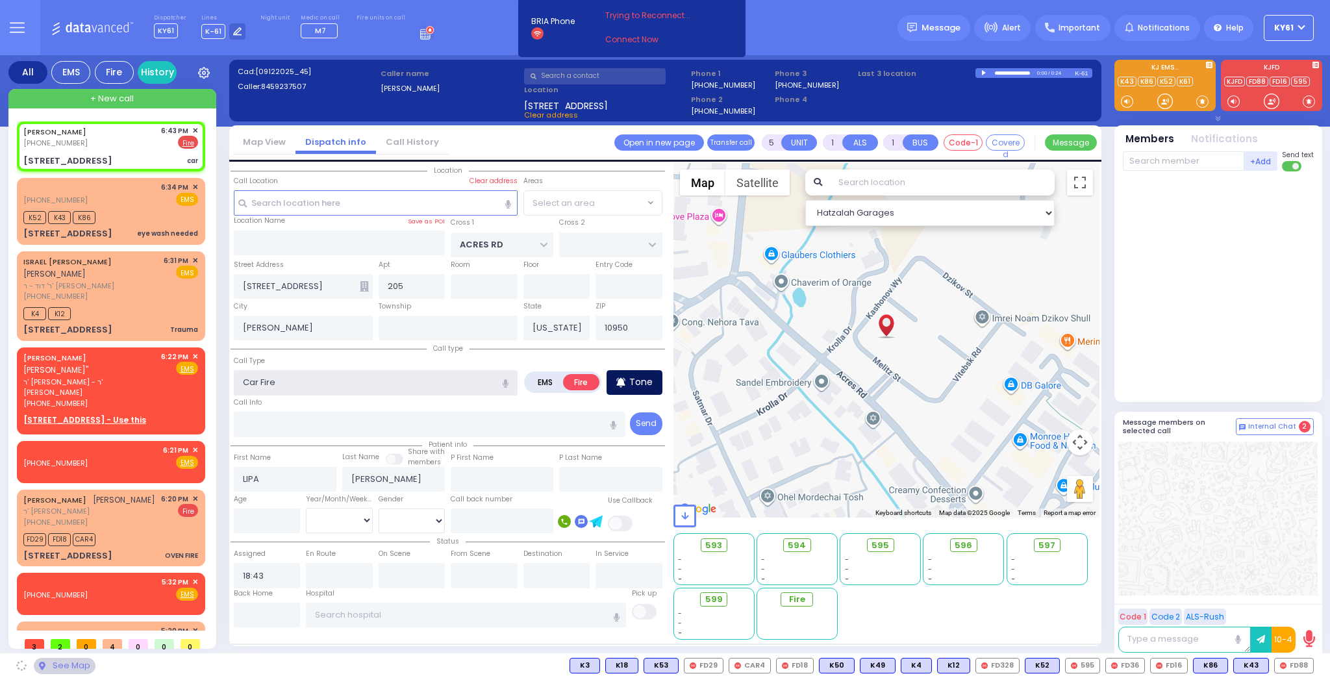
select select "PALM TREE"
click at [632, 381] on p "Tone" at bounding box center [640, 382] width 23 height 14
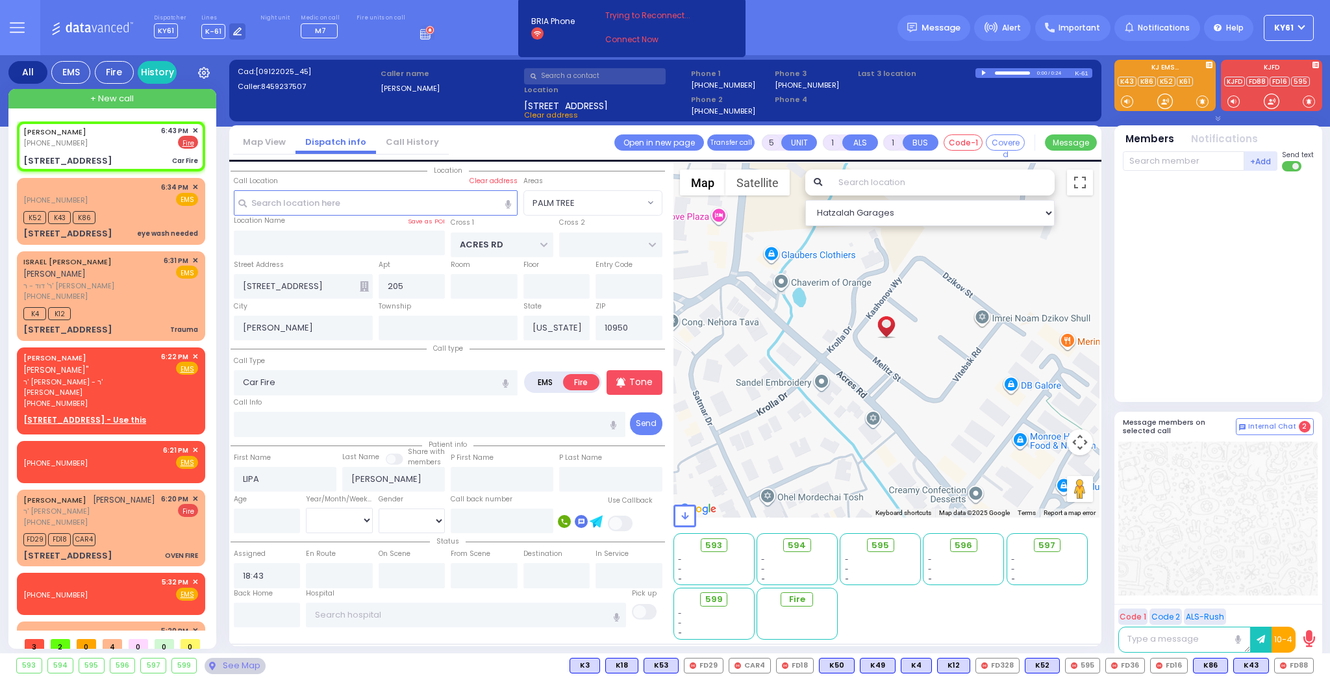
select select
radio input "true"
select select
select select "Hatzalah Garages"
select select "PALM TREE"
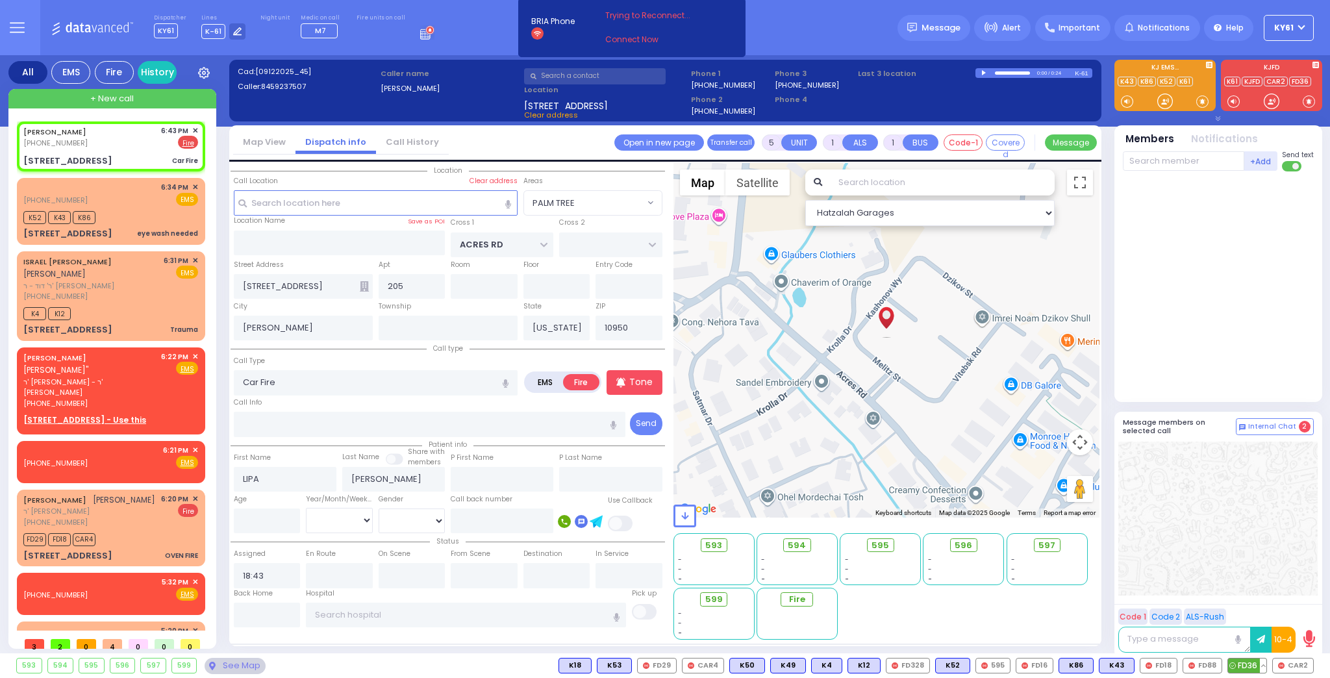
drag, startPoint x: 1243, startPoint y: 662, endPoint x: 1265, endPoint y: 659, distance: 22.4
click at [1248, 660] on span "FD36" at bounding box center [1247, 666] width 38 height 14
click at [1295, 665] on span "CAR2" at bounding box center [1293, 666] width 40 height 14
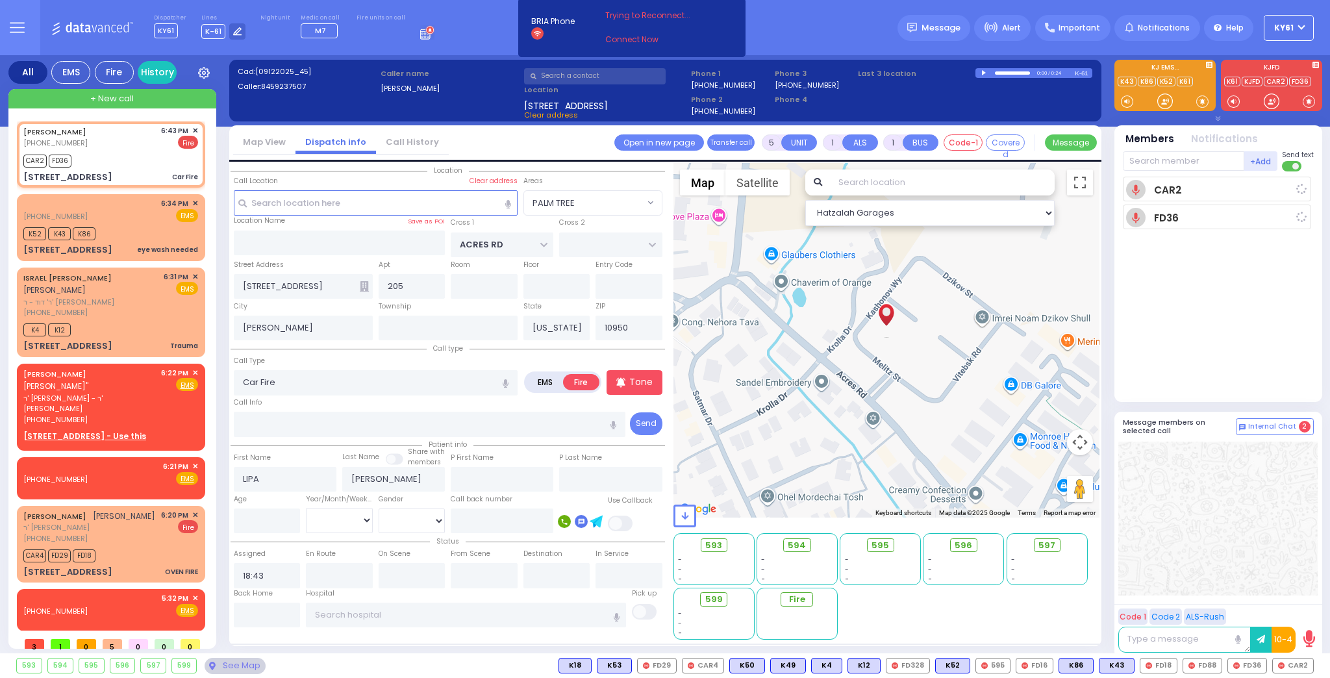
select select
radio input "true"
select select
type input "18:45"
select select "Hatzalah Garages"
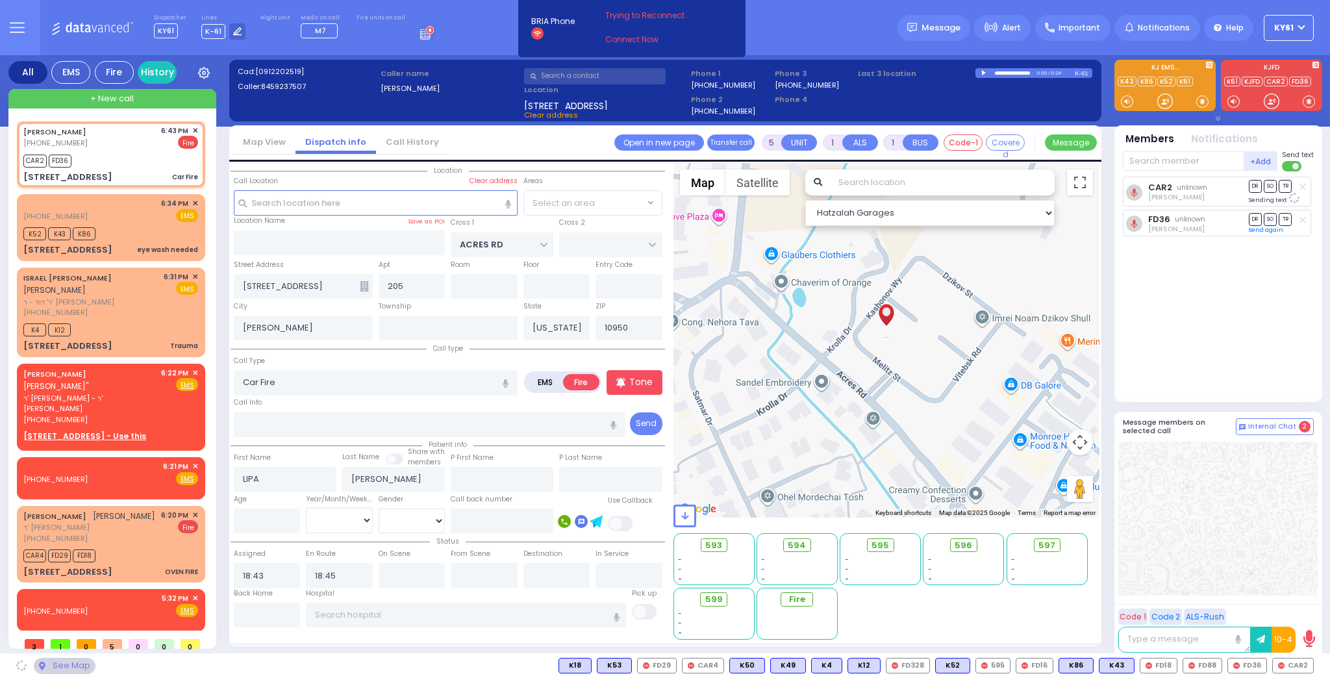
select select "PALM TREE"
select select
radio input "true"
select select
select select "Hatzalah Garages"
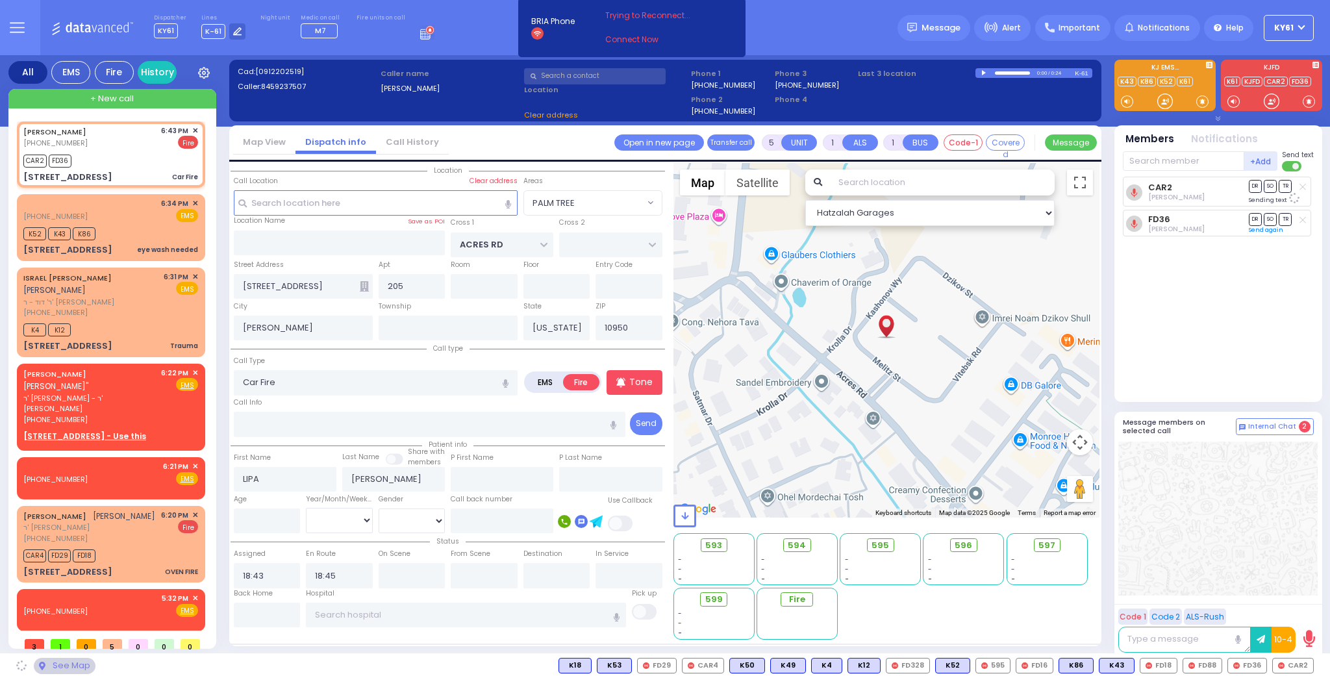
select select "PALM TREE"
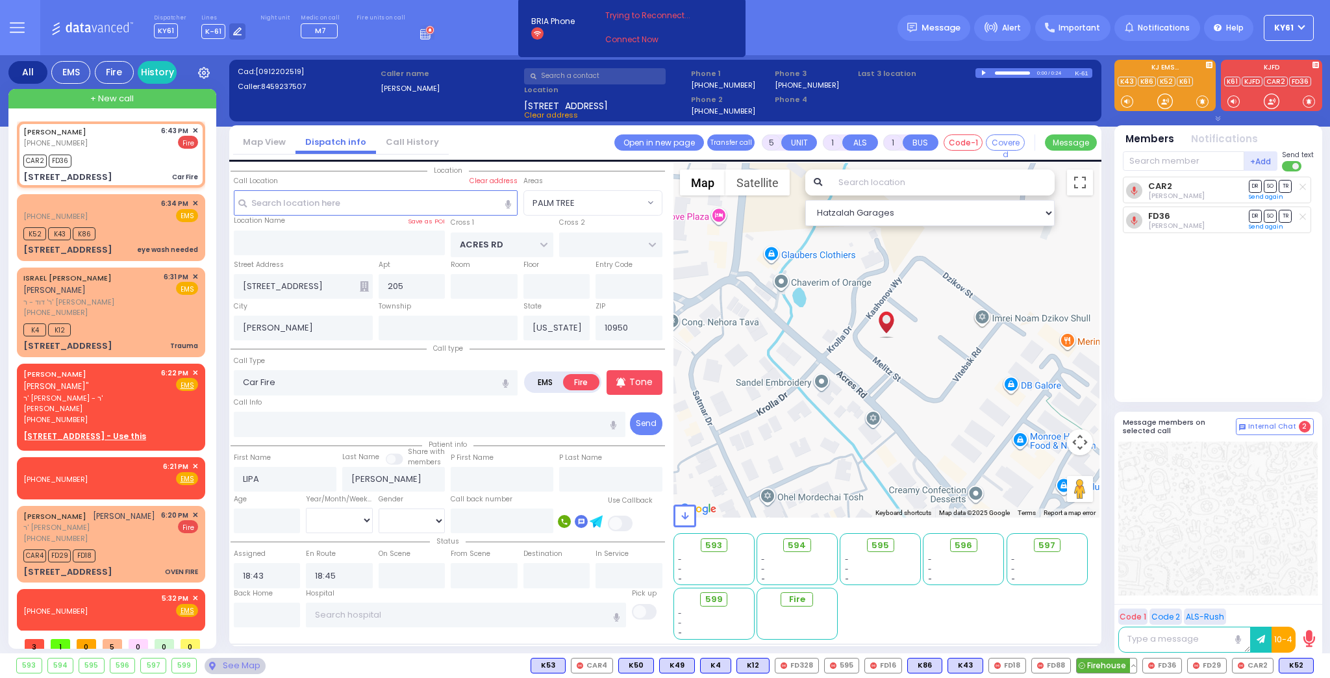
click at [1121, 667] on span "Firehouse" at bounding box center [1107, 666] width 60 height 14
select select
radio input "true"
select select
select select "Hatzalah Garages"
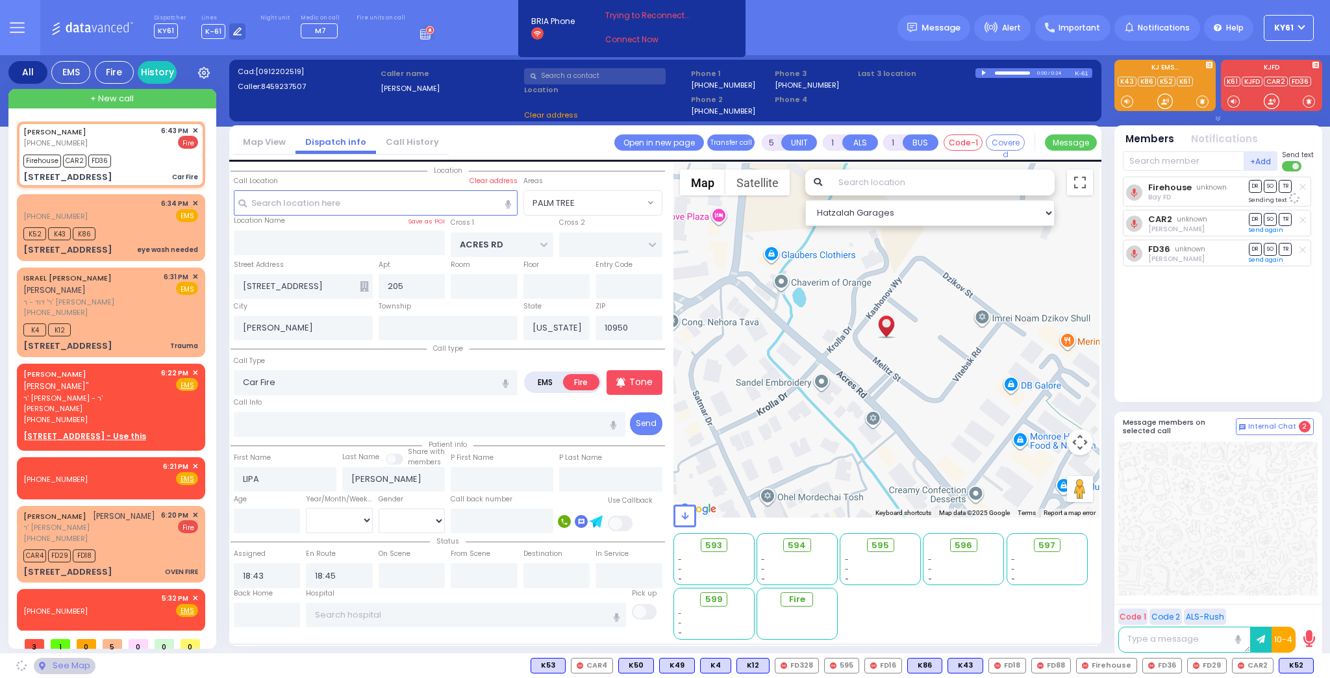
select select "PALM TREE"
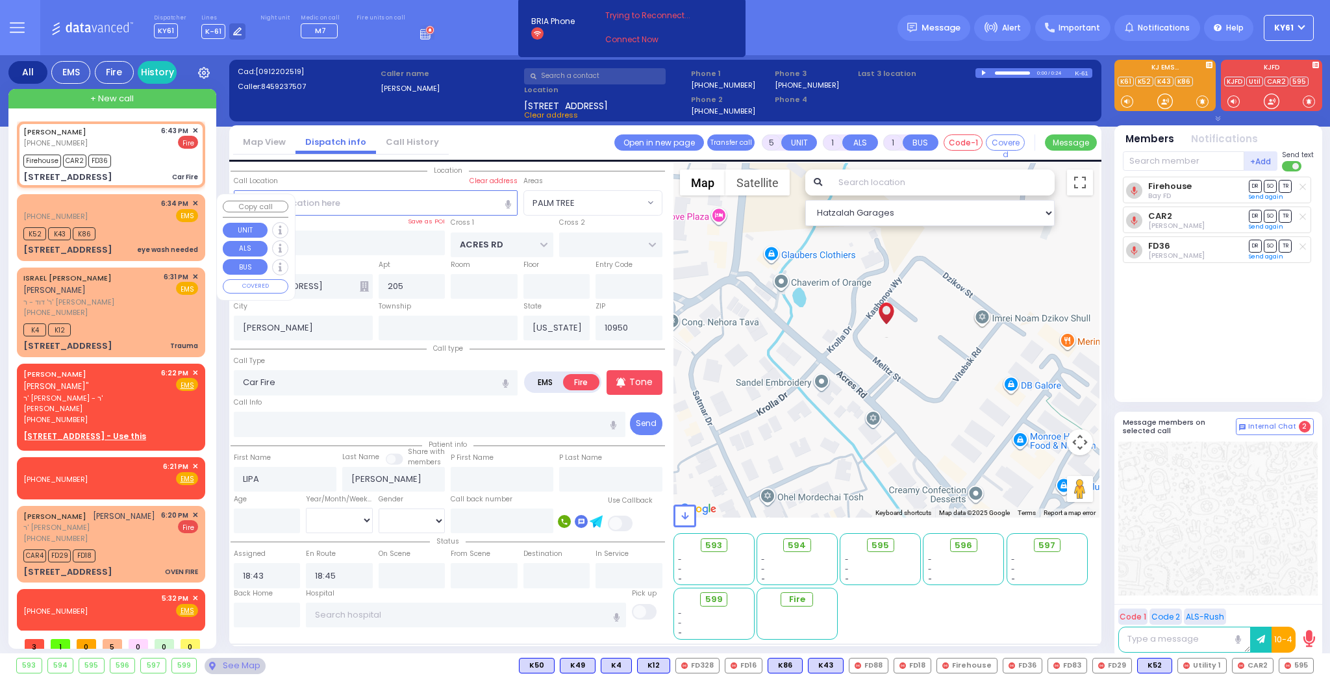
click at [193, 203] on span "✕" at bounding box center [195, 203] width 6 height 11
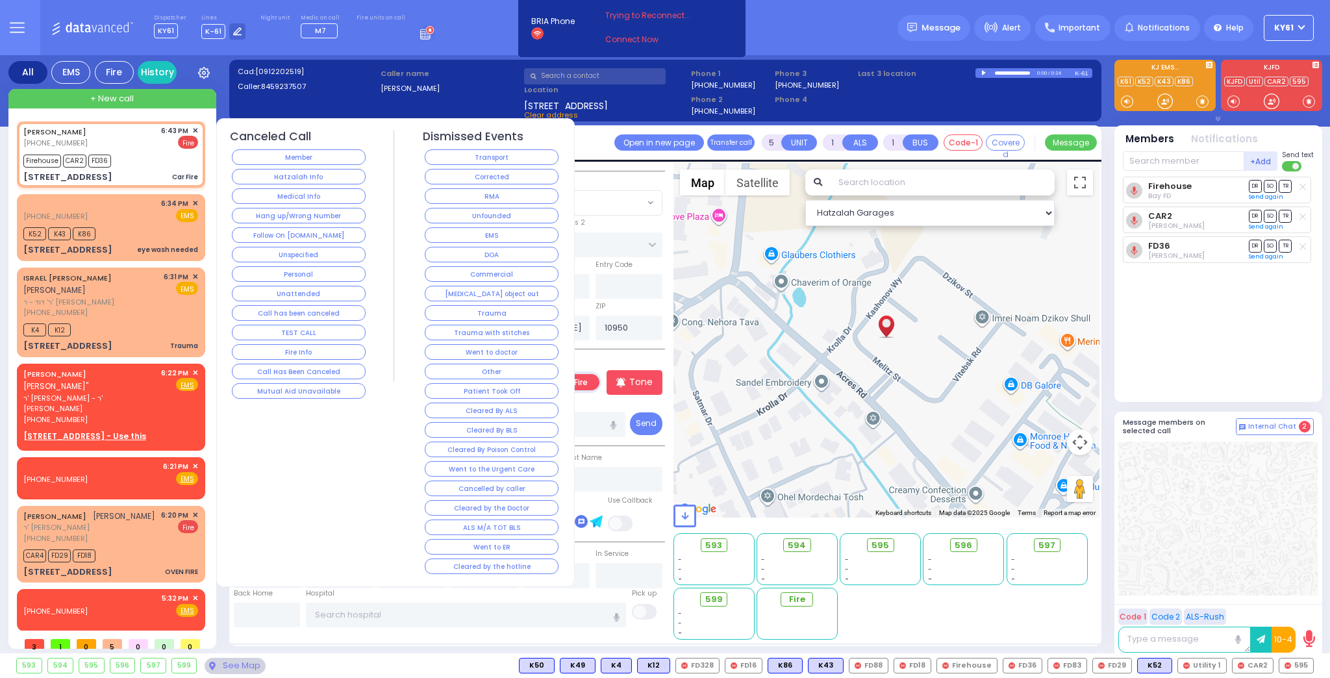
click at [434, 175] on button "Corrected" at bounding box center [492, 177] width 134 height 16
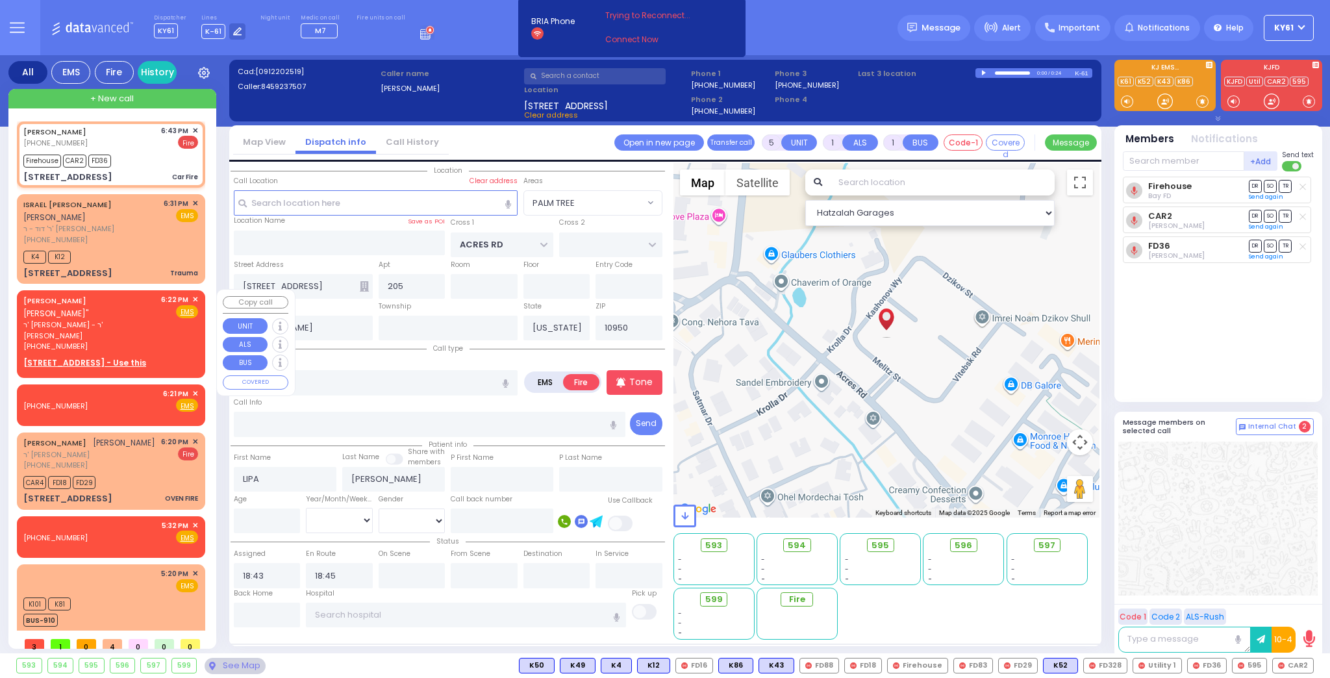
click at [192, 299] on span "✕" at bounding box center [195, 299] width 6 height 11
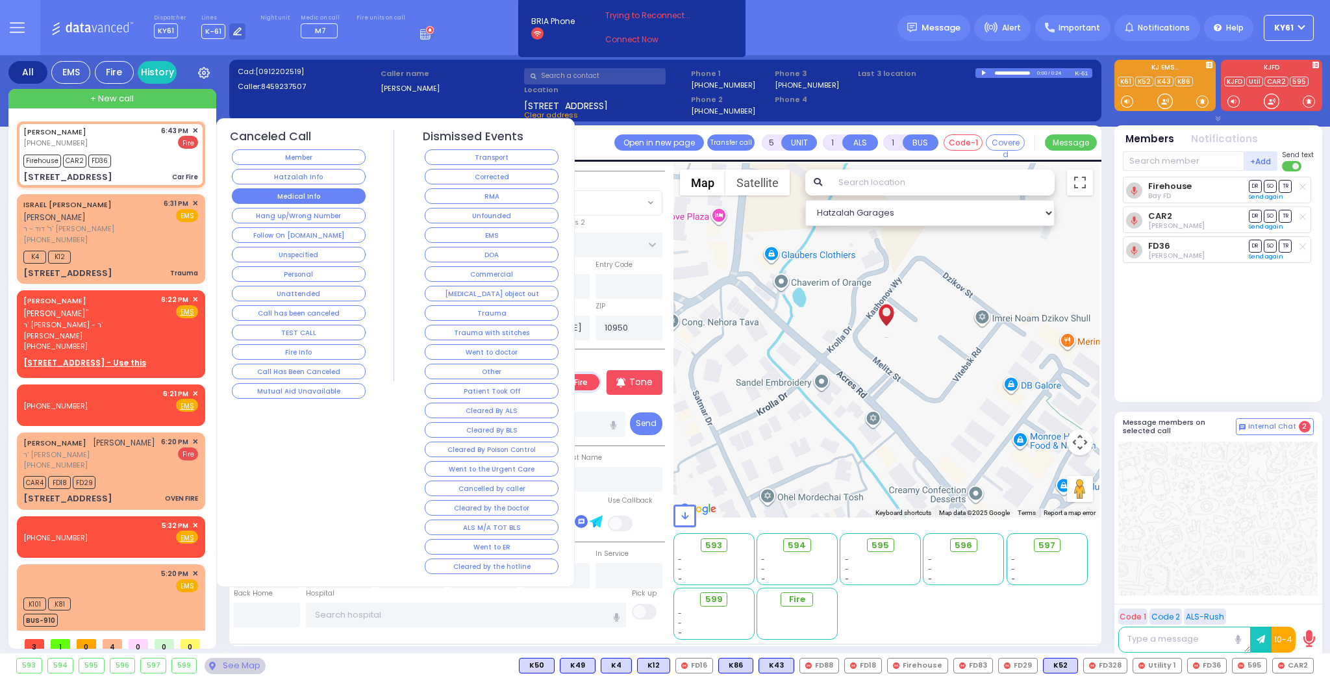
click at [257, 197] on button "Medical Info" at bounding box center [299, 196] width 134 height 16
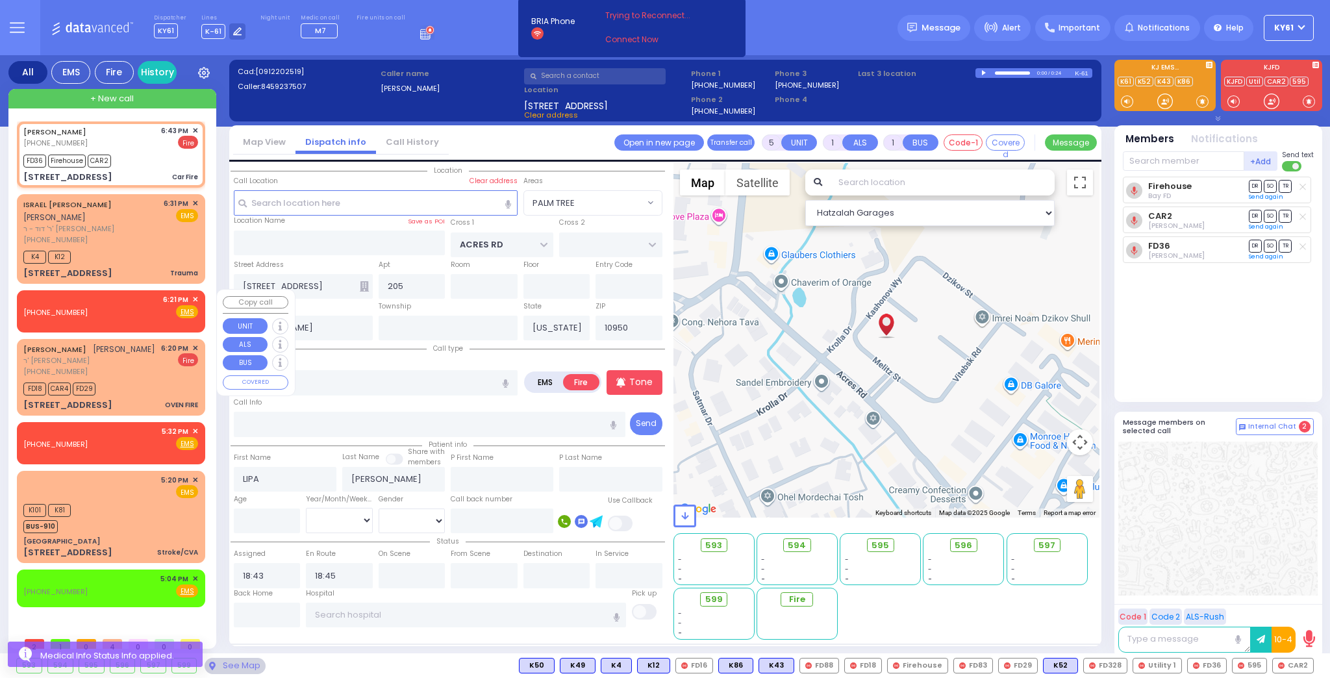
click at [194, 296] on span "✕" at bounding box center [195, 299] width 6 height 11
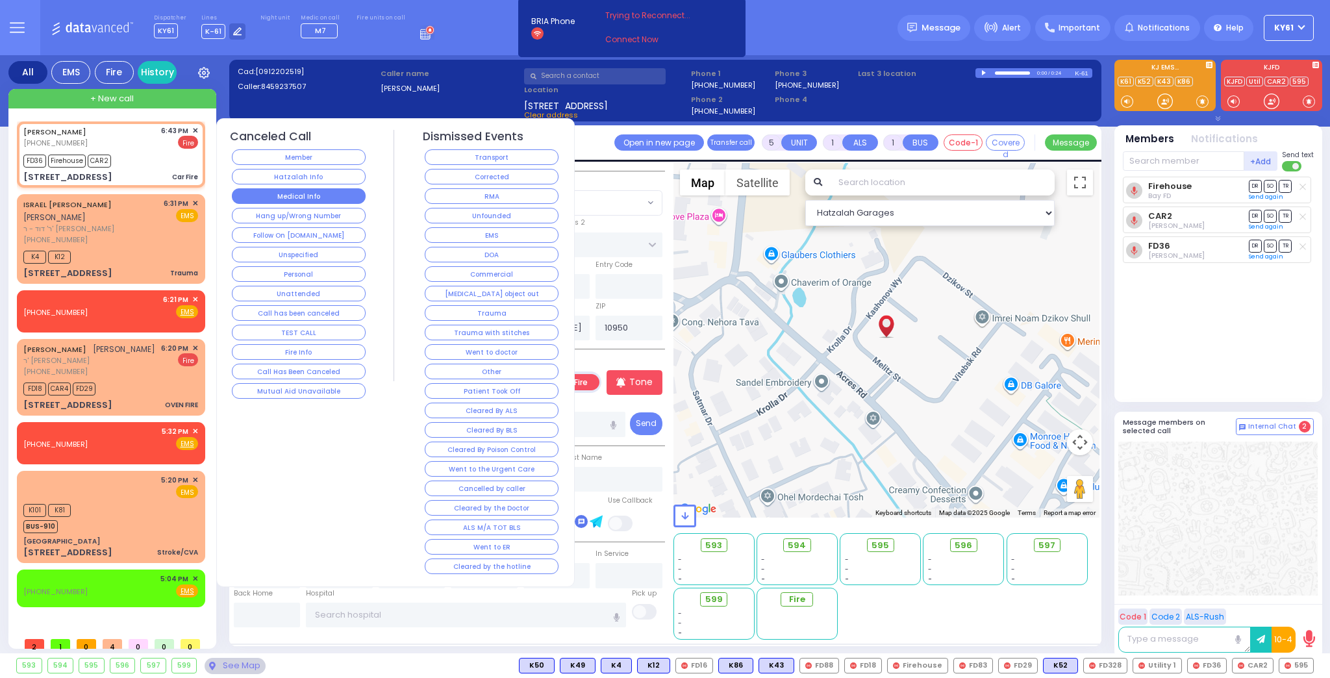
click at [277, 197] on button "Medical Info" at bounding box center [299, 196] width 134 height 16
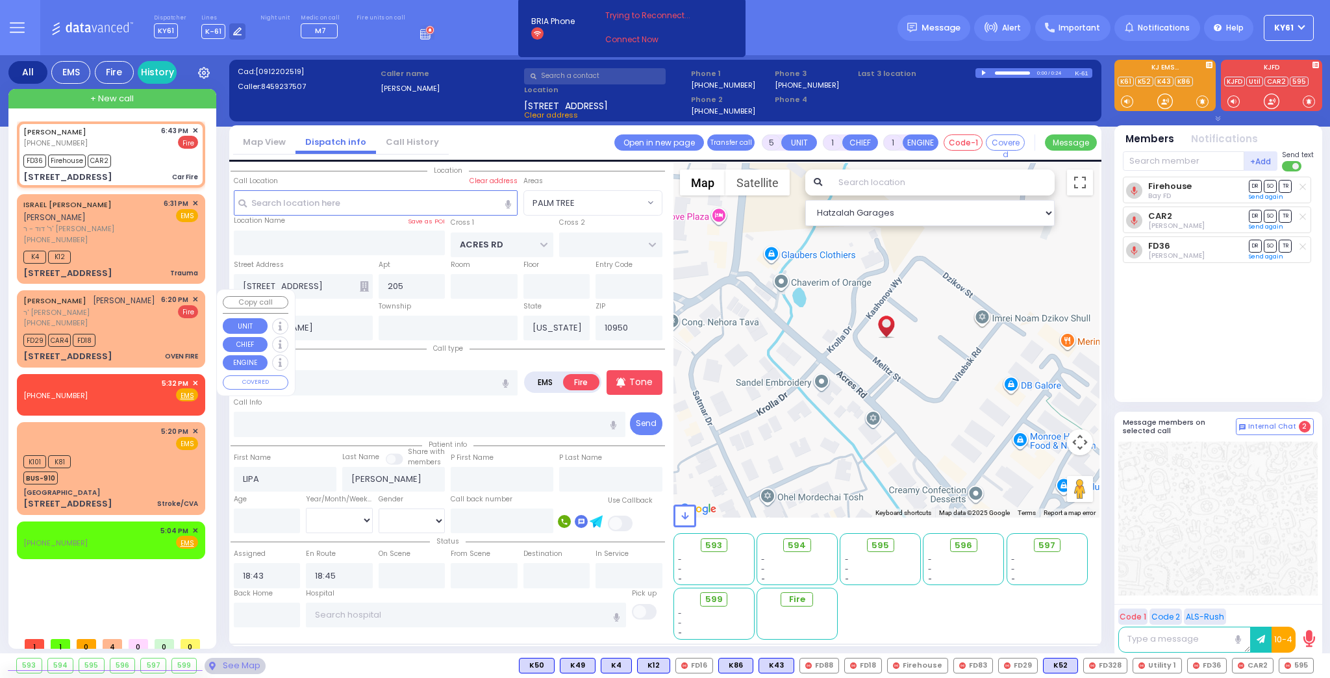
click at [195, 297] on span "✕" at bounding box center [195, 299] width 6 height 11
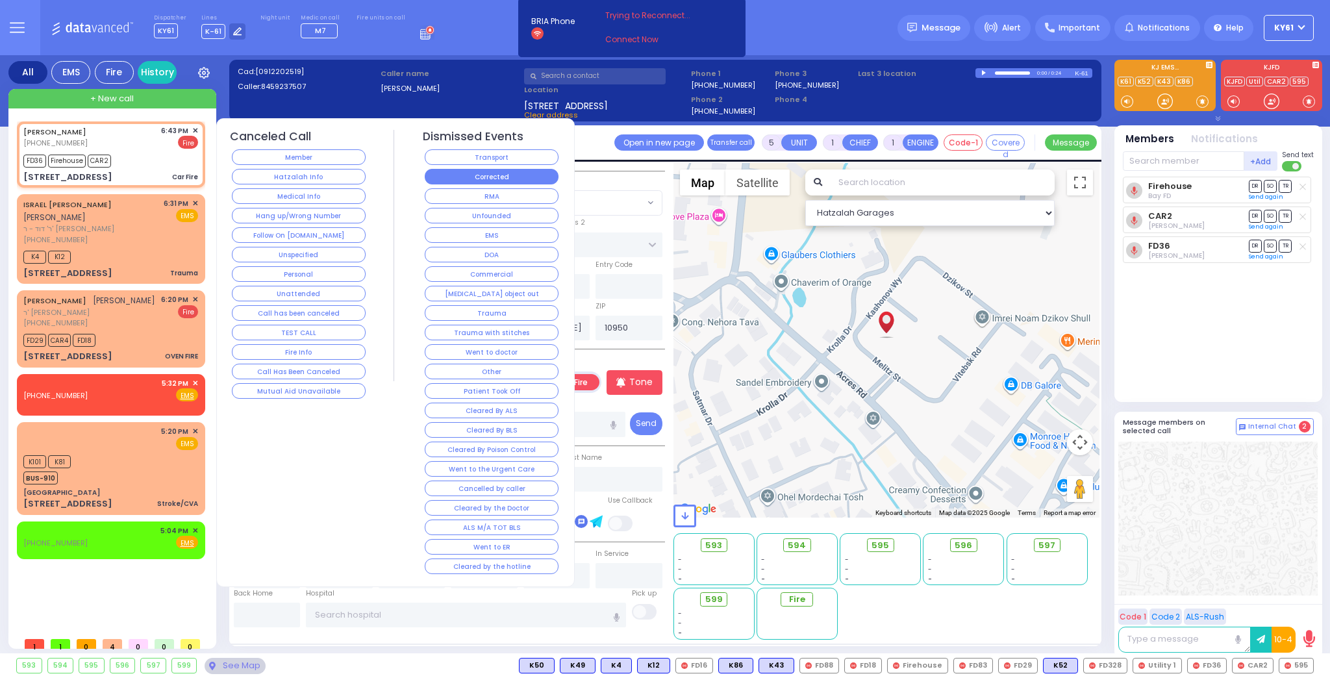
click at [533, 175] on button "Corrected" at bounding box center [492, 177] width 134 height 16
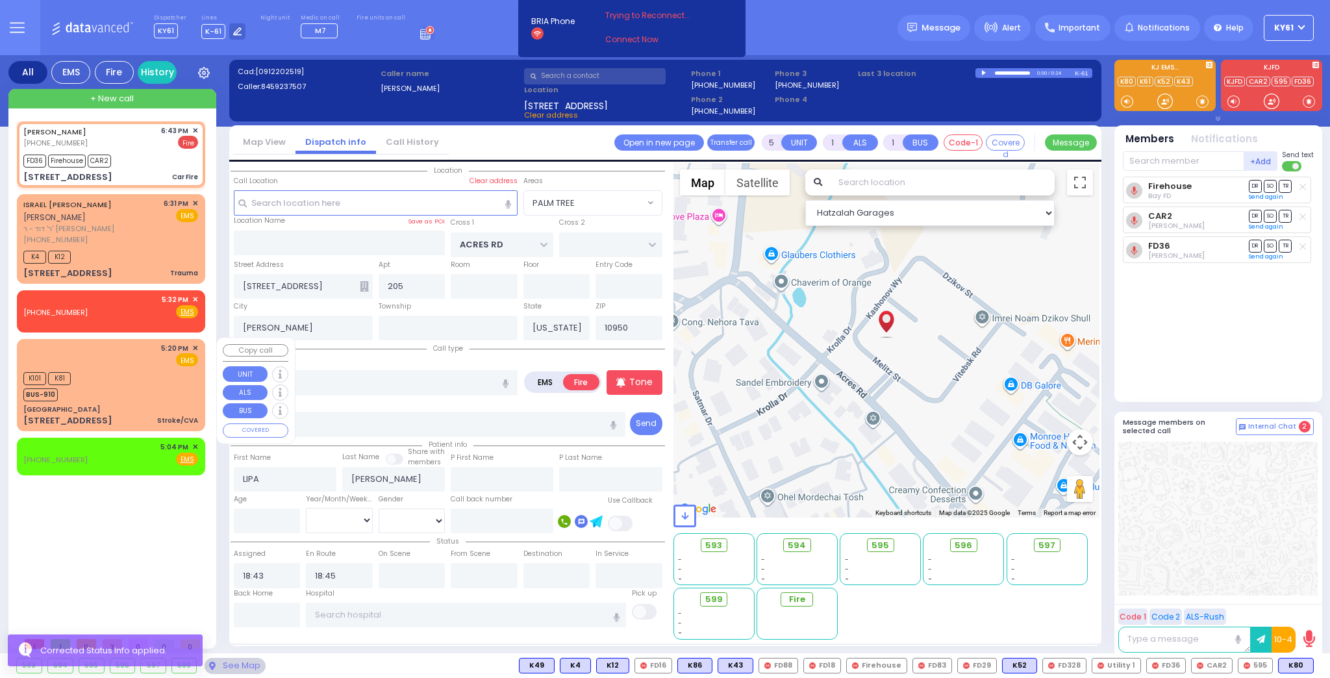
click at [160, 392] on div "K101 K81 BUS-910" at bounding box center [110, 385] width 175 height 32
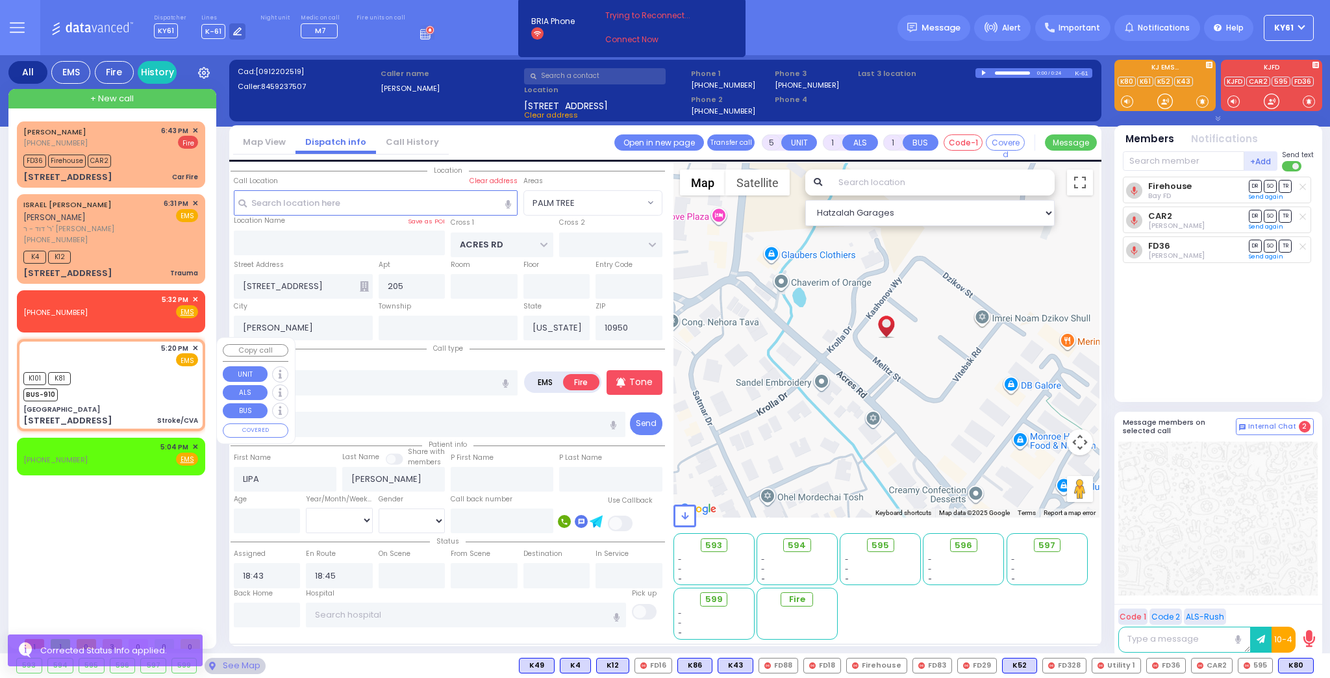
type input "6"
select select
type input "Stroke/CVA"
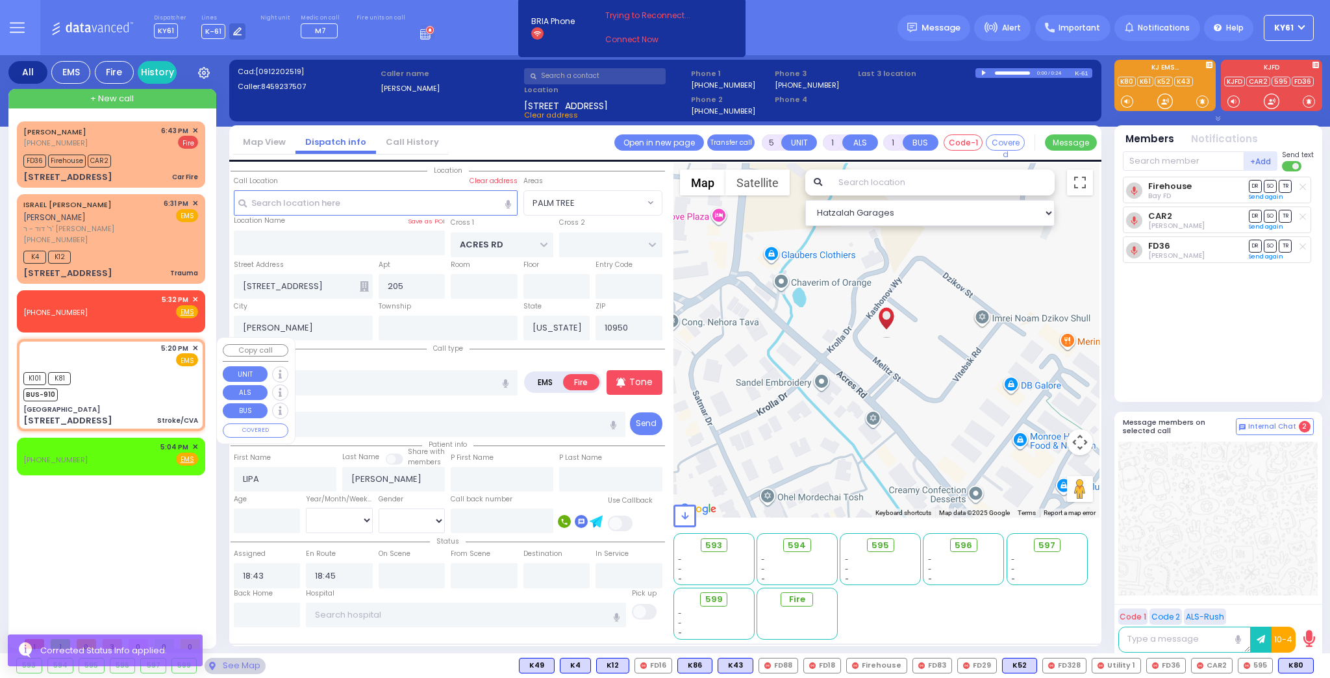
radio input "true"
type input "Unknown"
select select "Year"
type input "17:20"
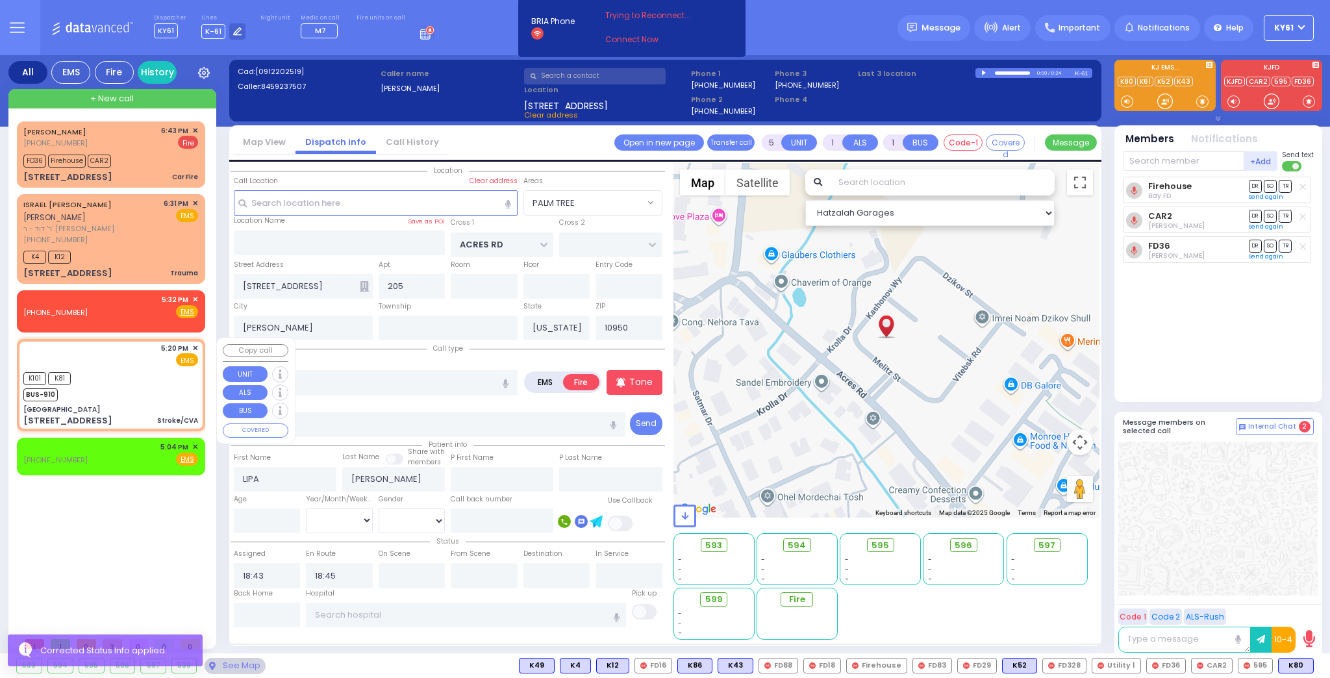
type input "17:23"
select select "Hatzalah Garages"
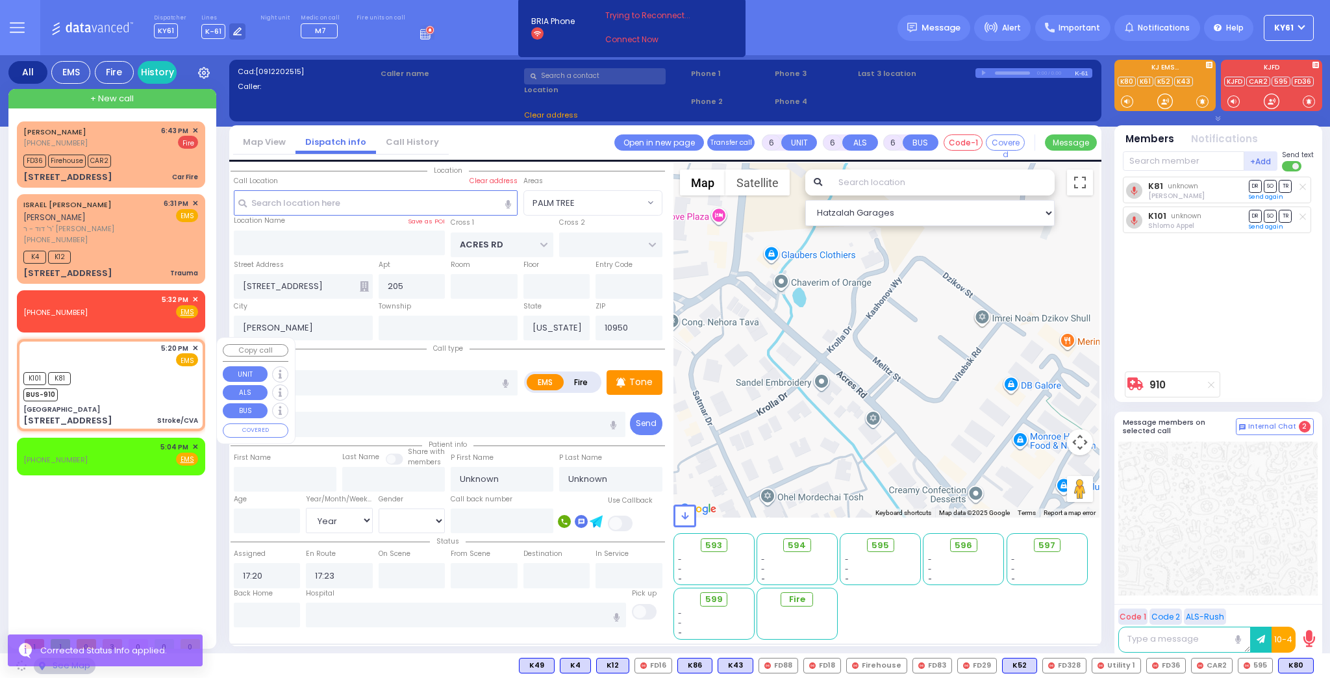
type input "[GEOGRAPHIC_DATA]"
type input "COLE ST"
type input "SKINNER ST"
type input "[STREET_ADDRESS]"
type input "7"
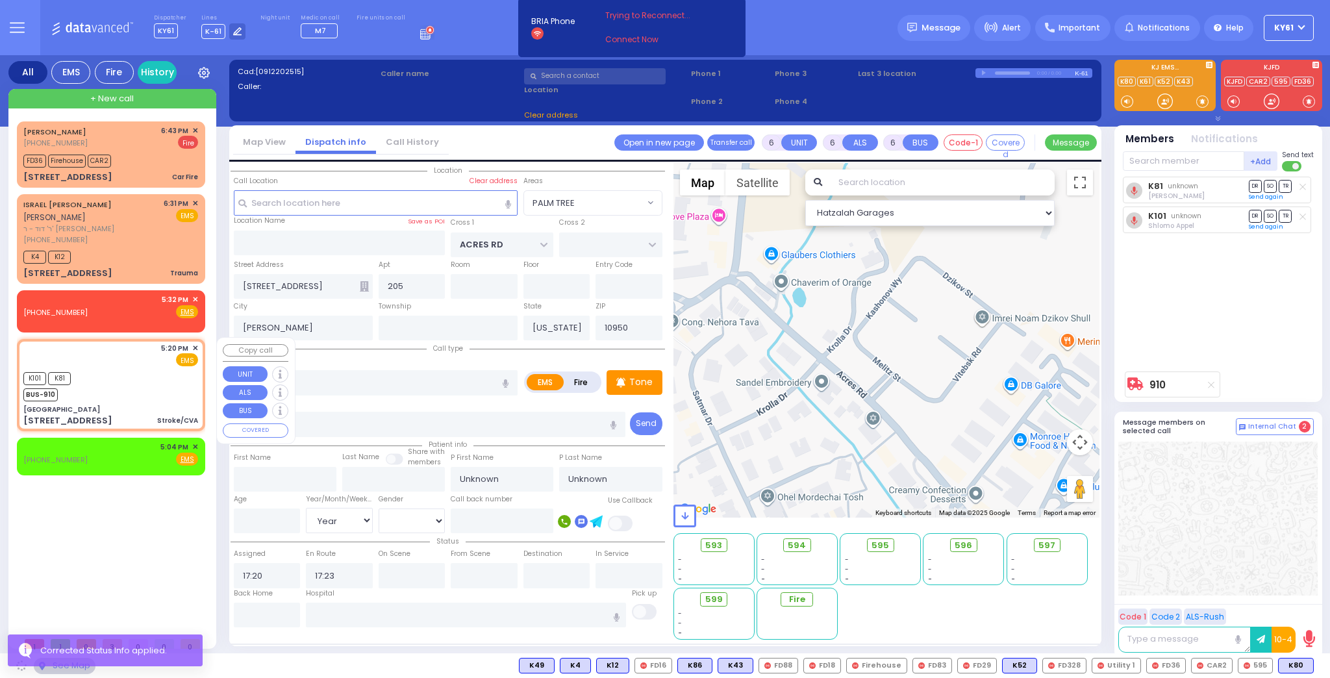
type input "ED"
type input "Port Jervis"
type input "12771"
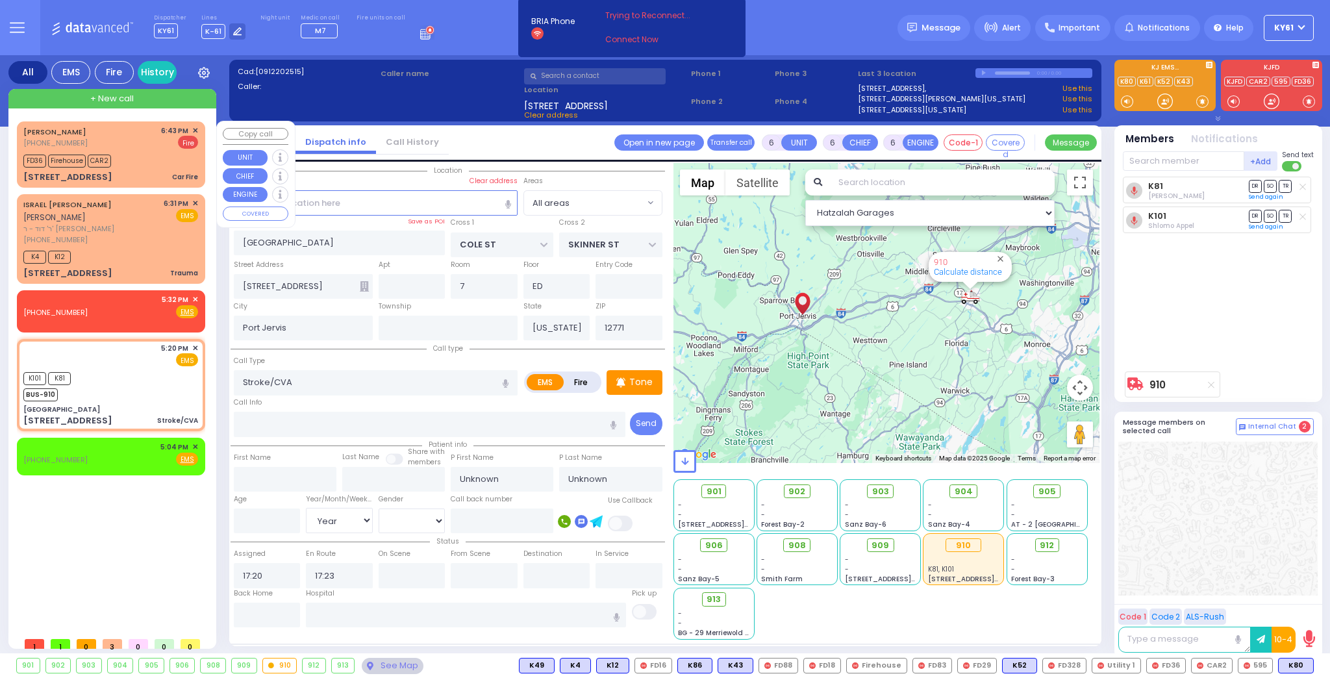
click at [195, 131] on span "✕" at bounding box center [195, 130] width 6 height 11
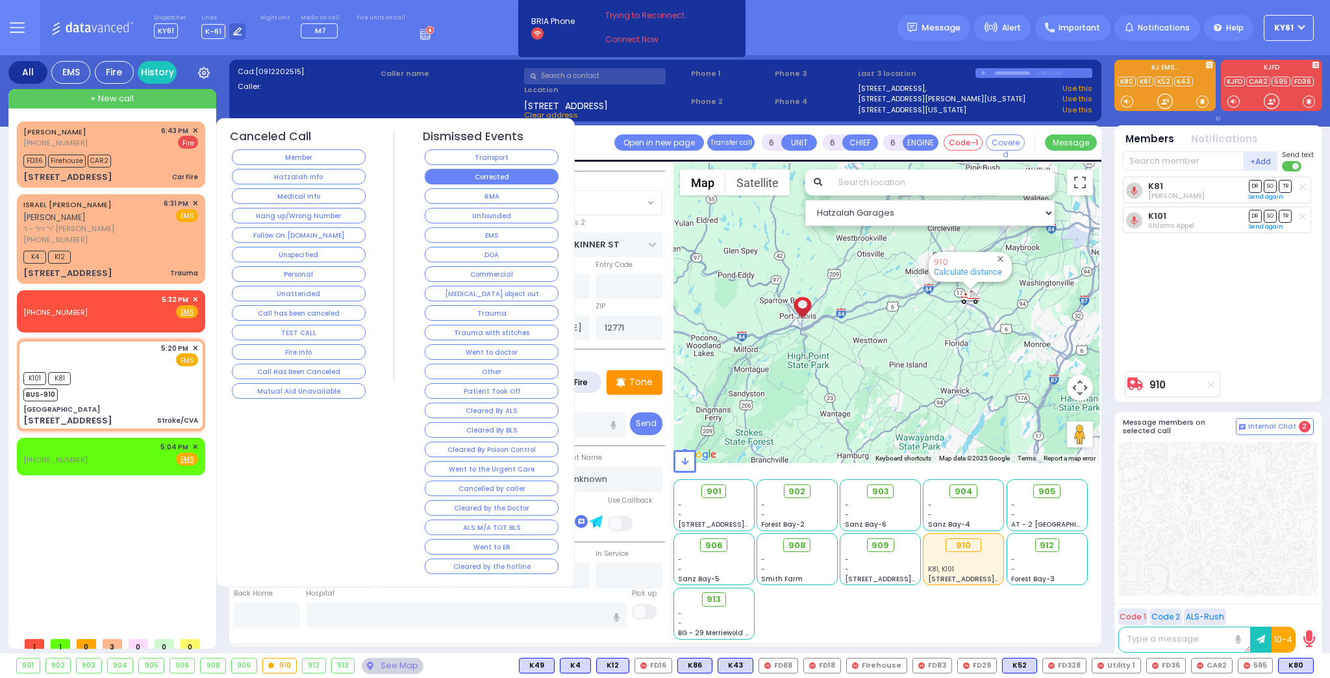
click at [492, 177] on button "Corrected" at bounding box center [492, 177] width 134 height 16
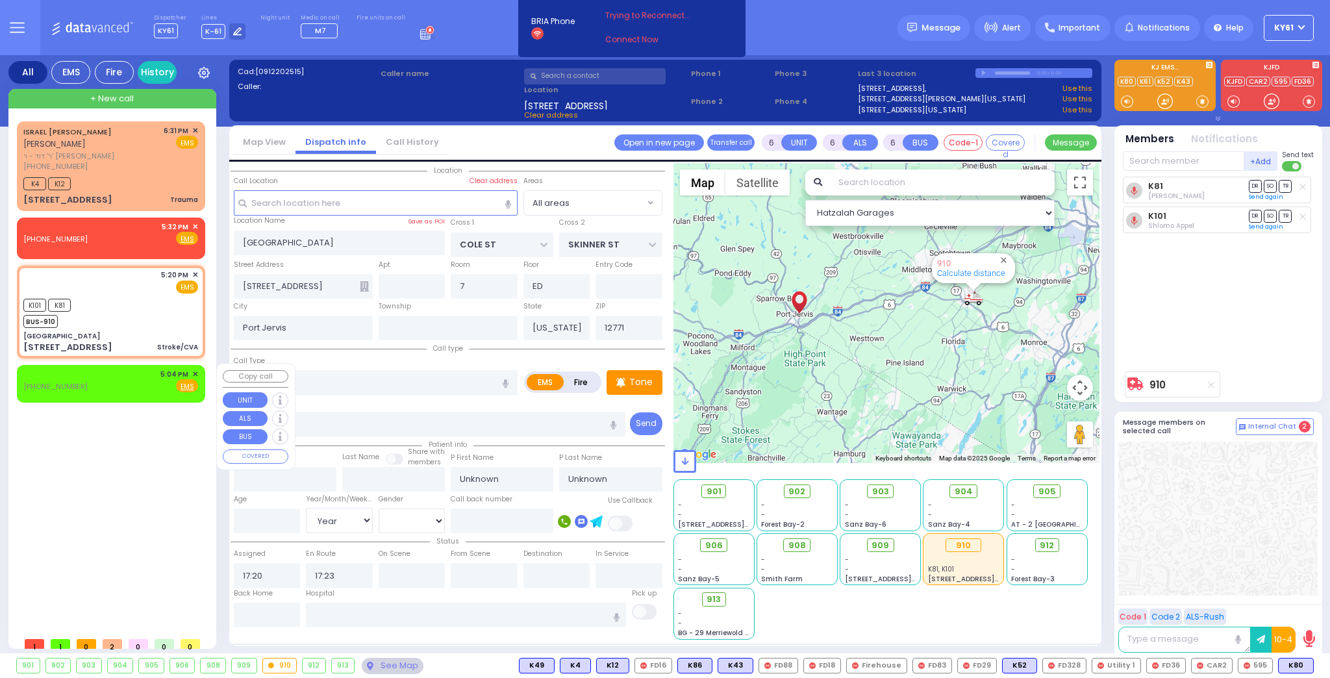
click at [195, 373] on span "✕" at bounding box center [195, 374] width 6 height 11
click at [141, 299] on div "K101 K81 BUS-910" at bounding box center [110, 311] width 175 height 32
select select
radio input "true"
select select "Year"
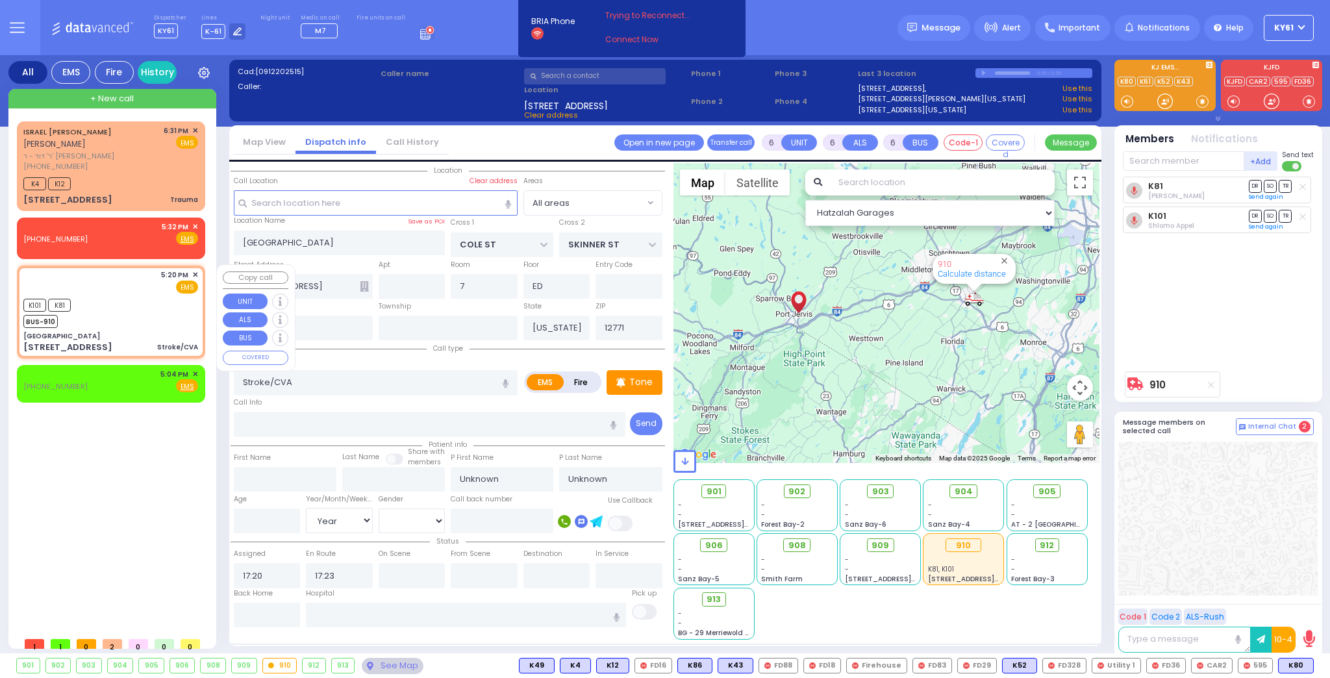
select select "Hatzalah Garages"
click at [193, 223] on span "✕" at bounding box center [195, 226] width 6 height 11
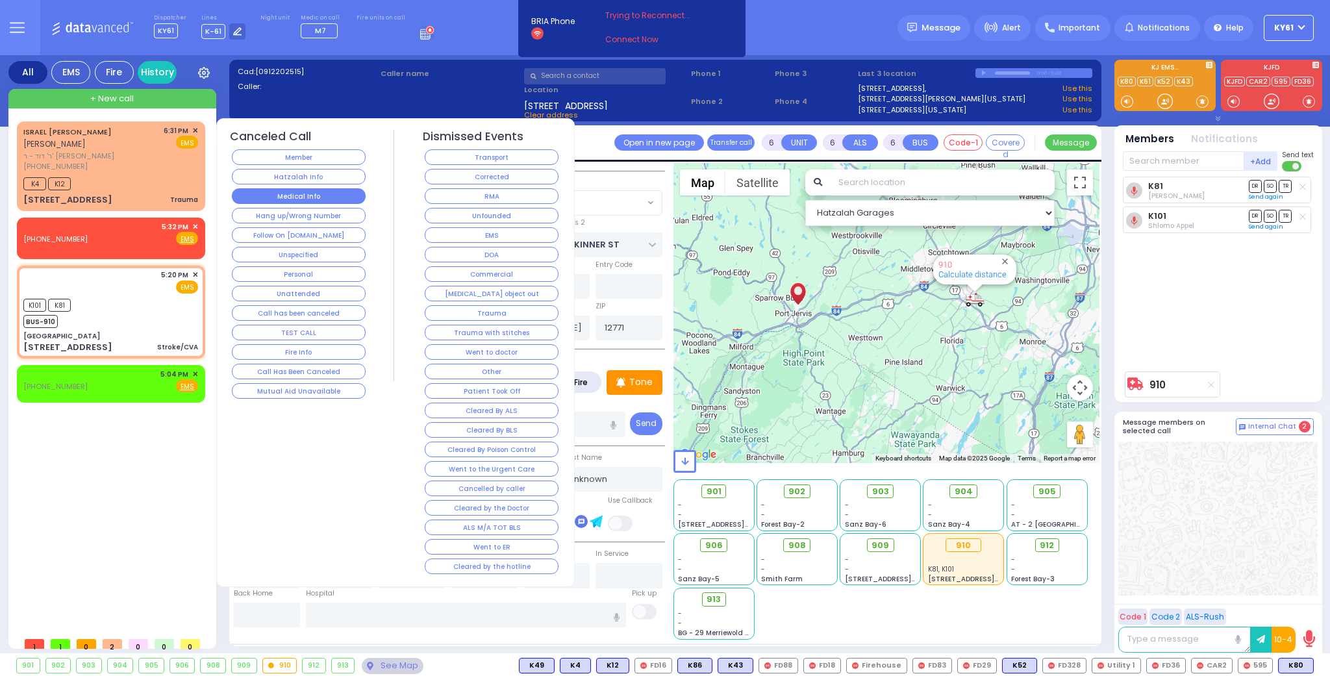
click at [274, 191] on button "Medical Info" at bounding box center [299, 196] width 134 height 16
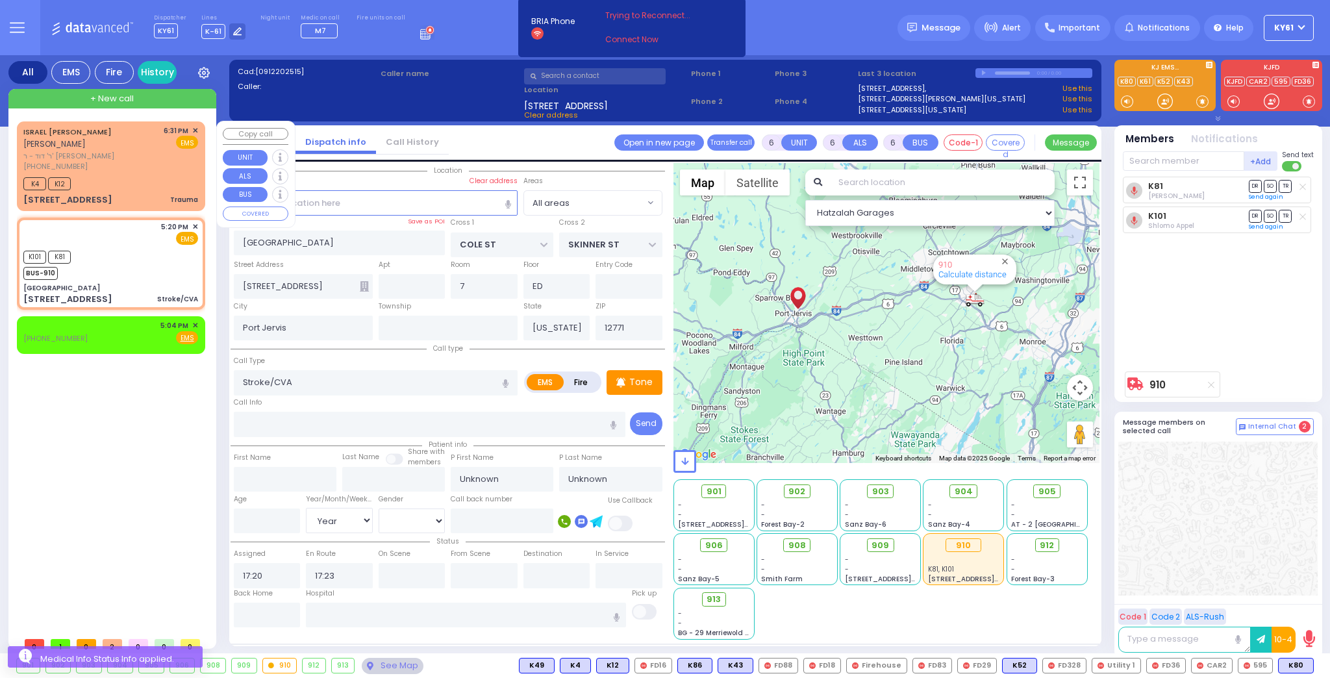
click at [196, 129] on span "✕" at bounding box center [195, 130] width 6 height 11
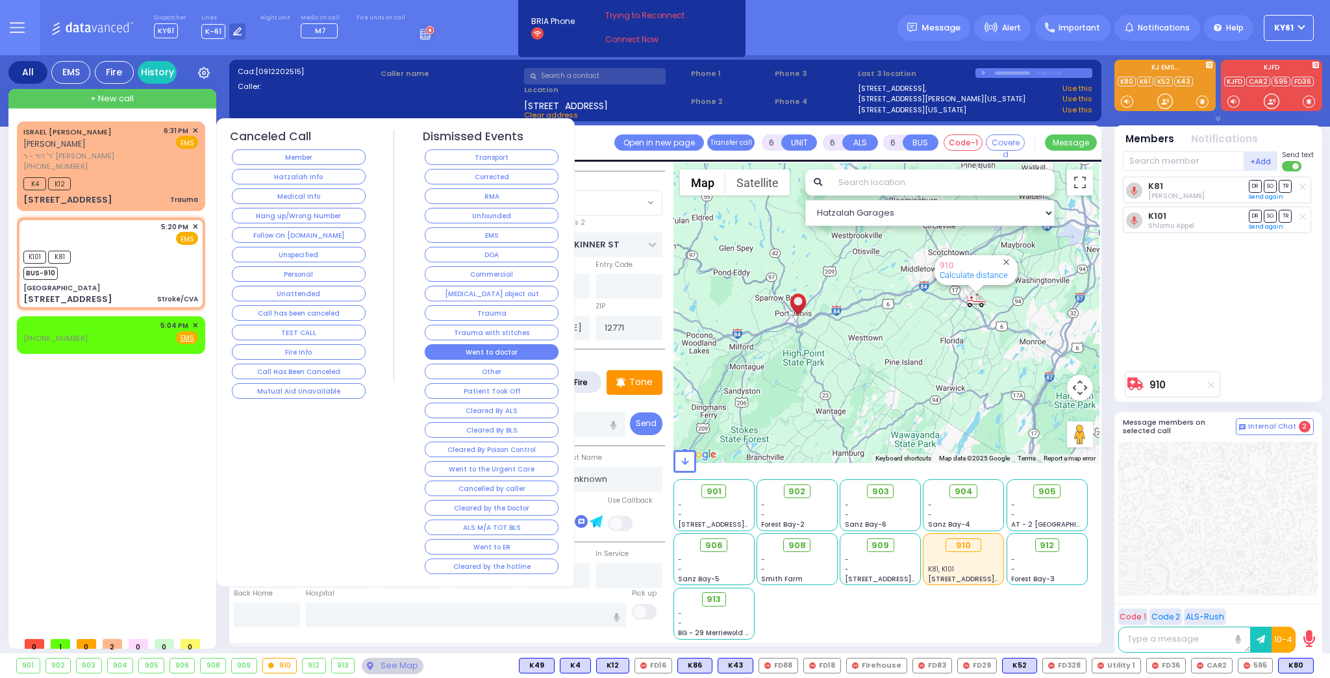
click at [530, 344] on button "Went to doctor" at bounding box center [492, 352] width 134 height 16
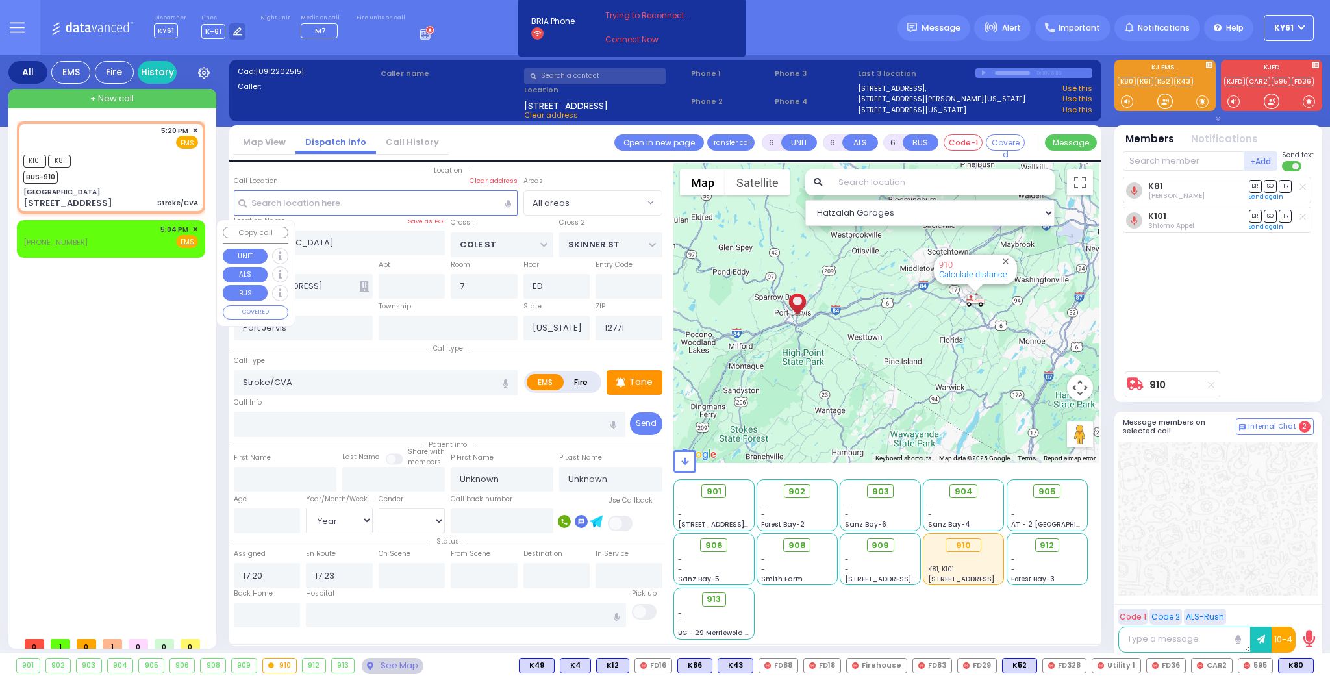
click at [196, 228] on span "✕" at bounding box center [195, 229] width 6 height 11
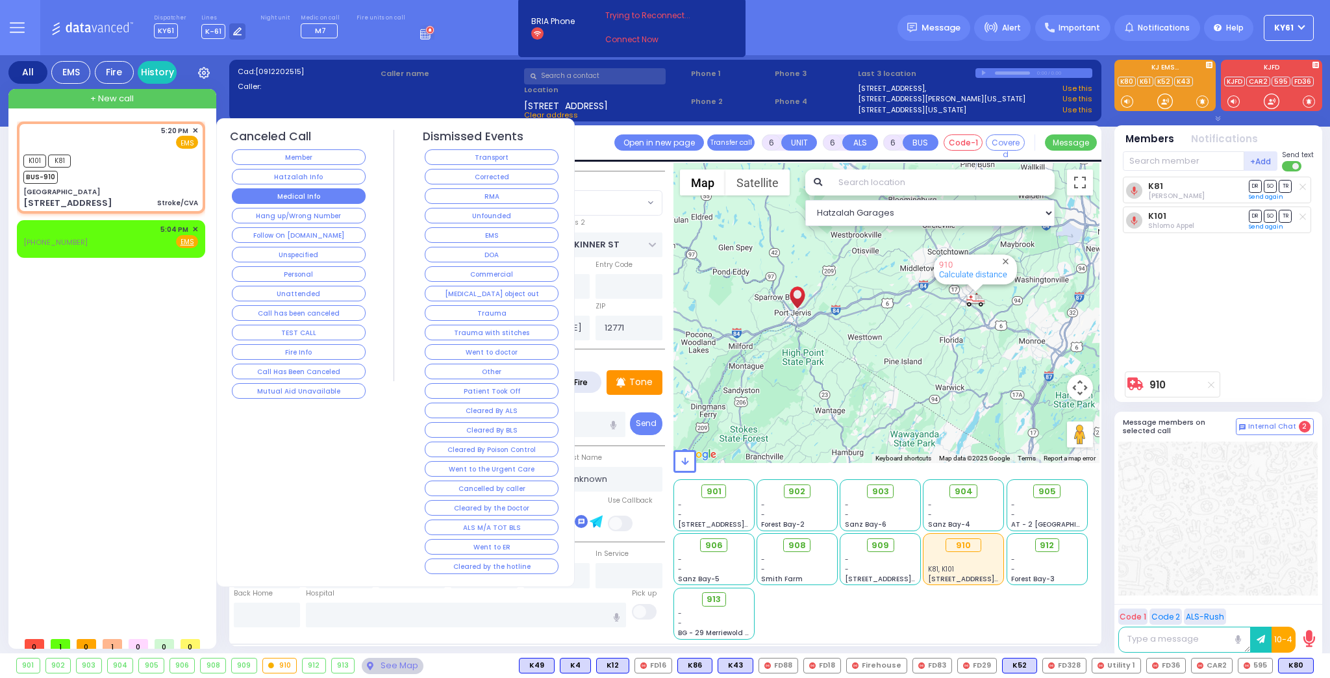
click at [281, 191] on button "Medical Info" at bounding box center [299, 196] width 134 height 16
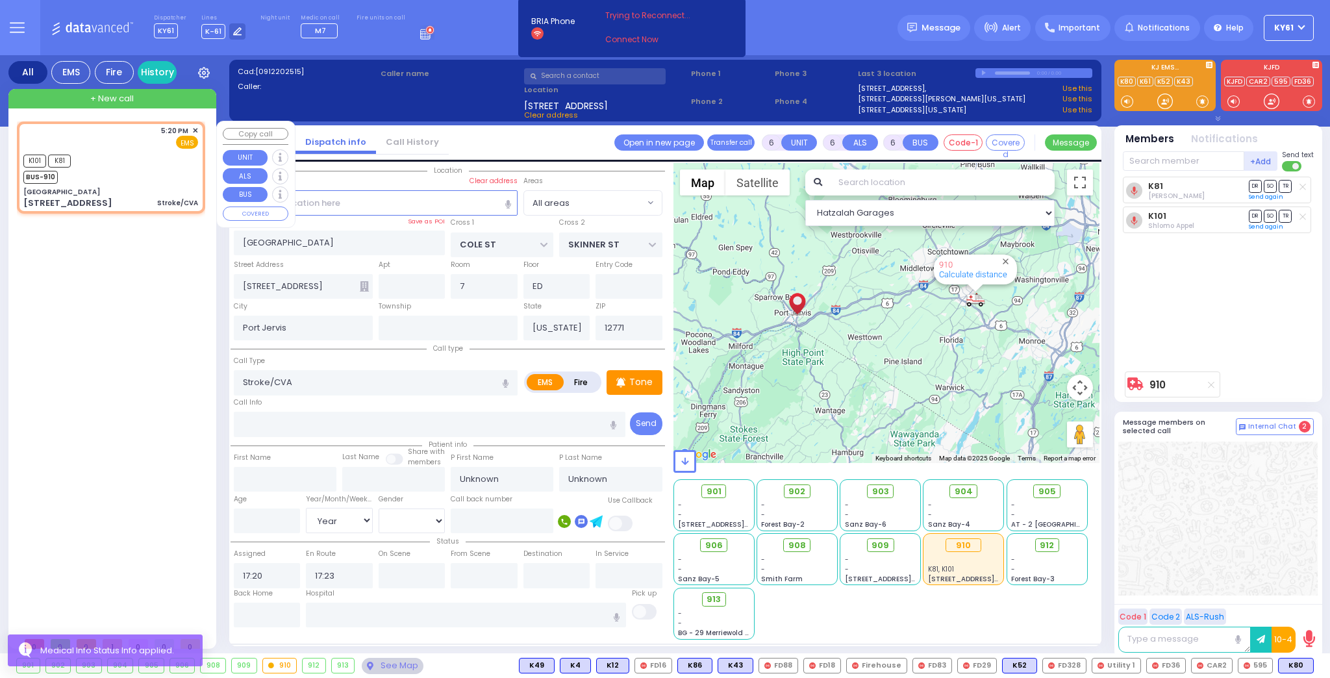
click at [169, 169] on div "K101 K81 BUS-910" at bounding box center [110, 167] width 175 height 32
select select
radio input "true"
select select "Year"
select select "Hatzalah Garages"
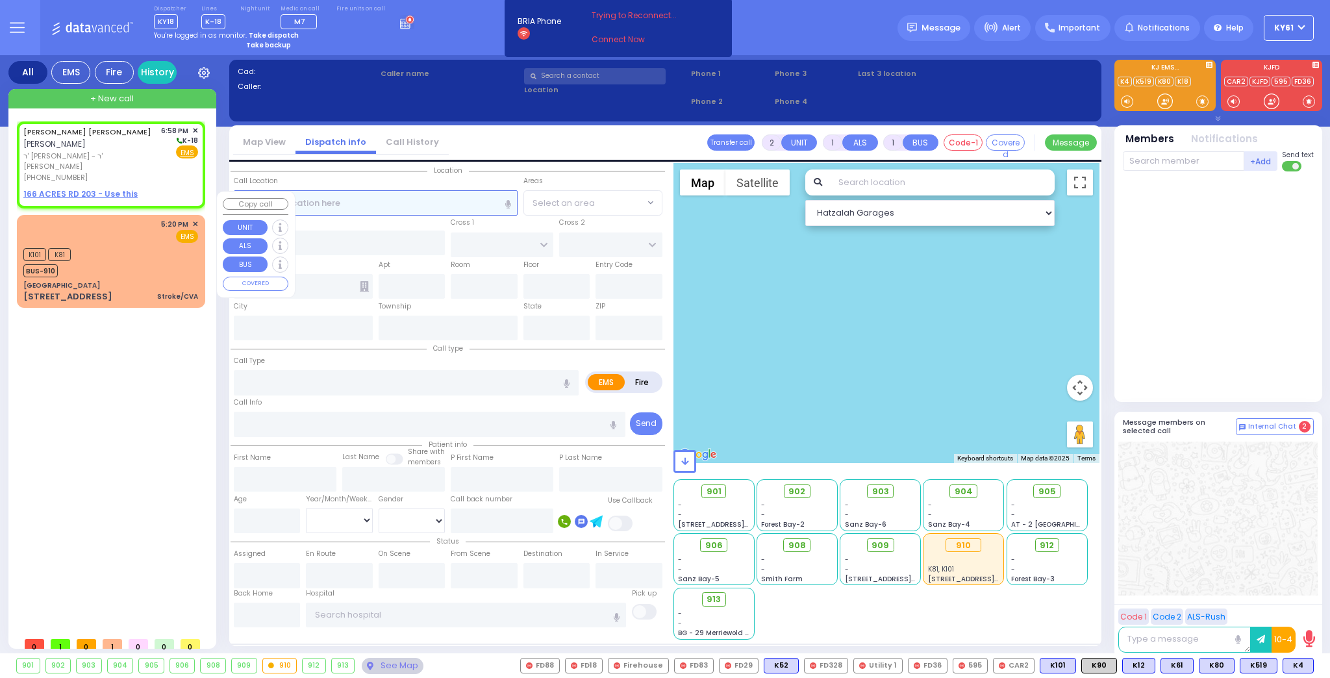
select select
radio input "true"
type input "[PERSON_NAME]"
type input "BLUM"
select select
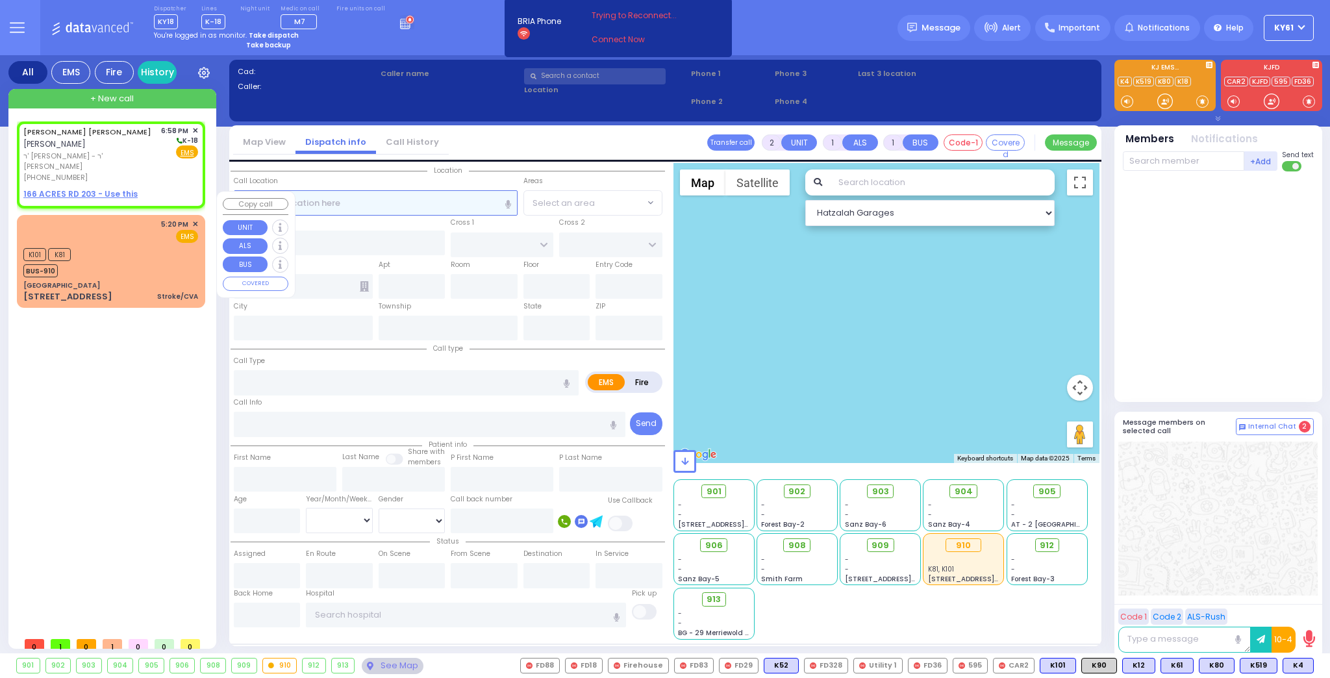
type input "18:58"
select select "Hatzalah Garages"
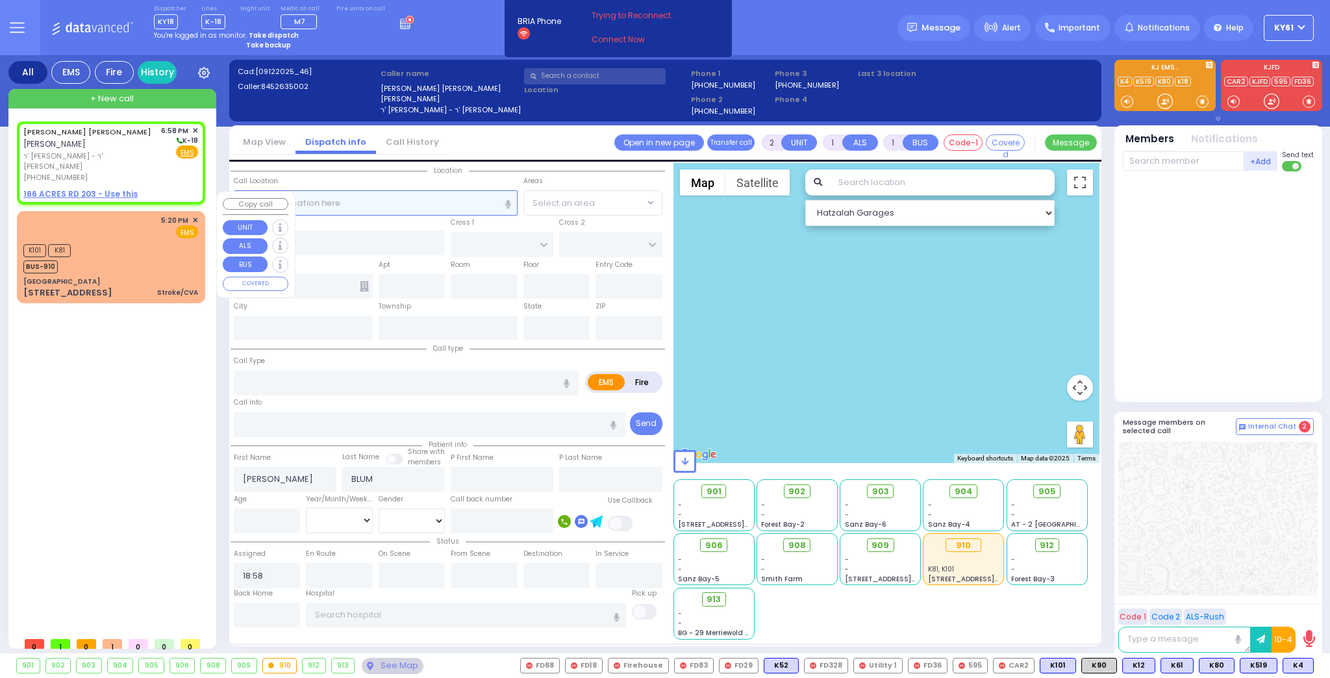
select select
radio input "true"
select select
select select "Hatzalah Garages"
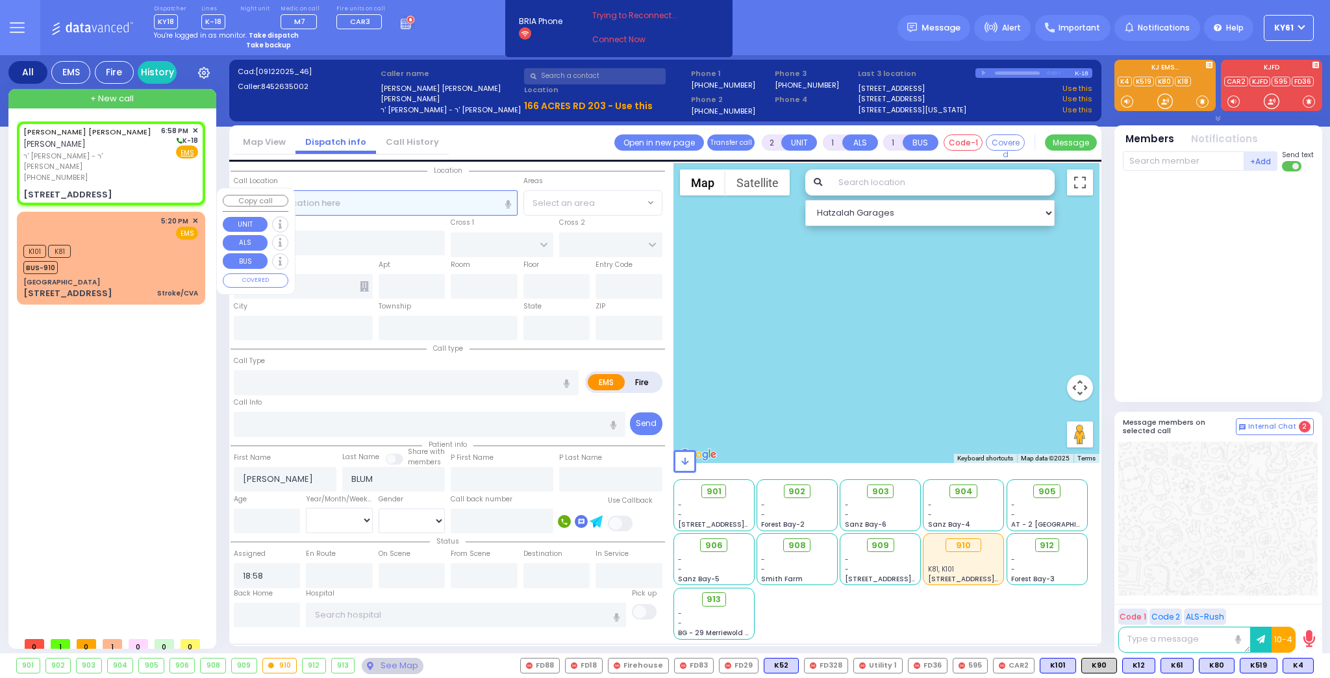
select select
radio input "true"
select select
select select "Hatzalah Garages"
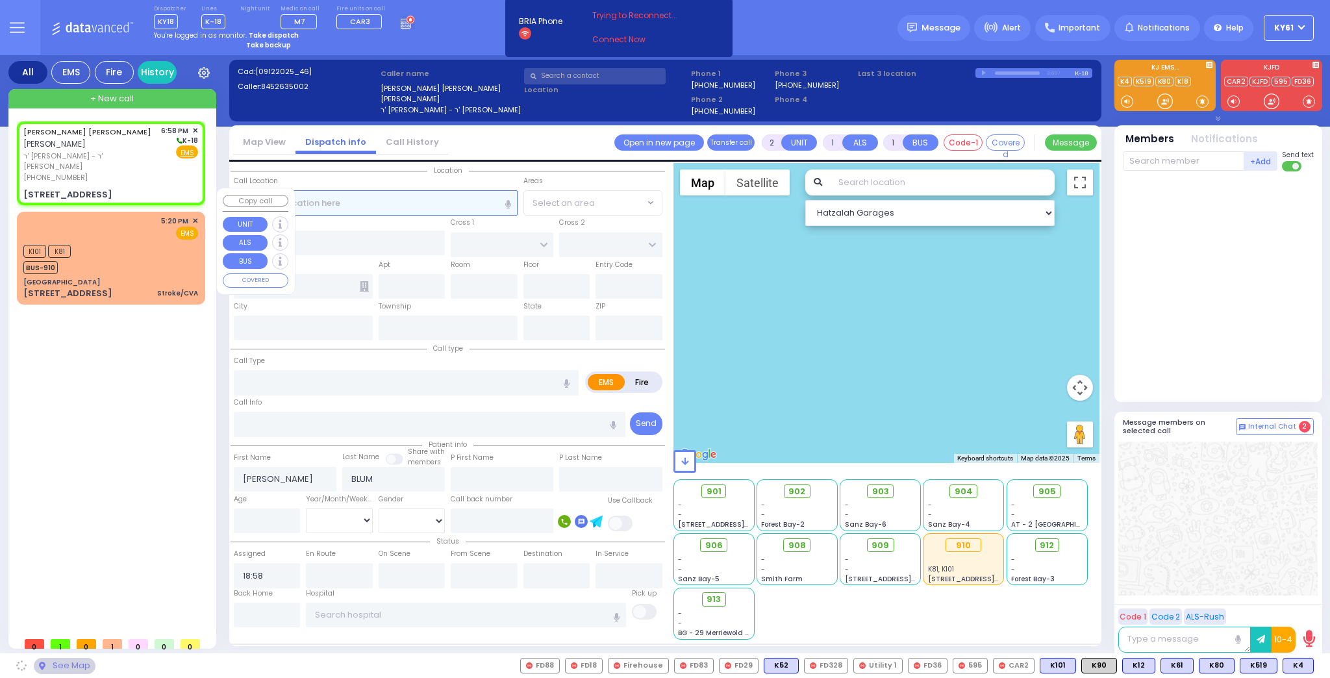
type input "KROLLA DR"
type input "MELITZ RD"
type input "166 ACRES RD"
type input "203"
type input "Monroe"
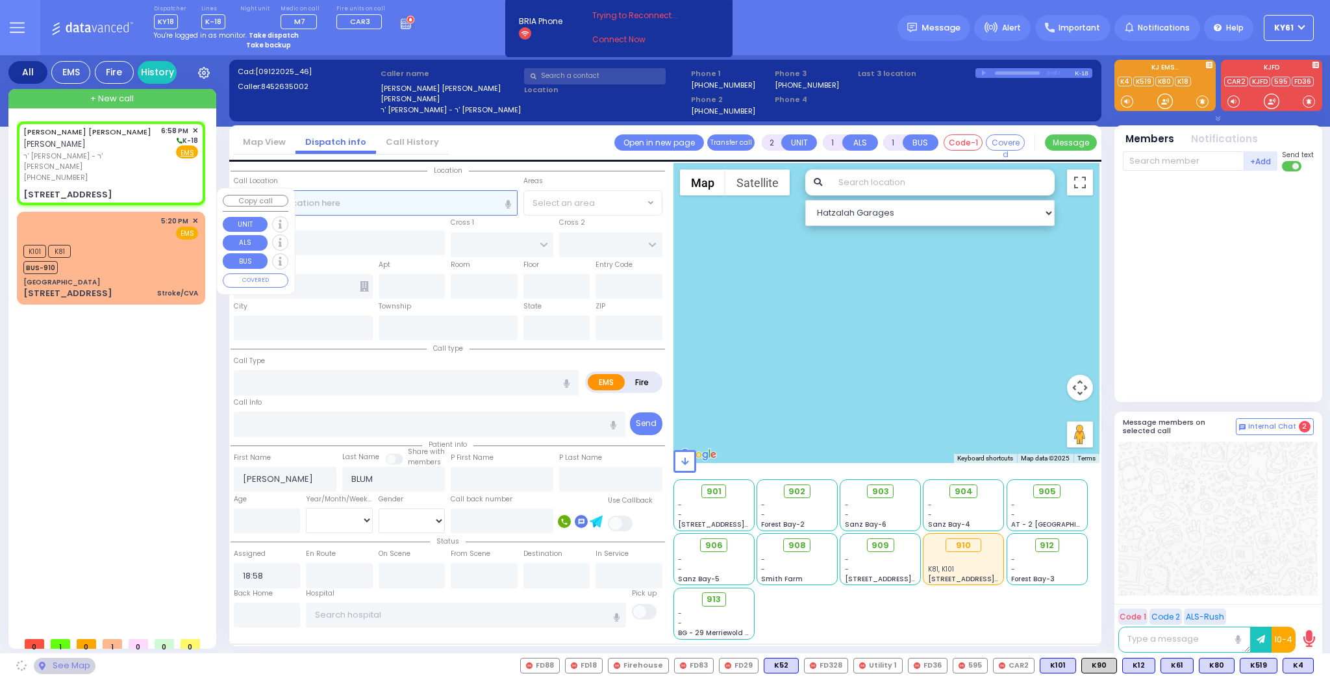
type input "[US_STATE]"
type input "10950"
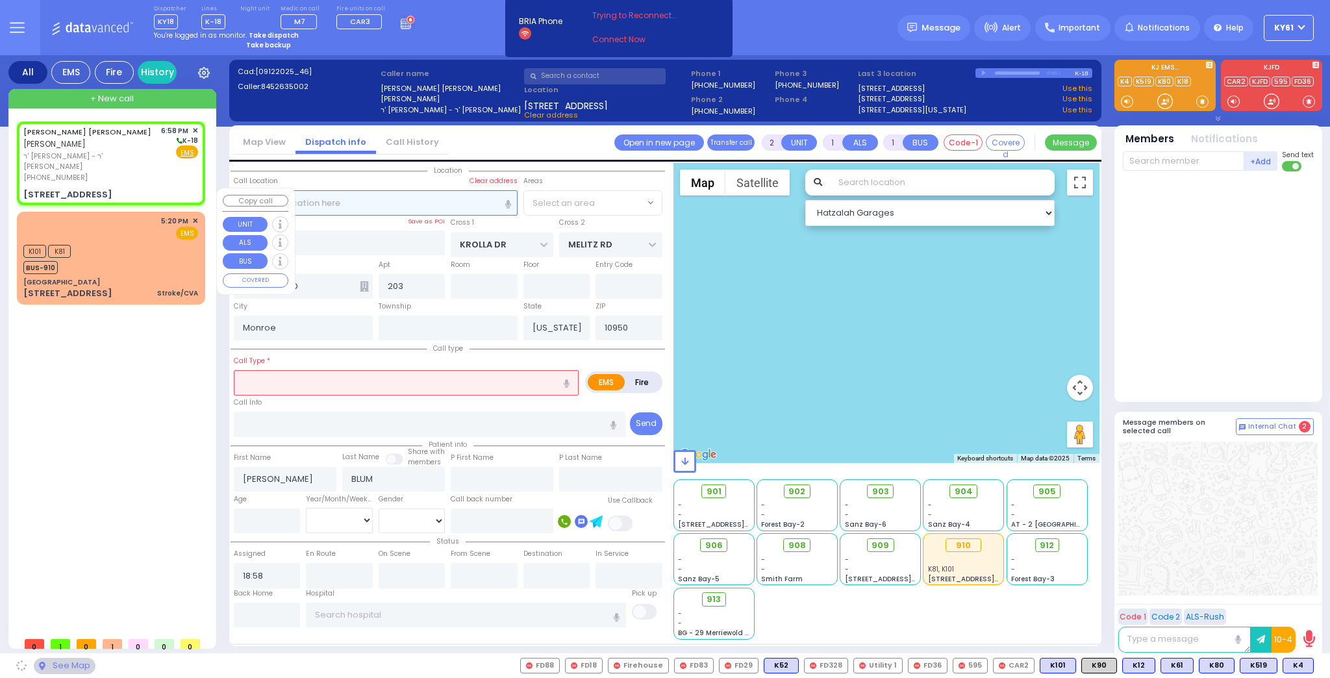
select select "SECTION 3"
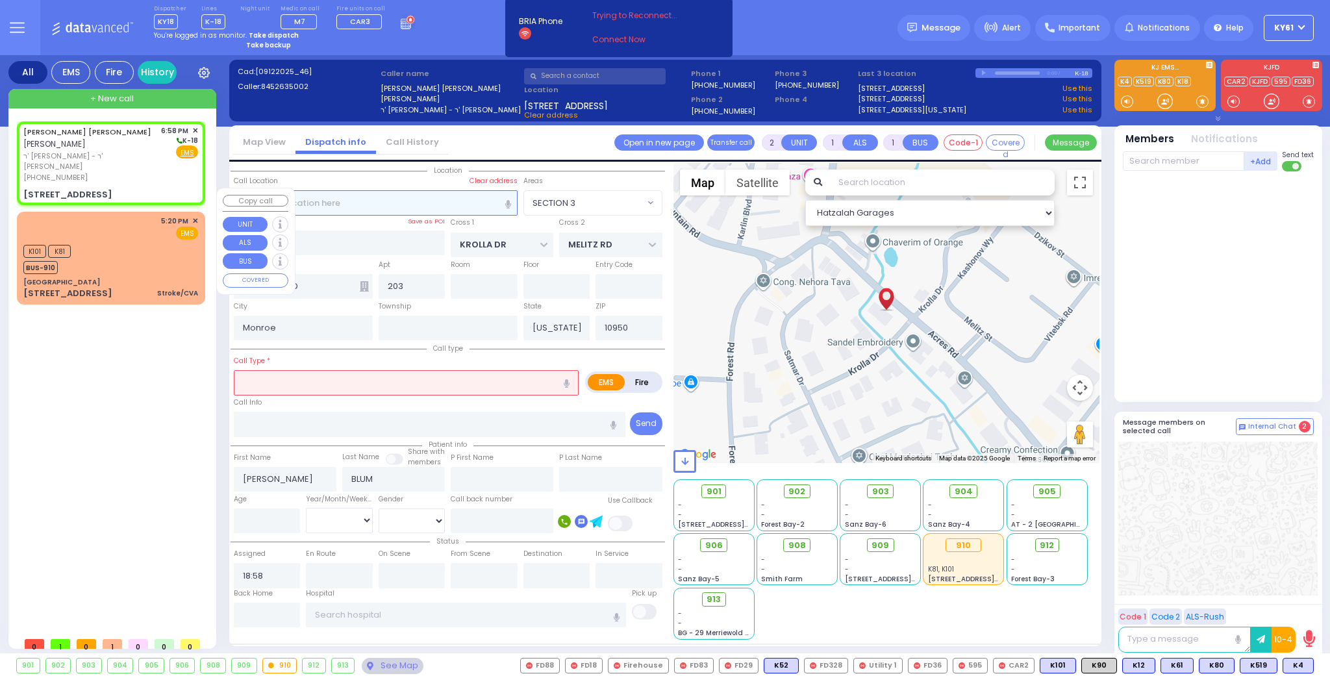
select select
radio input "true"
type input "3"
select select
select select "Hatzalah Garages"
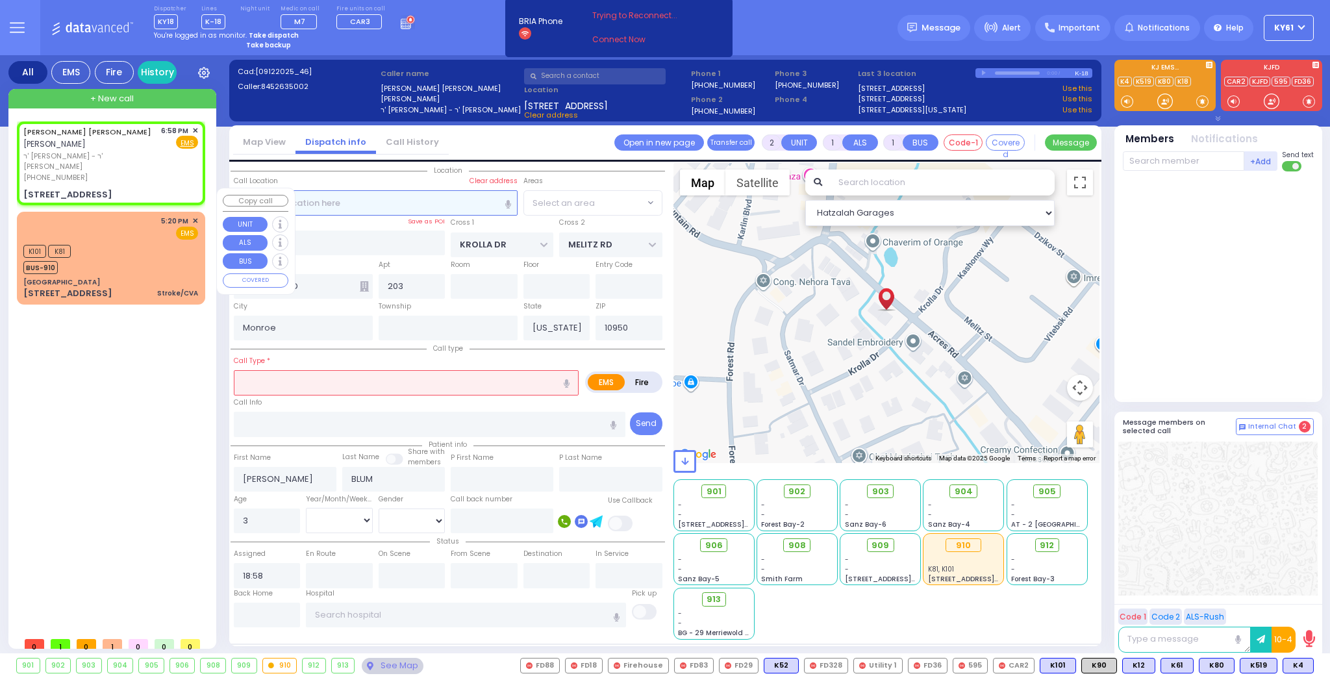
select select
radio input "true"
select select
select select "Hatzalah Garages"
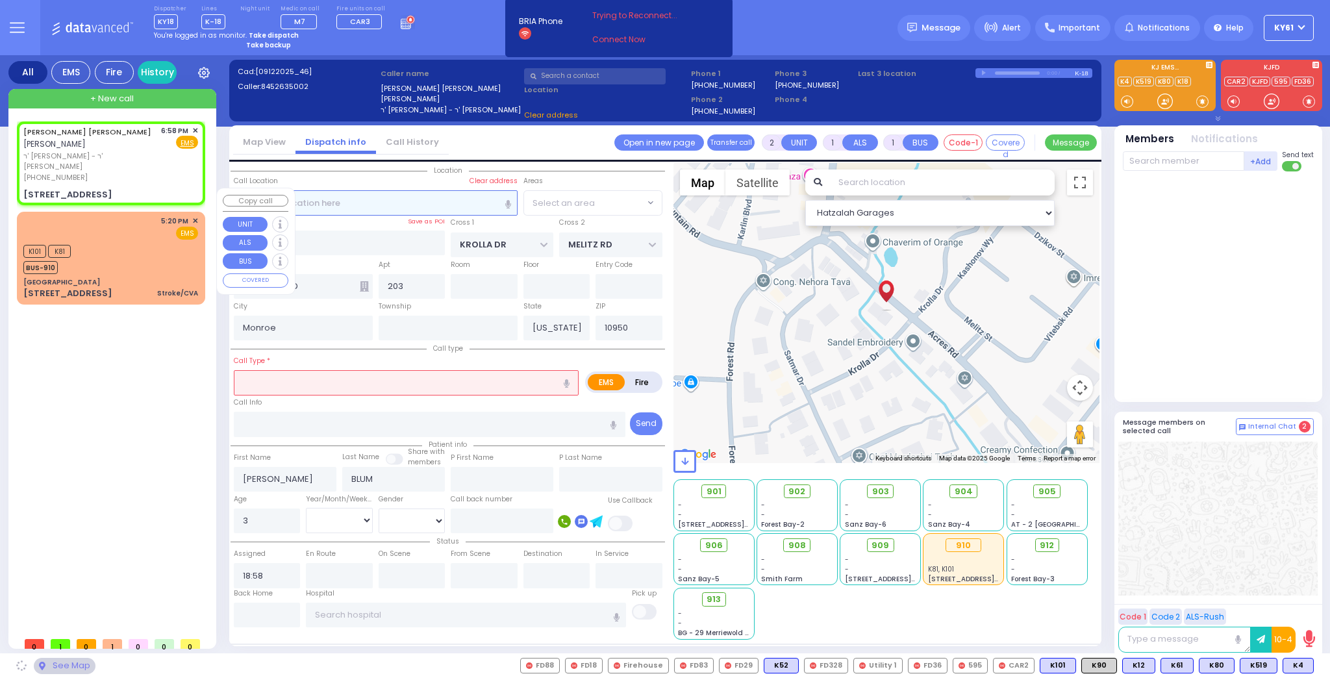
select select "SECTION 3"
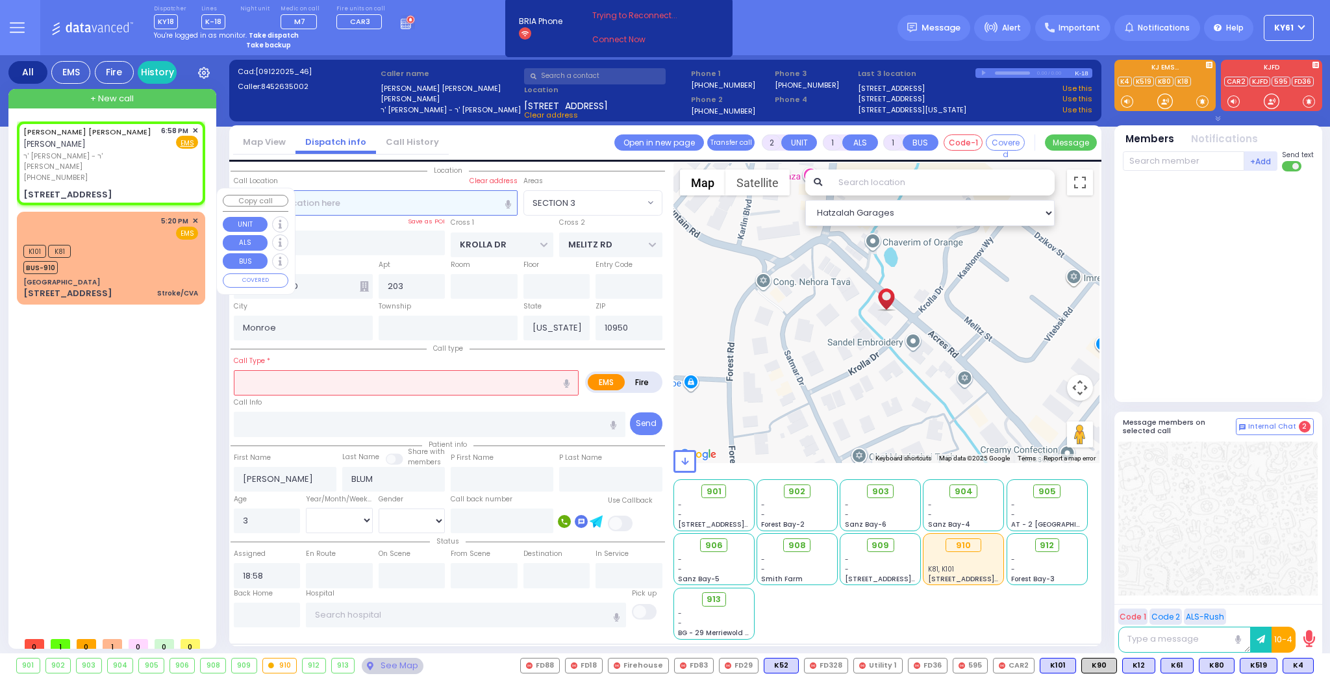
select select
radio input "true"
select select
select select "Hatzalah Garages"
select select "SECTION 3"
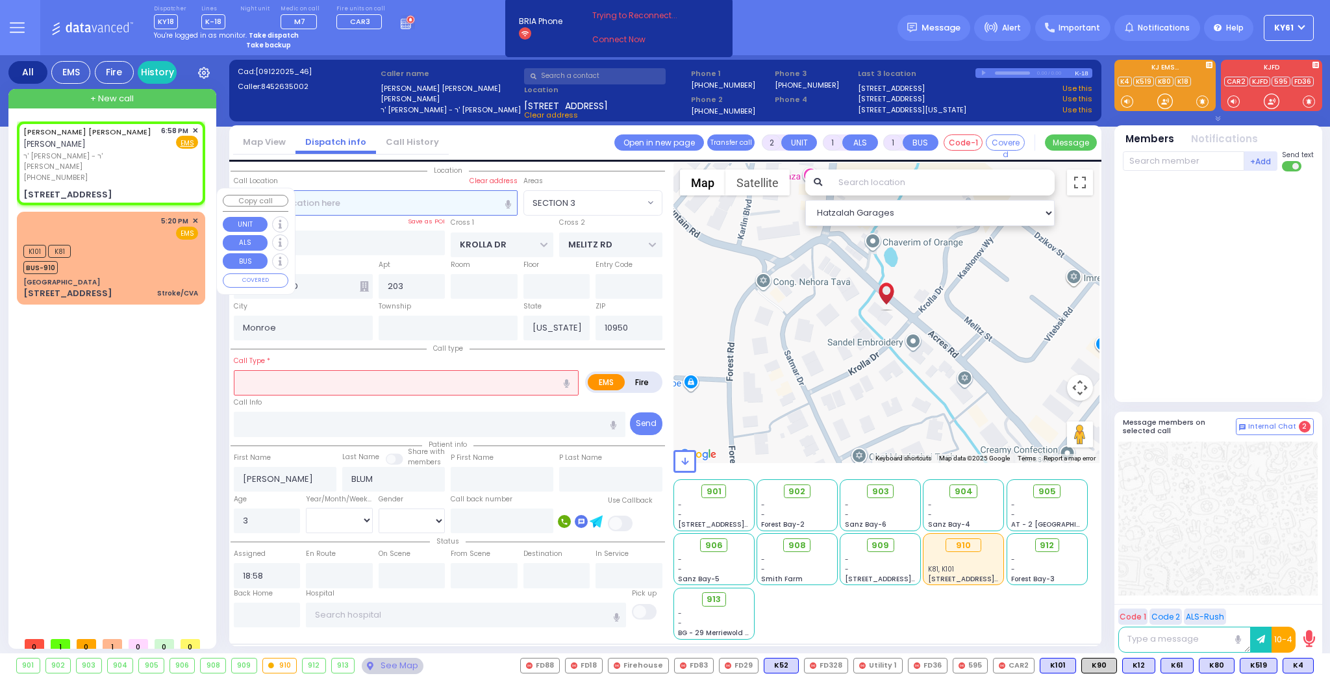
select select
radio input "true"
select select
select select "Hatzalah Garages"
select select "SECTION 3"
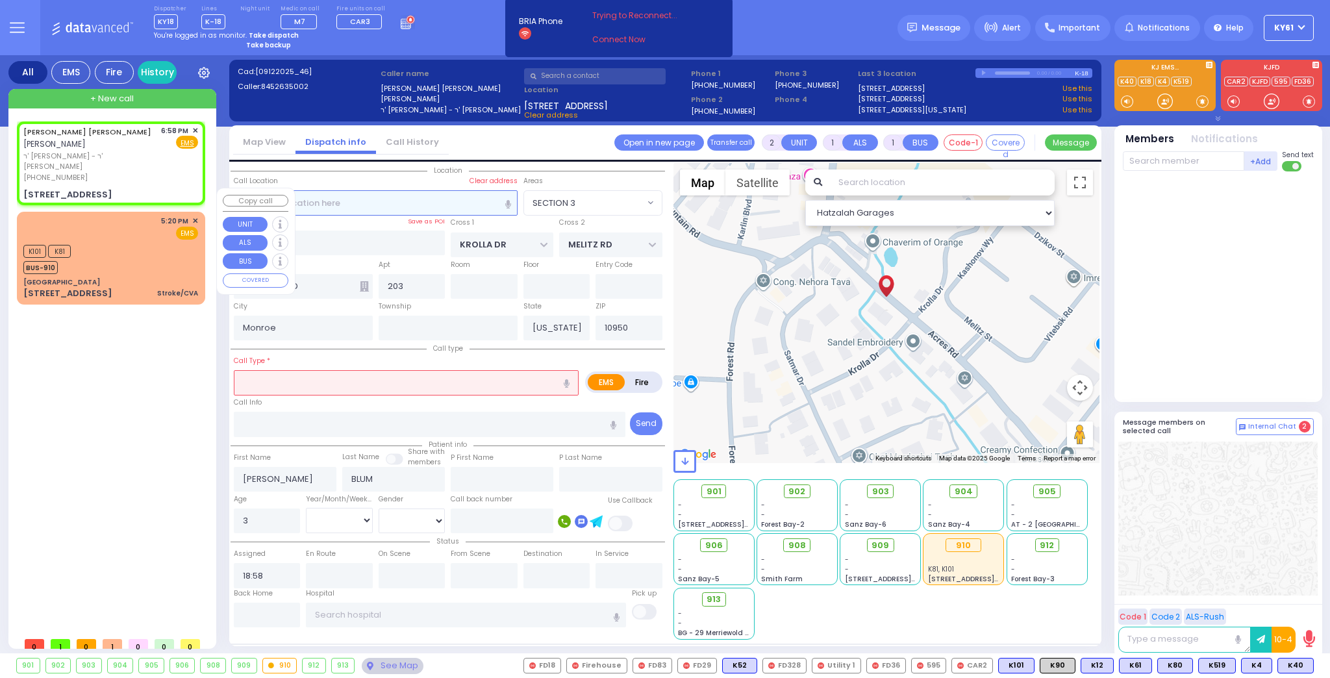
select select
radio input "true"
select select
select select "Hatzalah Garages"
select select "SECTION 3"
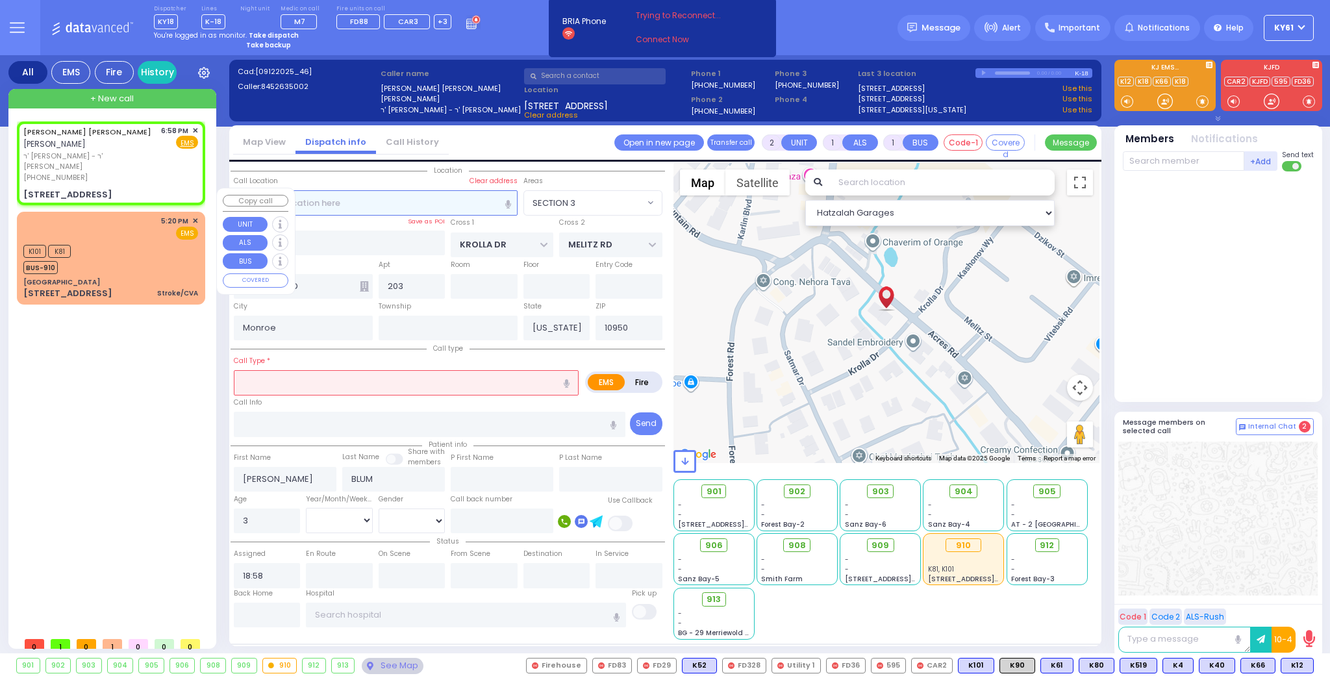
select select
radio input "true"
select select
select select "Hatzalah Garages"
select select "SECTION 3"
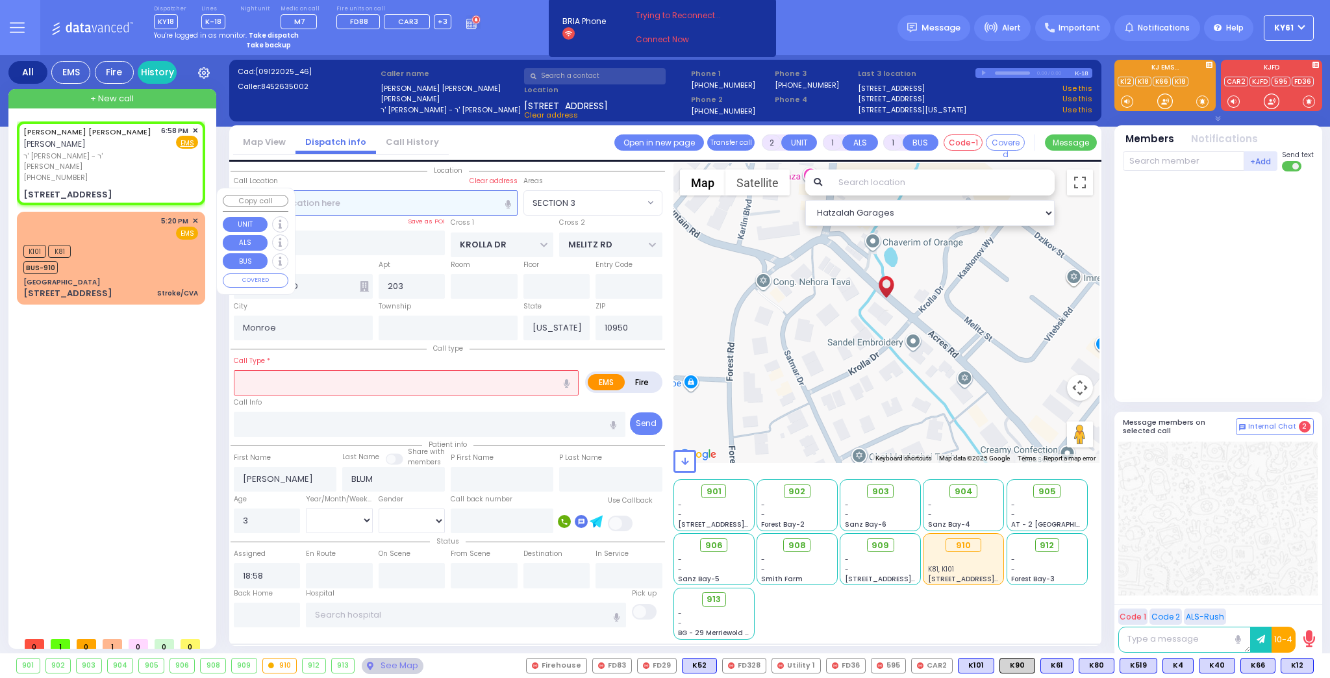
select select
radio input "true"
select select
select select "Hatzalah Garages"
select select "SECTION 3"
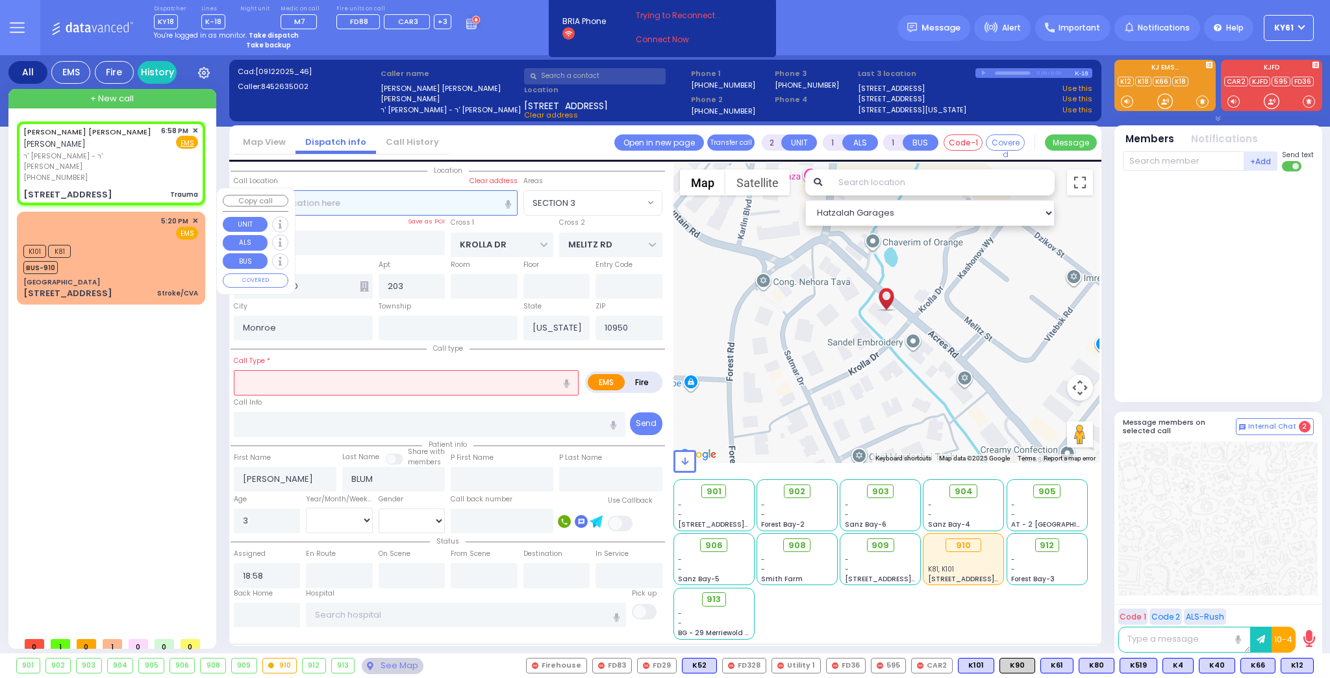
type input "0"
select select
type input "Trauma"
radio input "true"
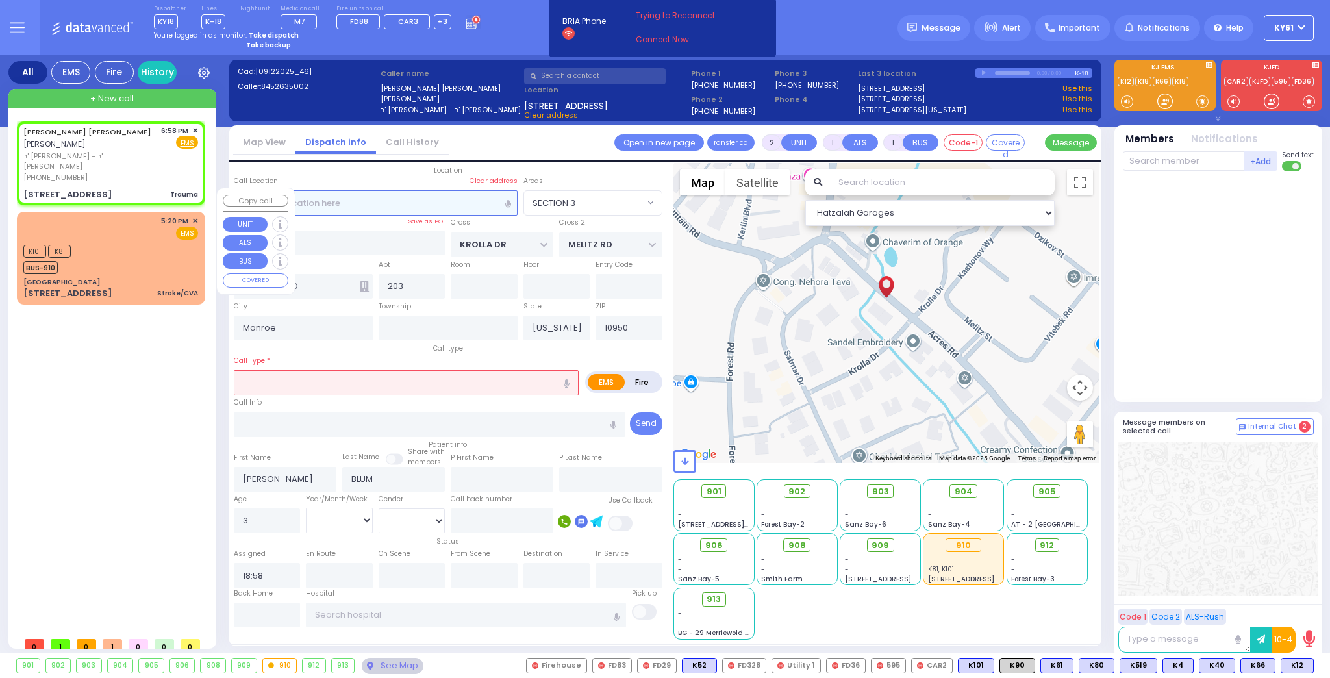
select select
select select "Hatzalah Garages"
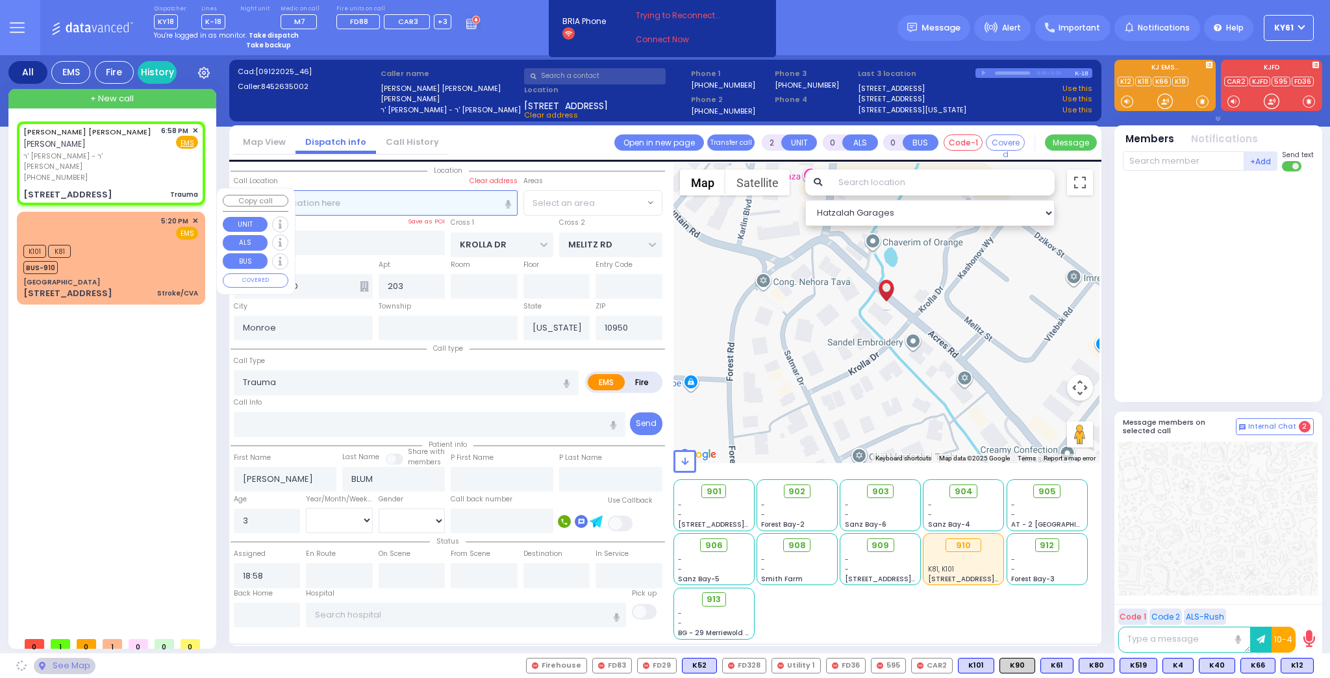
select select "SECTION 3"
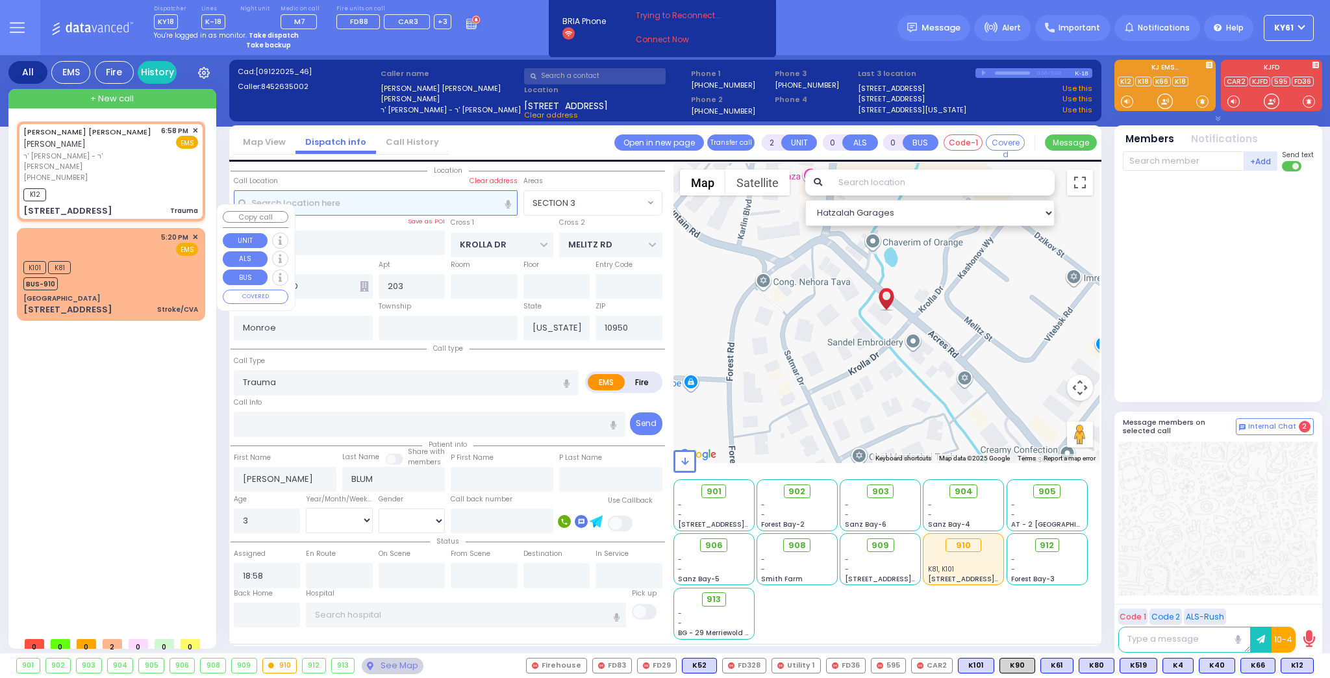
select select
radio input "true"
select select
type input "19:00"
select select "Hatzalah Garages"
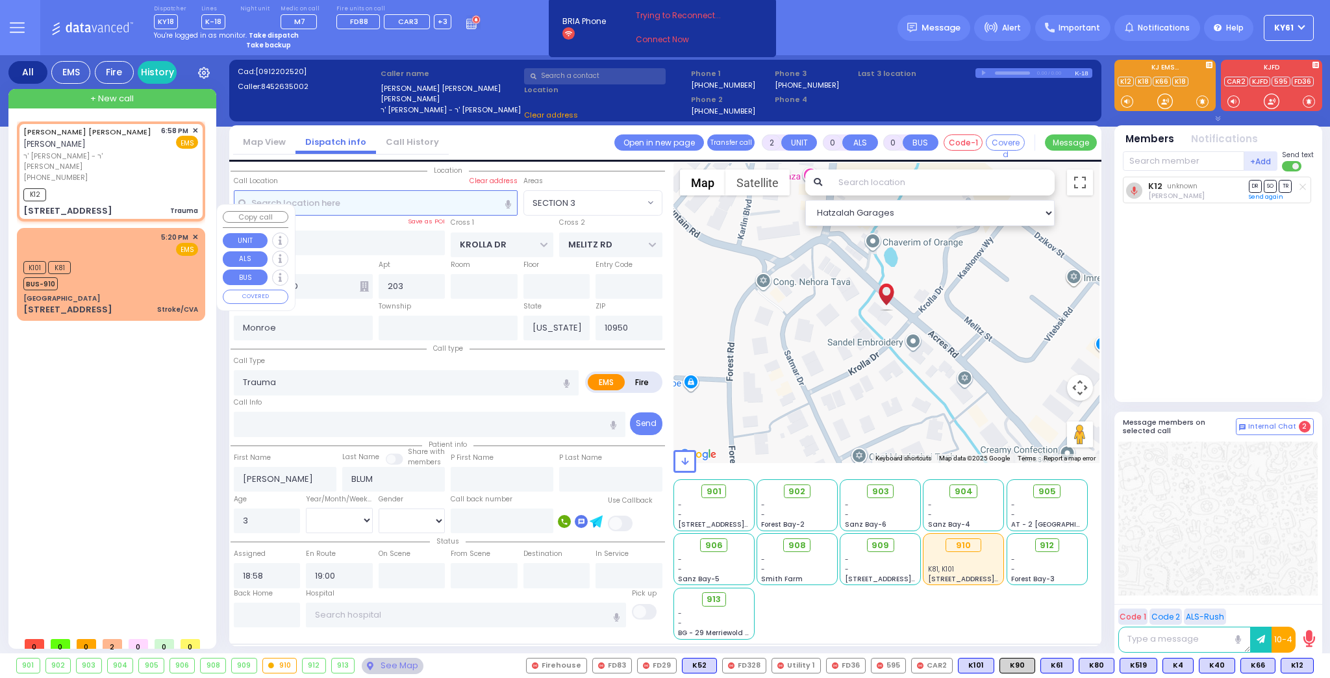
select select "SECTION 3"
select select
radio input "true"
select select
select select "Hatzalah Garages"
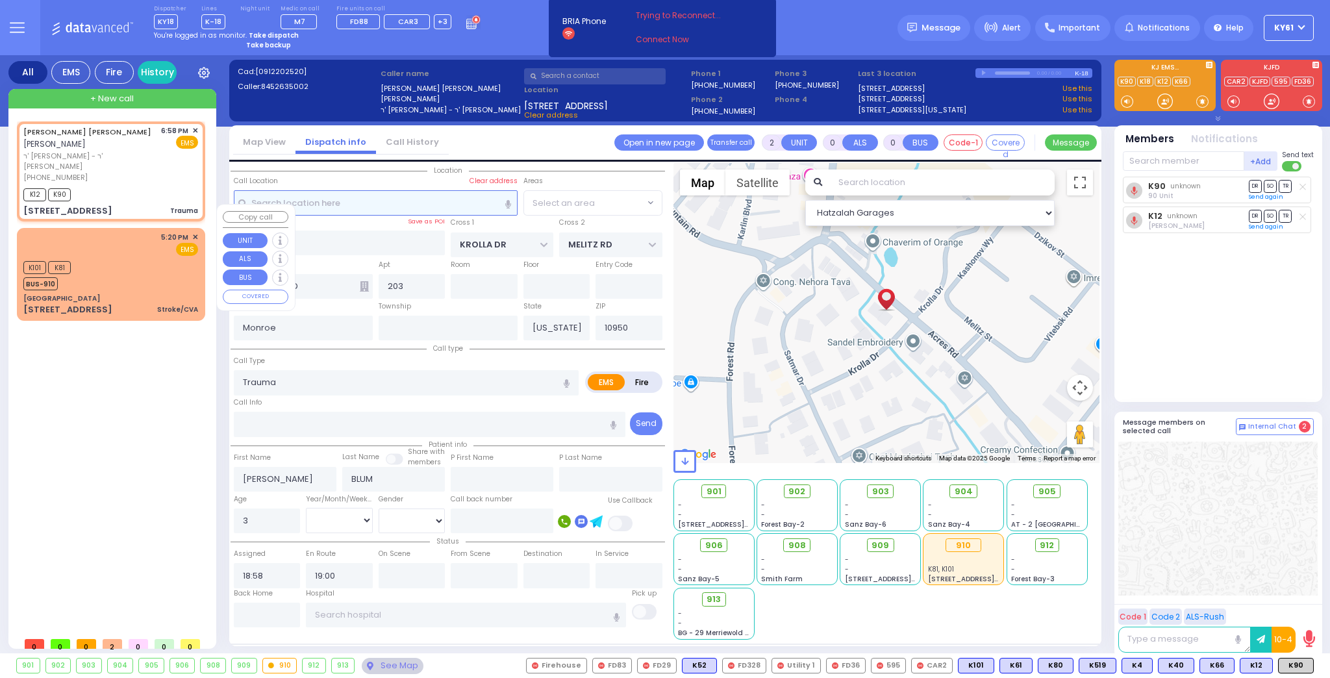
select select "SECTION 3"
